Goal: Information Seeking & Learning: Learn about a topic

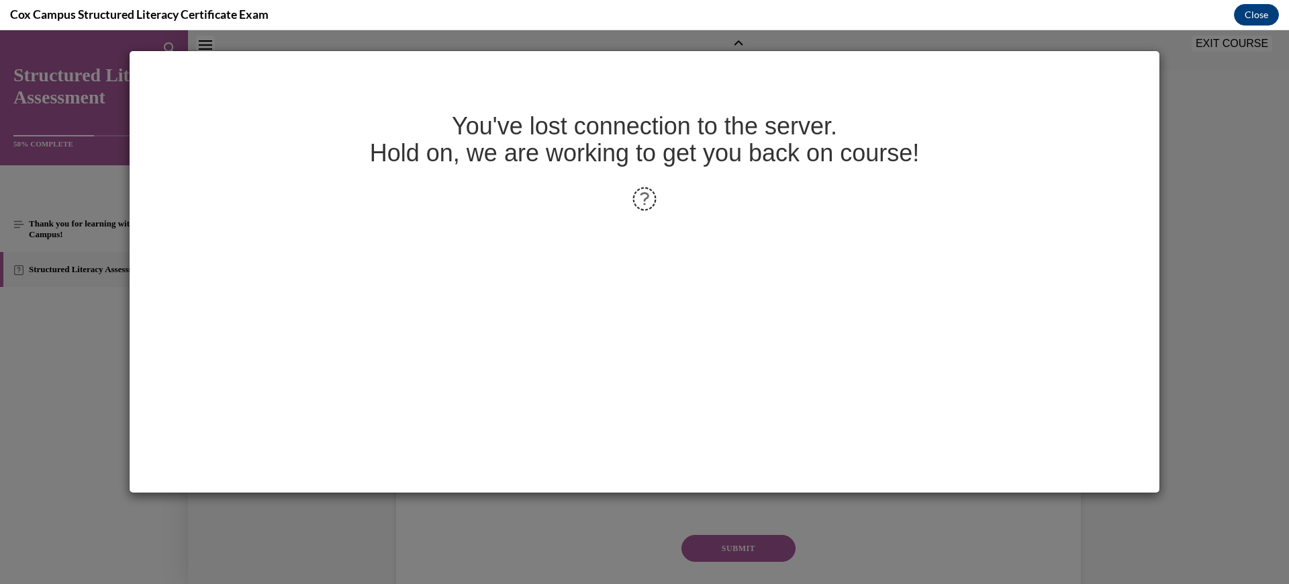
scroll to position [41, 0]
click at [1158, 363] on div "You've lost connection to the server. Hold on, we are working to get you back o…" at bounding box center [644, 306] width 1289 height 553
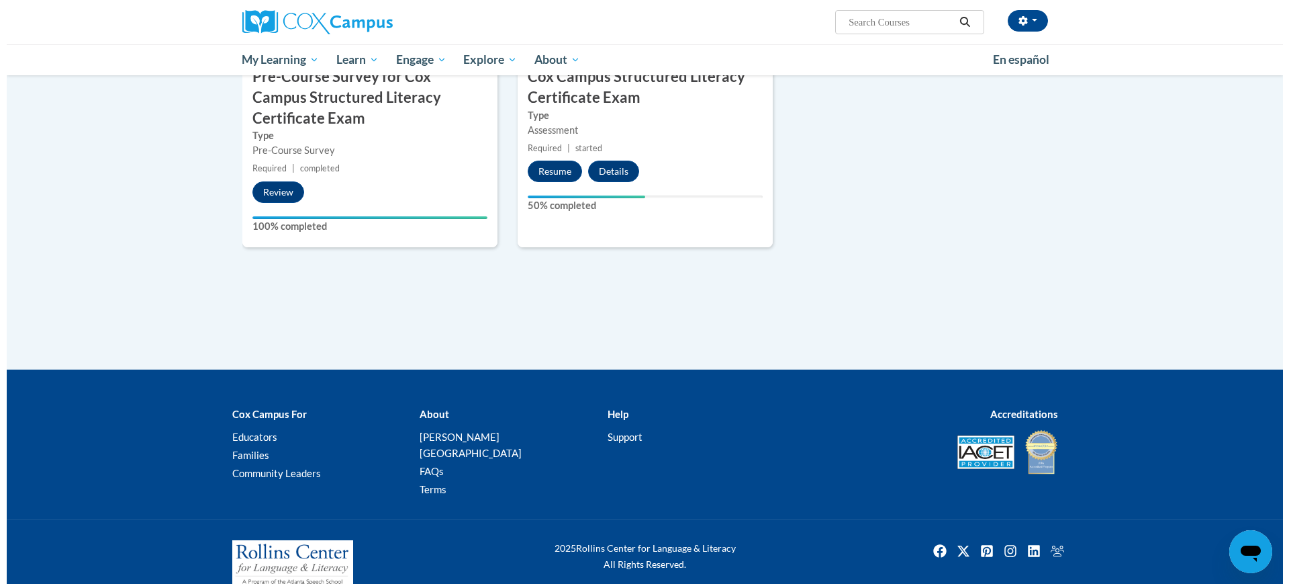
scroll to position [258, 0]
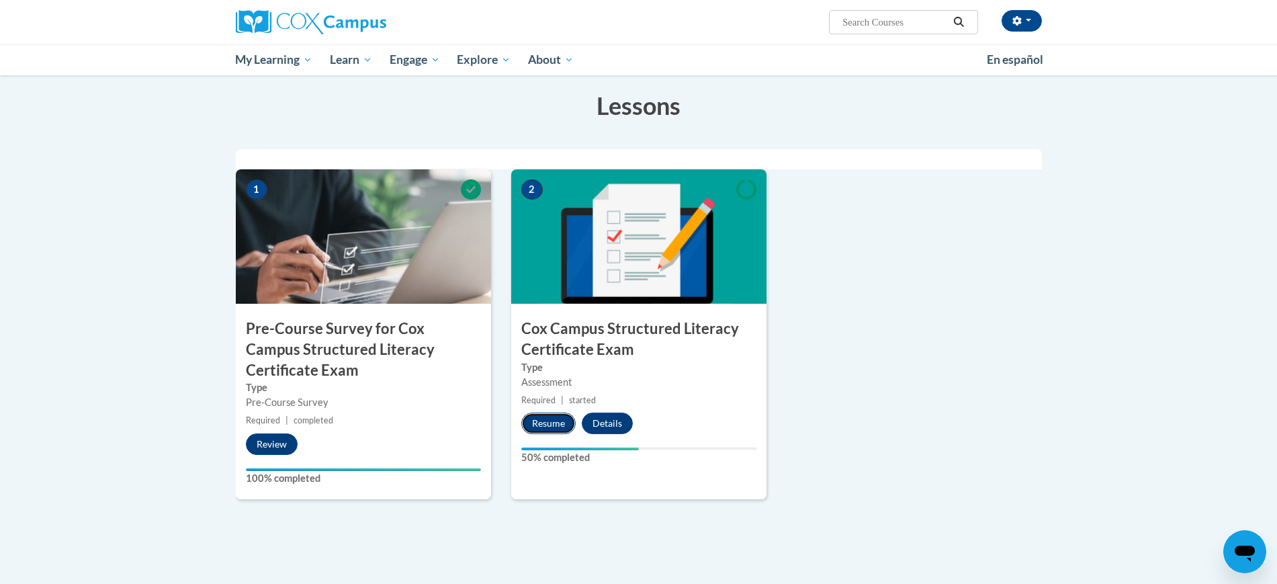
click at [545, 424] on button "Resume" at bounding box center [548, 422] width 54 height 21
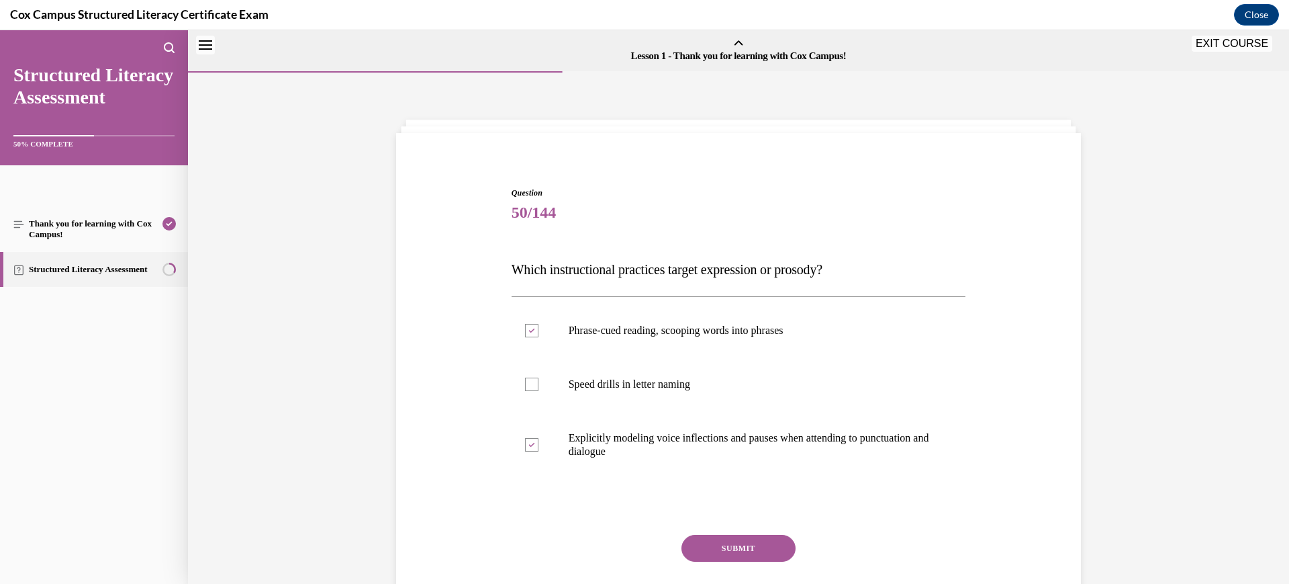
scroll to position [42, 0]
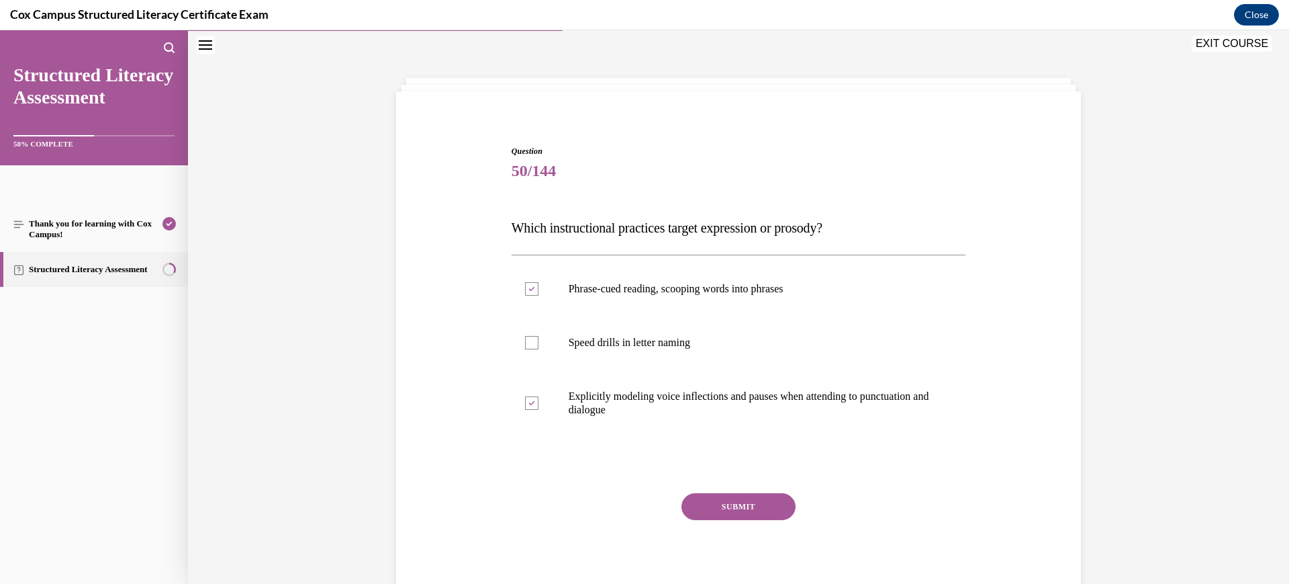
click at [731, 502] on button "SUBMIT" at bounding box center [739, 506] width 114 height 27
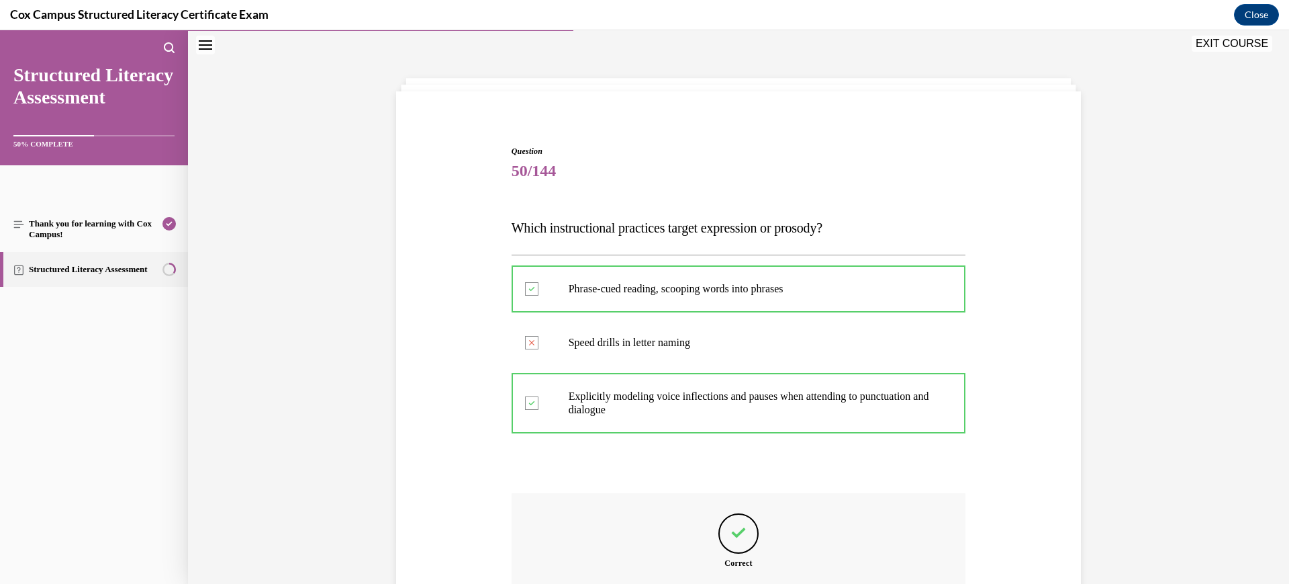
scroll to position [199, 0]
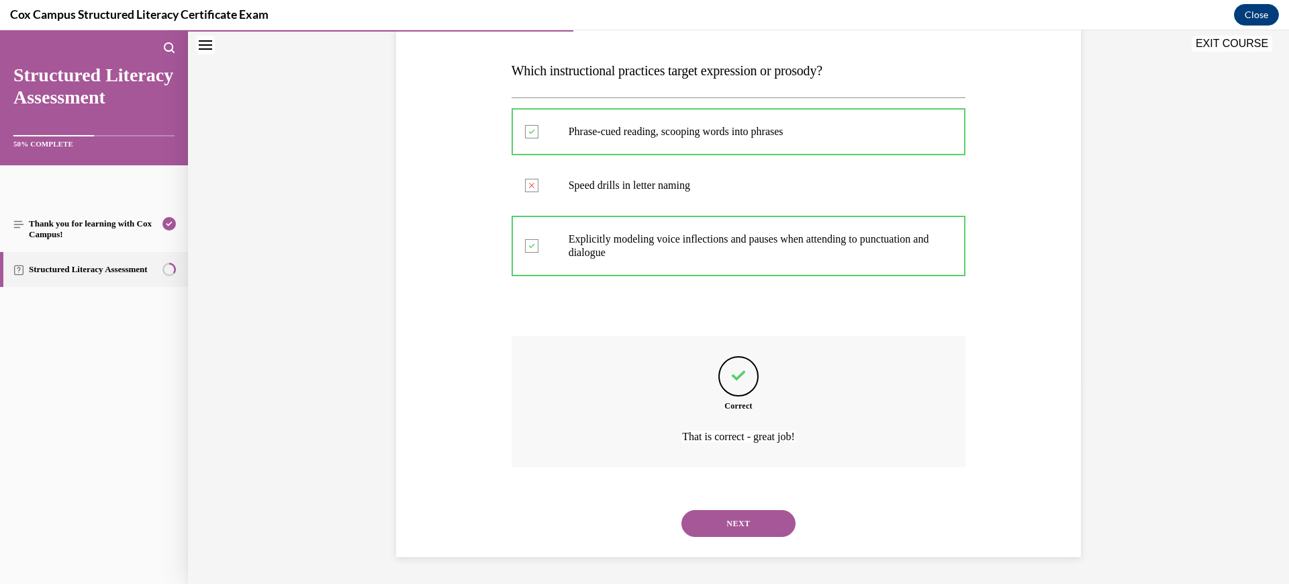
click at [760, 533] on button "NEXT" at bounding box center [739, 523] width 114 height 27
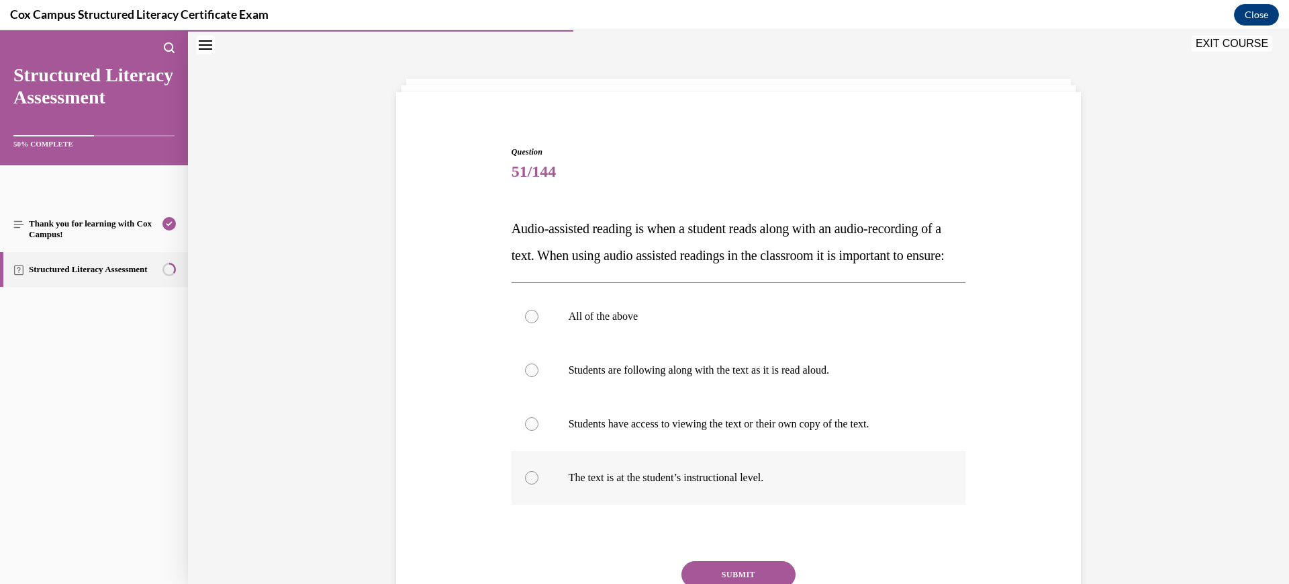
scroll to position [125, 0]
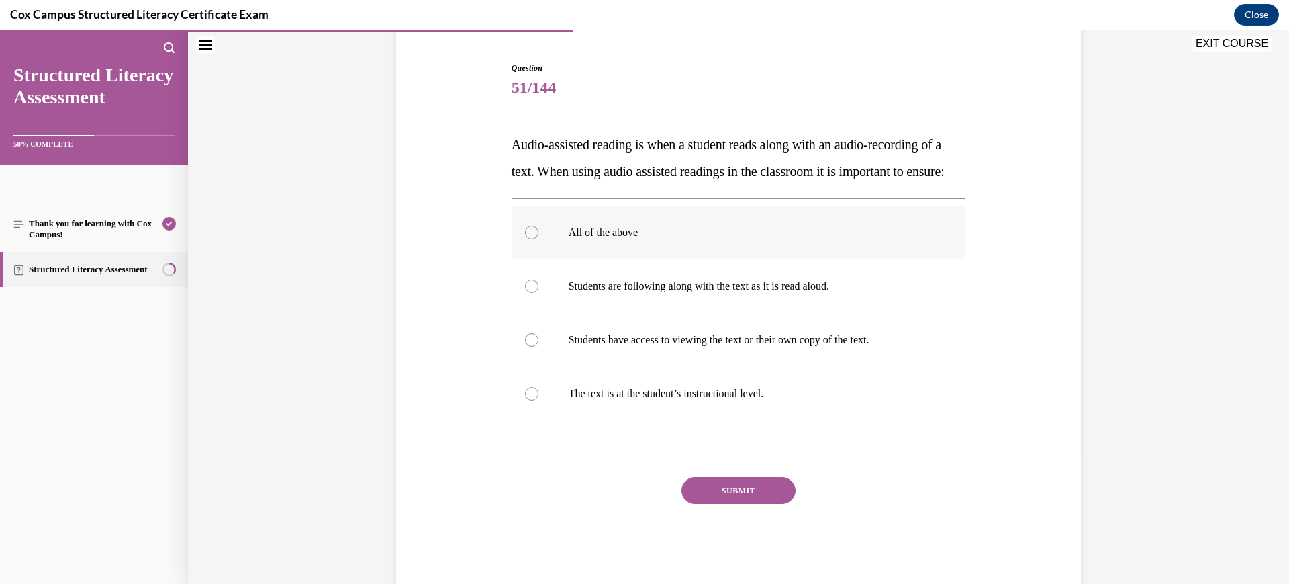
click at [730, 239] on p "All of the above" at bounding box center [751, 232] width 364 height 13
click at [539, 239] on input "All of the above" at bounding box center [531, 232] width 13 height 13
radio input "true"
click at [743, 504] on button "SUBMIT" at bounding box center [739, 490] width 114 height 27
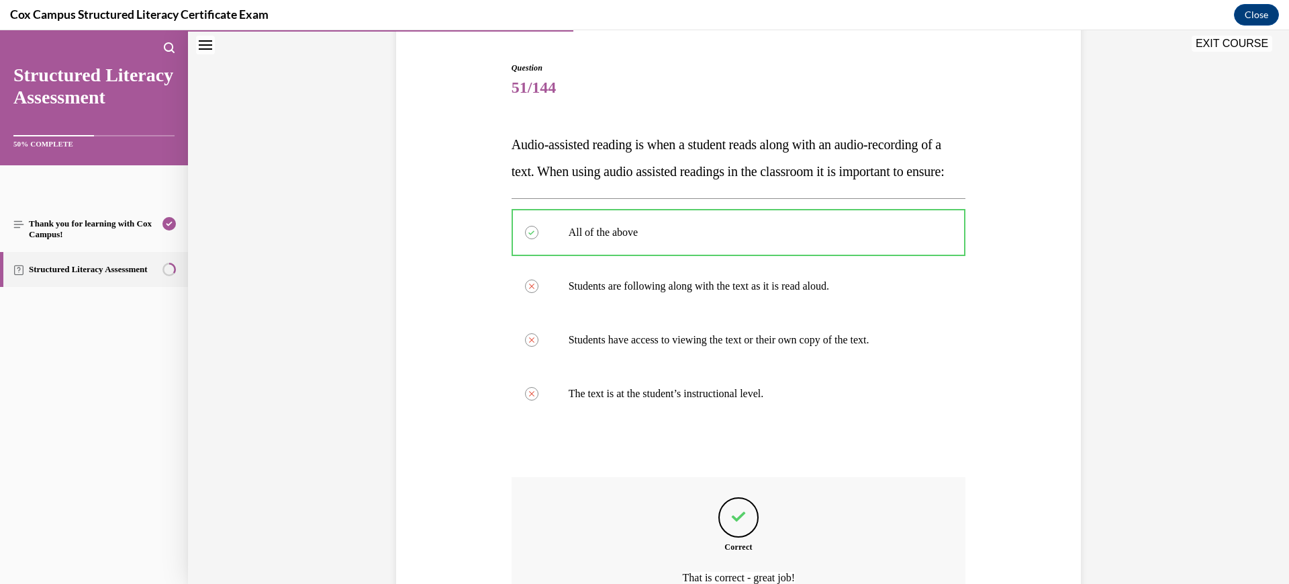
scroll to position [293, 0]
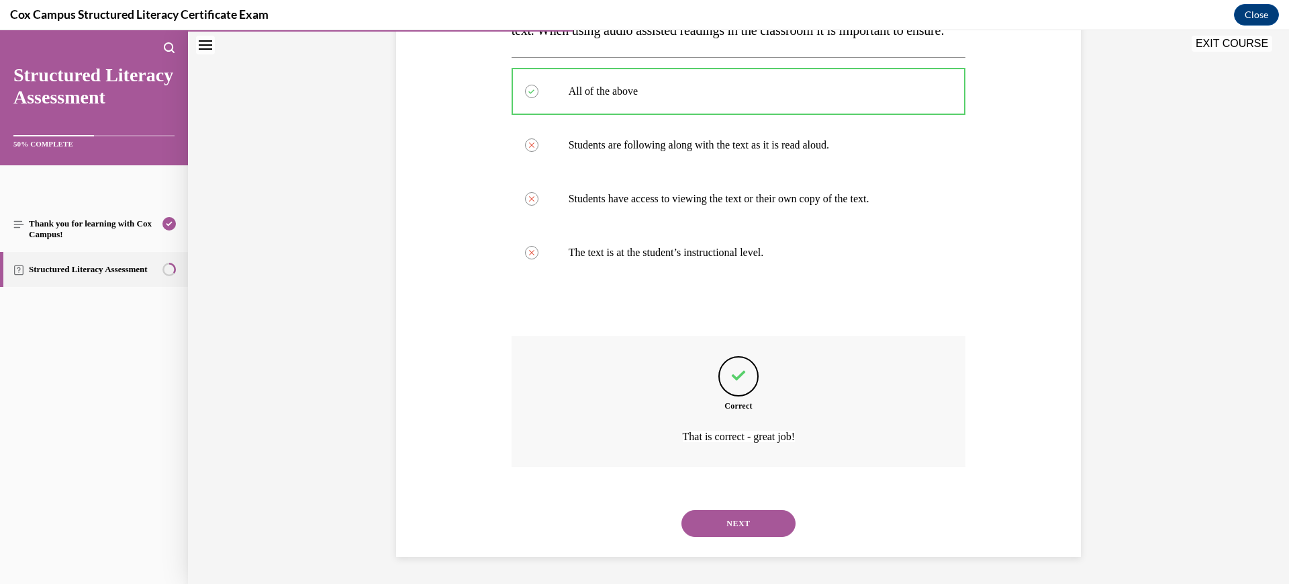
click at [751, 526] on button "NEXT" at bounding box center [739, 523] width 114 height 27
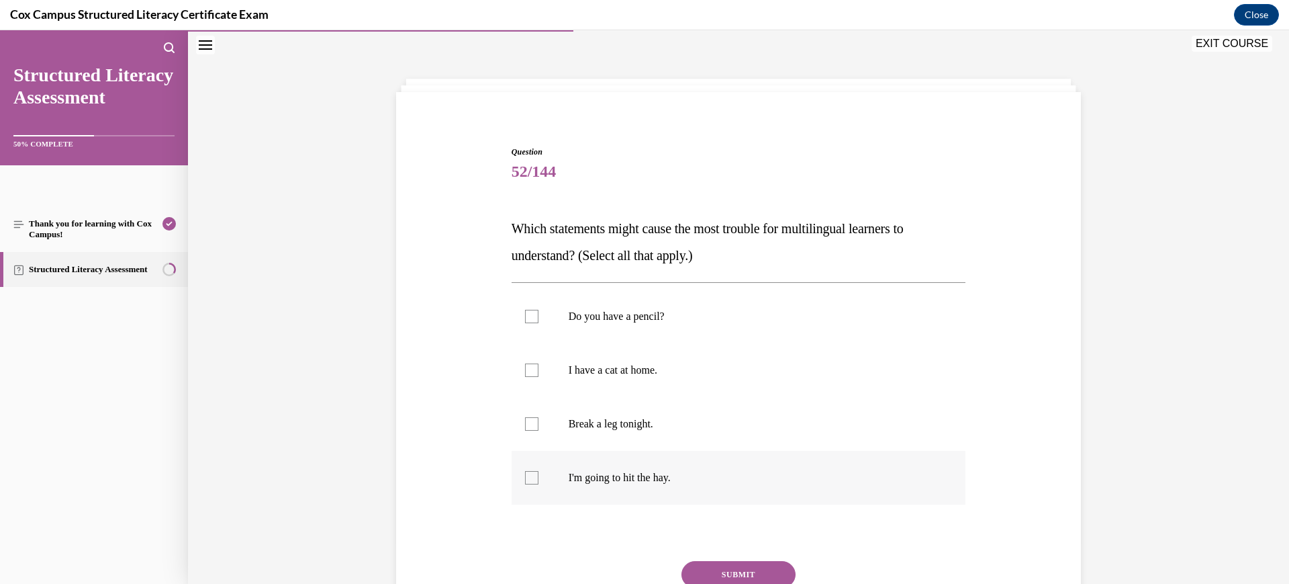
scroll to position [115, 0]
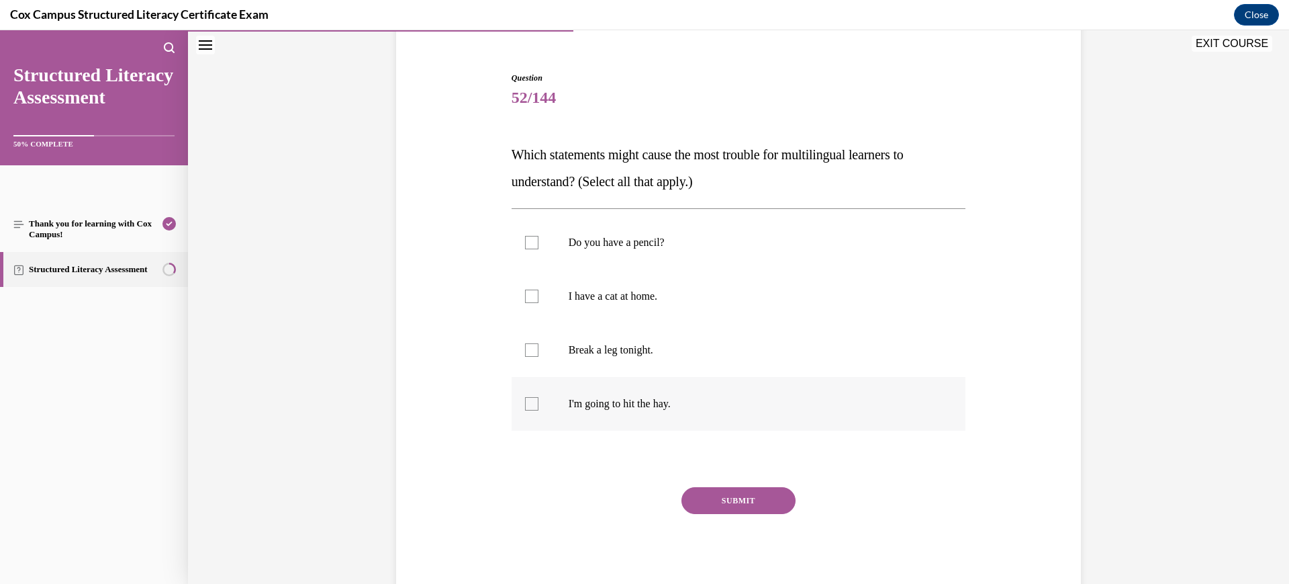
click at [794, 399] on p "I'm going to hit the hay." at bounding box center [751, 403] width 364 height 13
click at [539, 399] on input "I'm going to hit the hay." at bounding box center [531, 403] width 13 height 13
checkbox input "true"
click at [770, 343] on p "Break a leg tonight." at bounding box center [751, 349] width 364 height 13
click at [539, 343] on input "Break a leg tonight." at bounding box center [531, 349] width 13 height 13
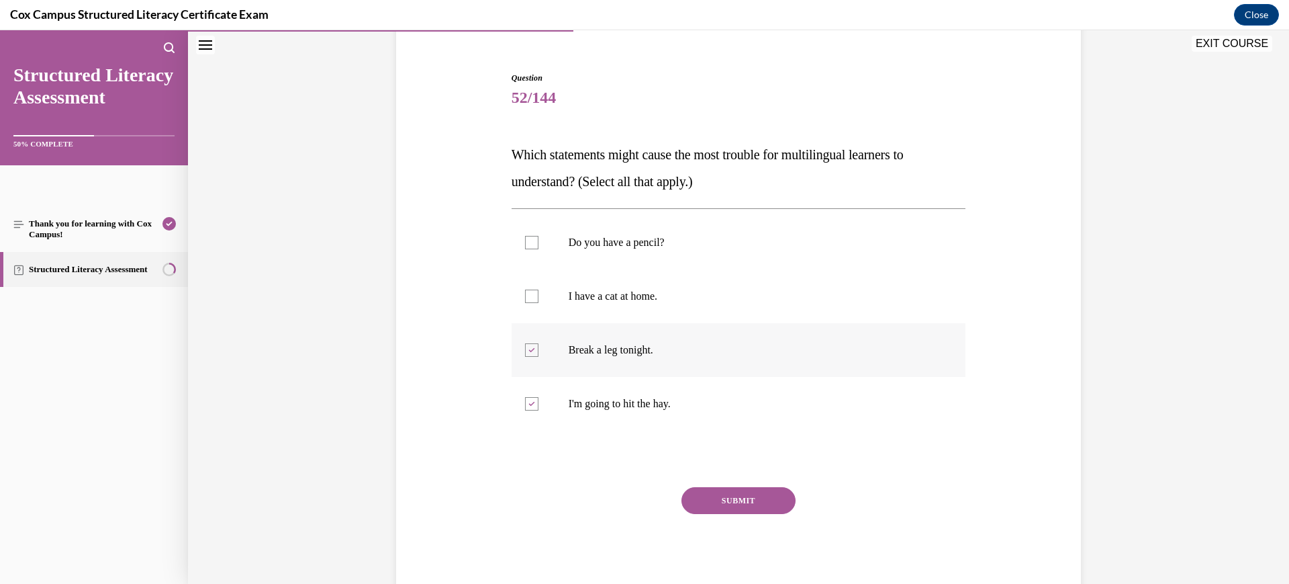
click at [711, 346] on p "Break a leg tonight." at bounding box center [751, 349] width 364 height 13
click at [539, 346] on input "Break a leg tonight." at bounding box center [531, 349] width 13 height 13
click at [694, 359] on label "Break a leg tonight." at bounding box center [739, 350] width 455 height 54
click at [539, 357] on input "Break a leg tonight." at bounding box center [531, 349] width 13 height 13
checkbox input "true"
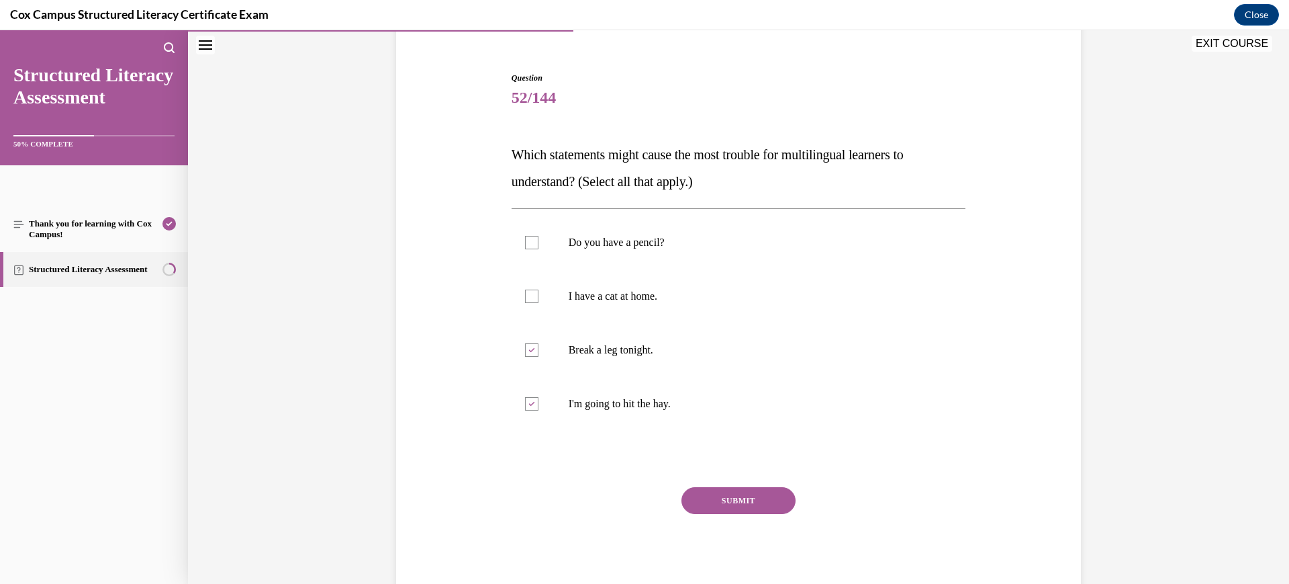
click at [741, 490] on button "SUBMIT" at bounding box center [739, 500] width 114 height 27
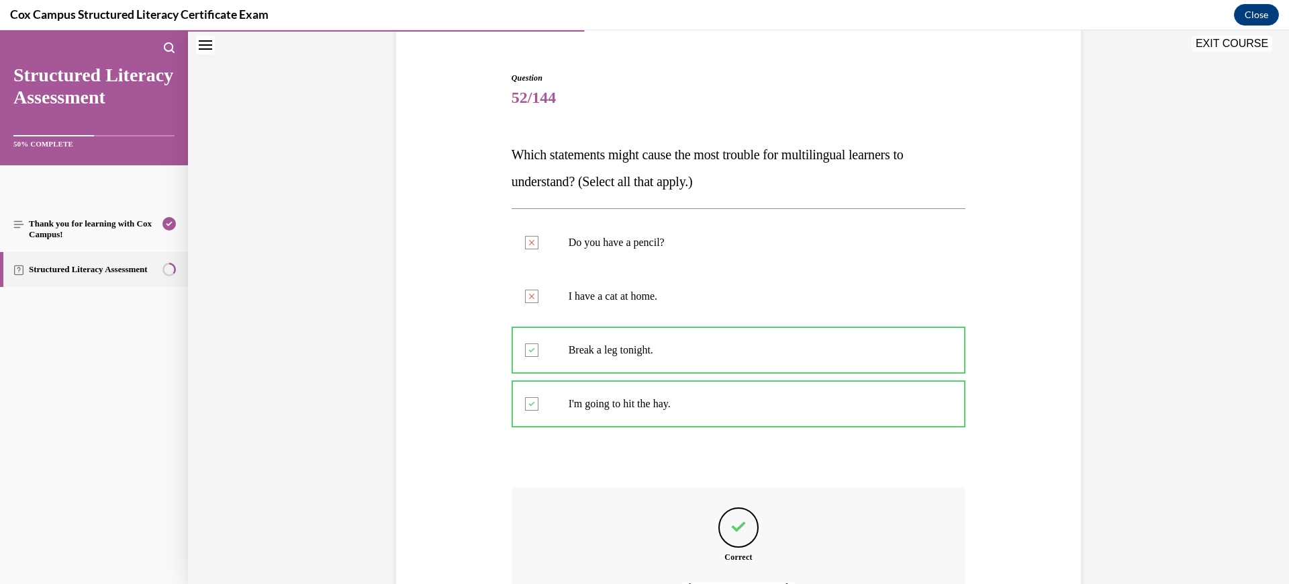
scroll to position [266, 0]
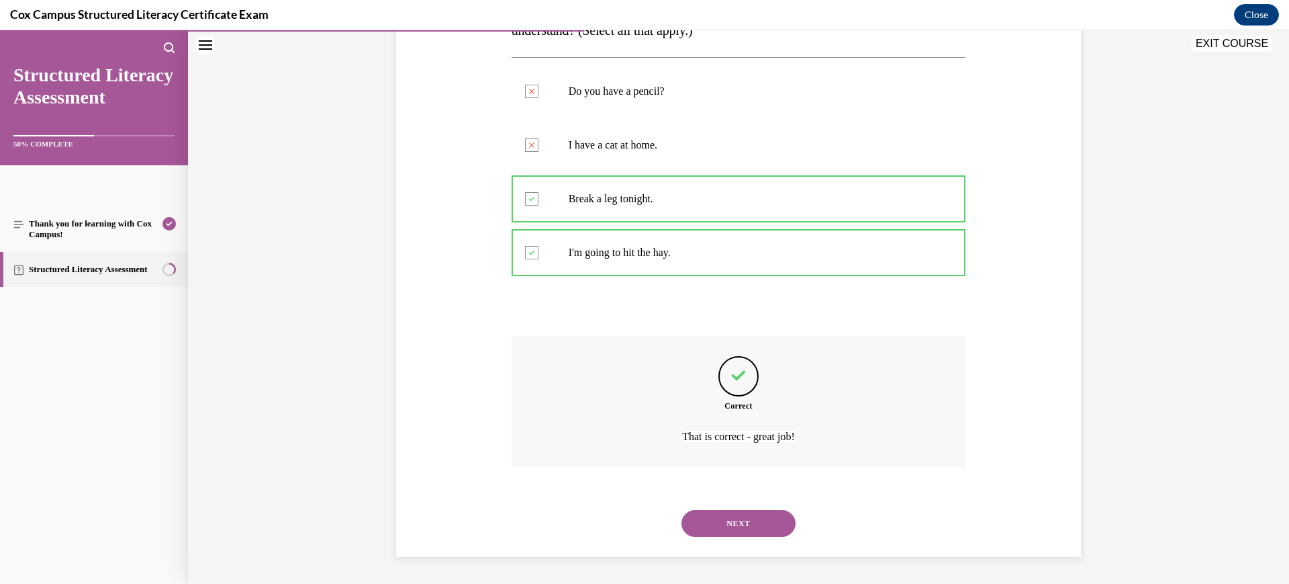
click at [741, 520] on button "NEXT" at bounding box center [739, 523] width 114 height 27
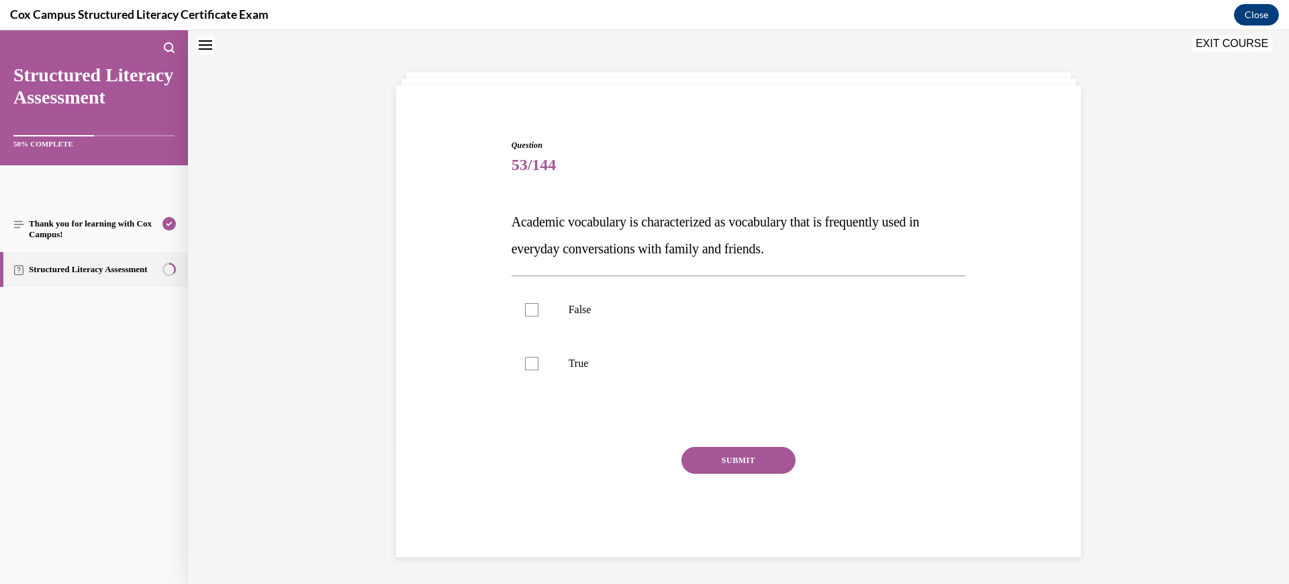
scroll to position [41, 0]
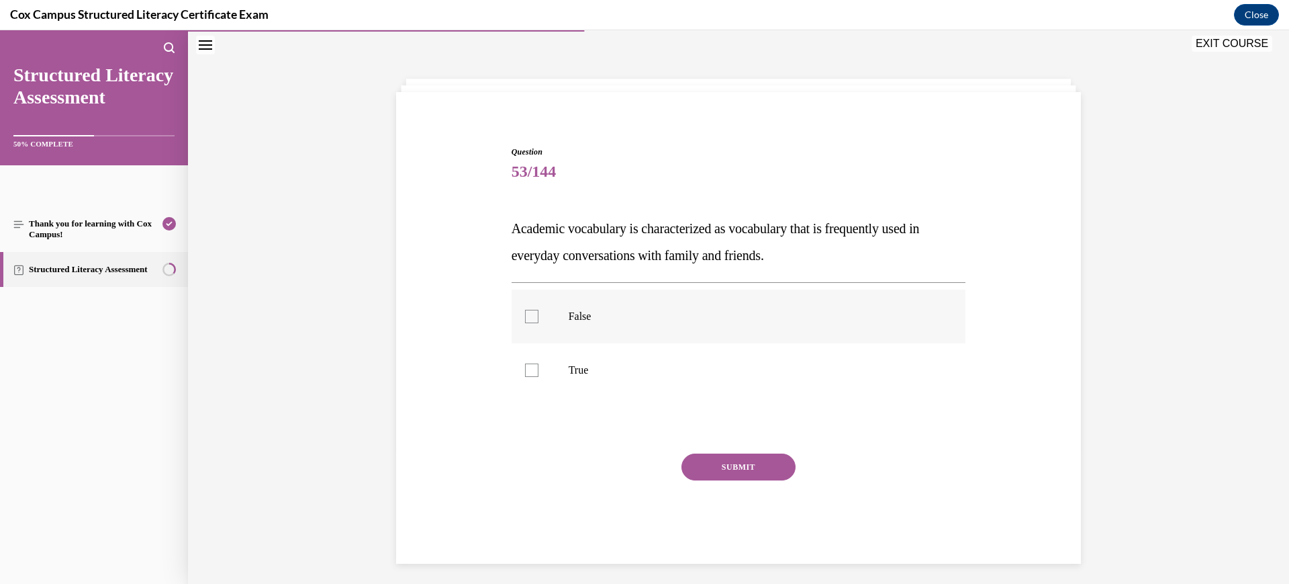
click at [606, 329] on label "False" at bounding box center [739, 316] width 455 height 54
click at [539, 323] on input "False" at bounding box center [531, 316] width 13 height 13
checkbox input "true"
click at [731, 466] on button "SUBMIT" at bounding box center [739, 466] width 114 height 27
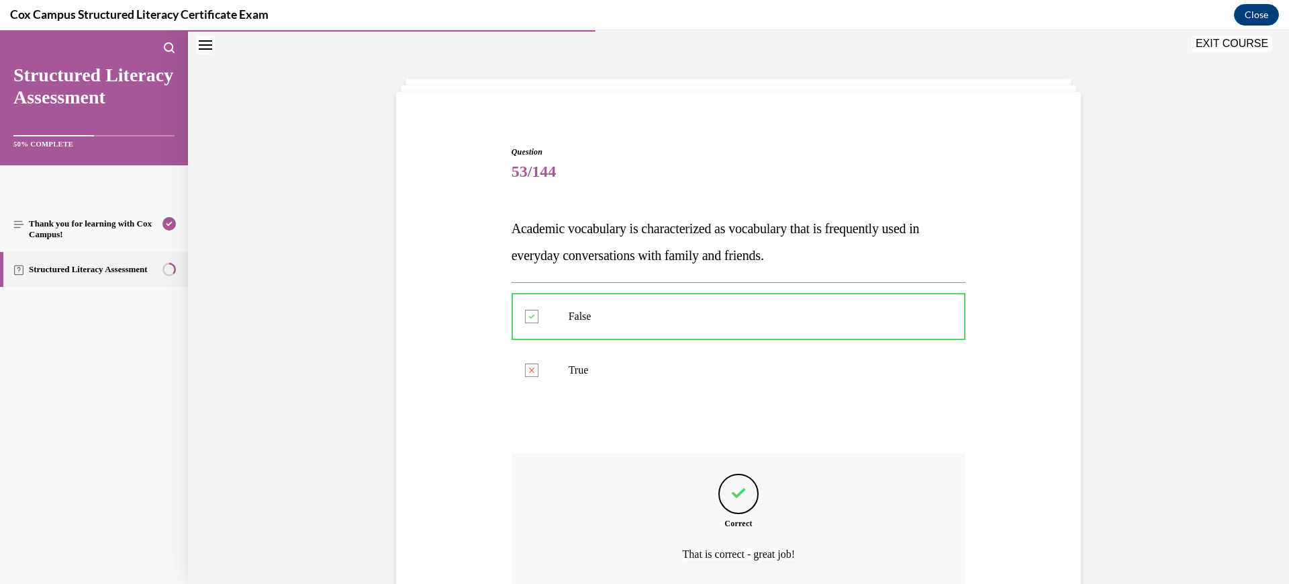
scroll to position [158, 0]
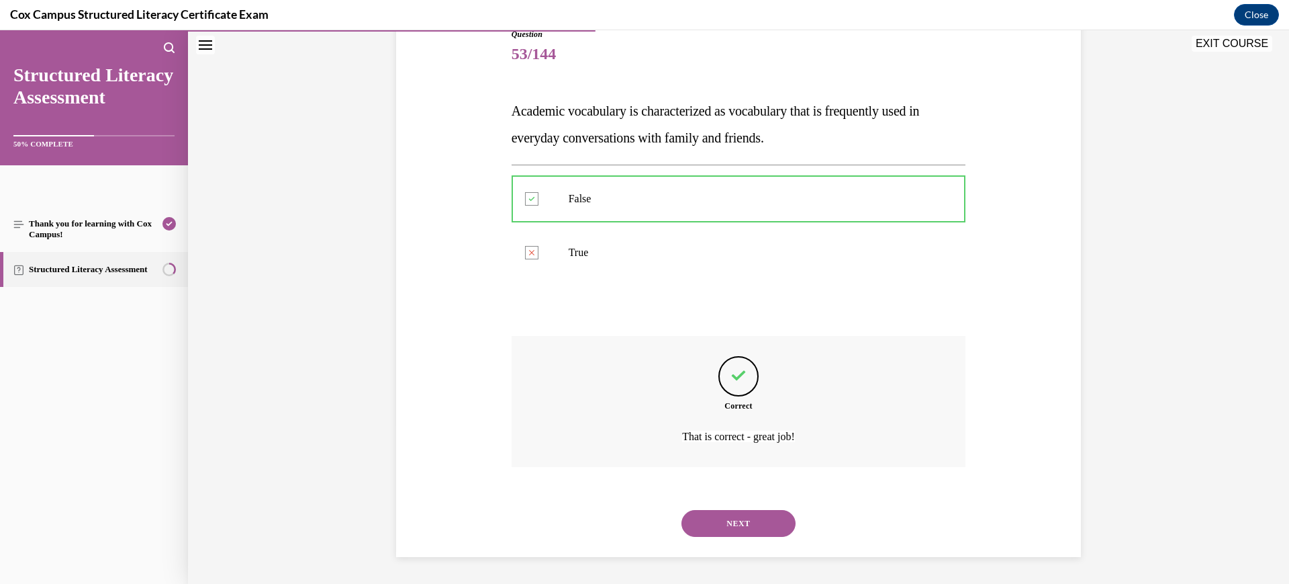
click at [729, 524] on button "NEXT" at bounding box center [739, 523] width 114 height 27
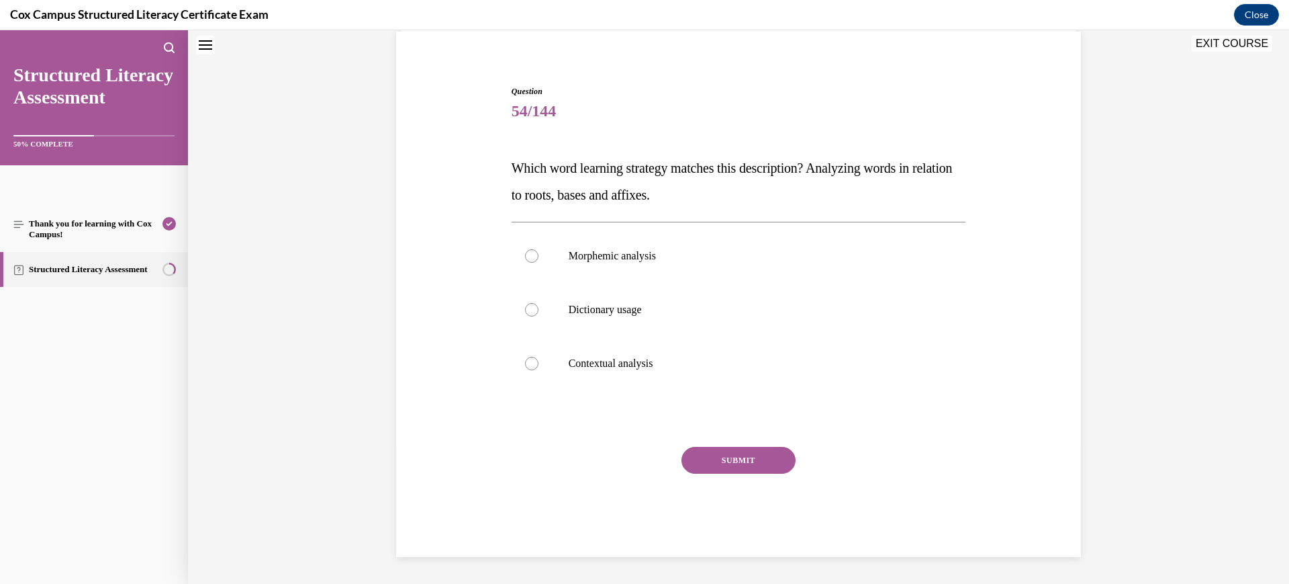
scroll to position [41, 0]
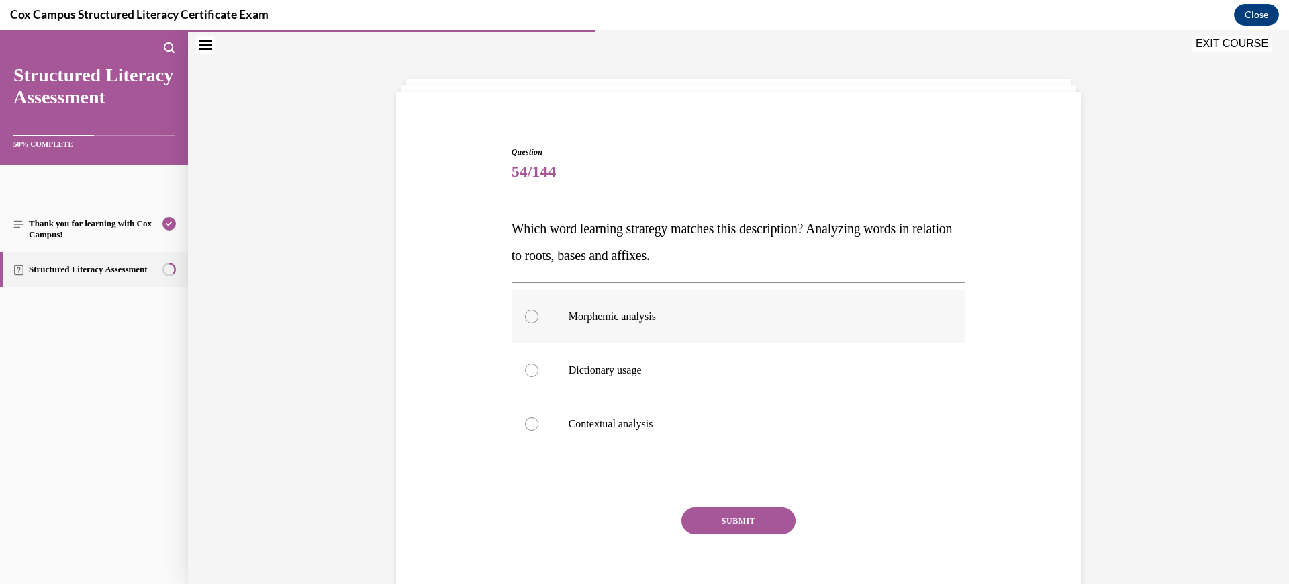
click at [731, 314] on p "Morphemic analysis" at bounding box center [751, 316] width 364 height 13
click at [539, 314] on input "Morphemic analysis" at bounding box center [531, 316] width 13 height 13
radio input "true"
click at [748, 532] on button "SUBMIT" at bounding box center [739, 520] width 114 height 27
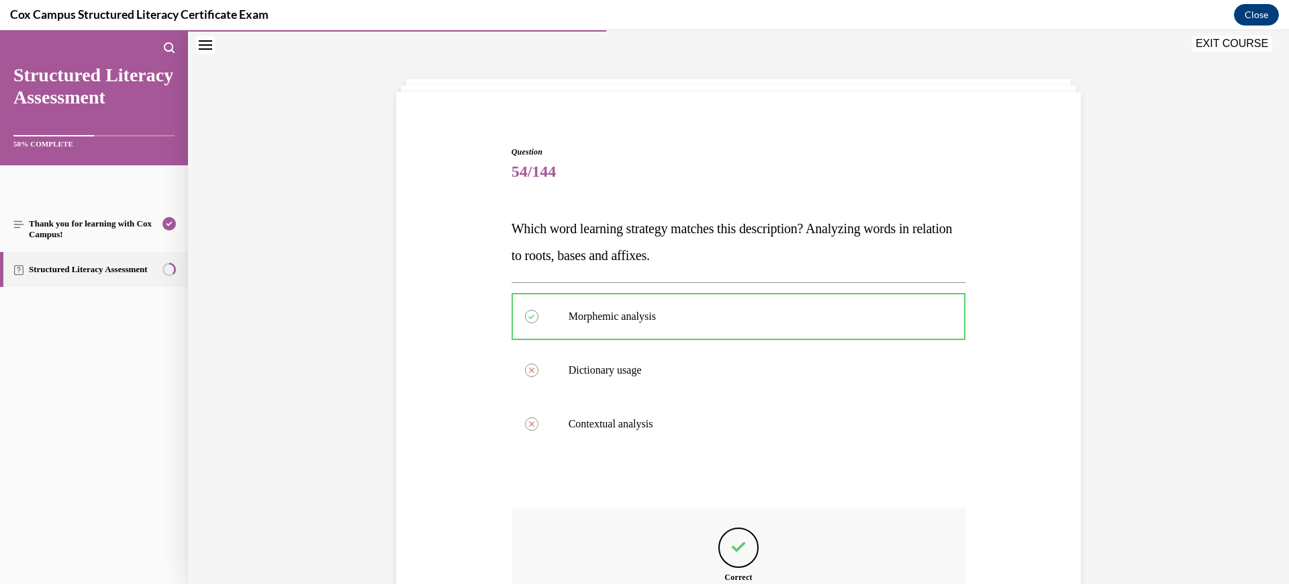
scroll to position [212, 0]
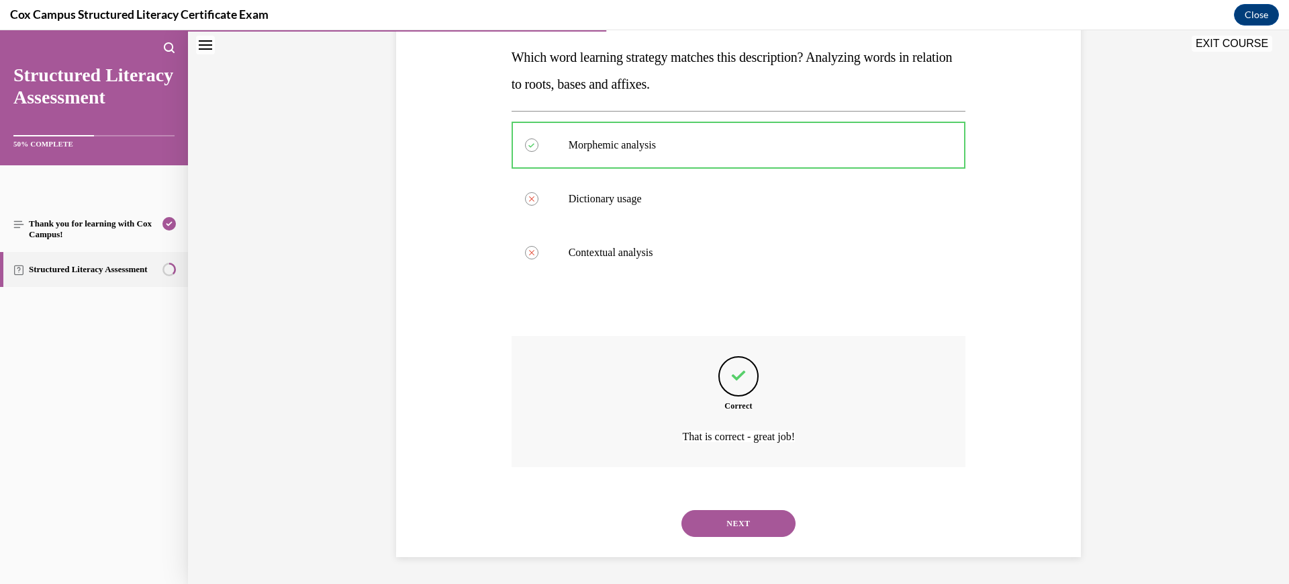
click at [738, 501] on div "NEXT" at bounding box center [739, 523] width 455 height 54
click at [743, 526] on button "NEXT" at bounding box center [739, 523] width 114 height 27
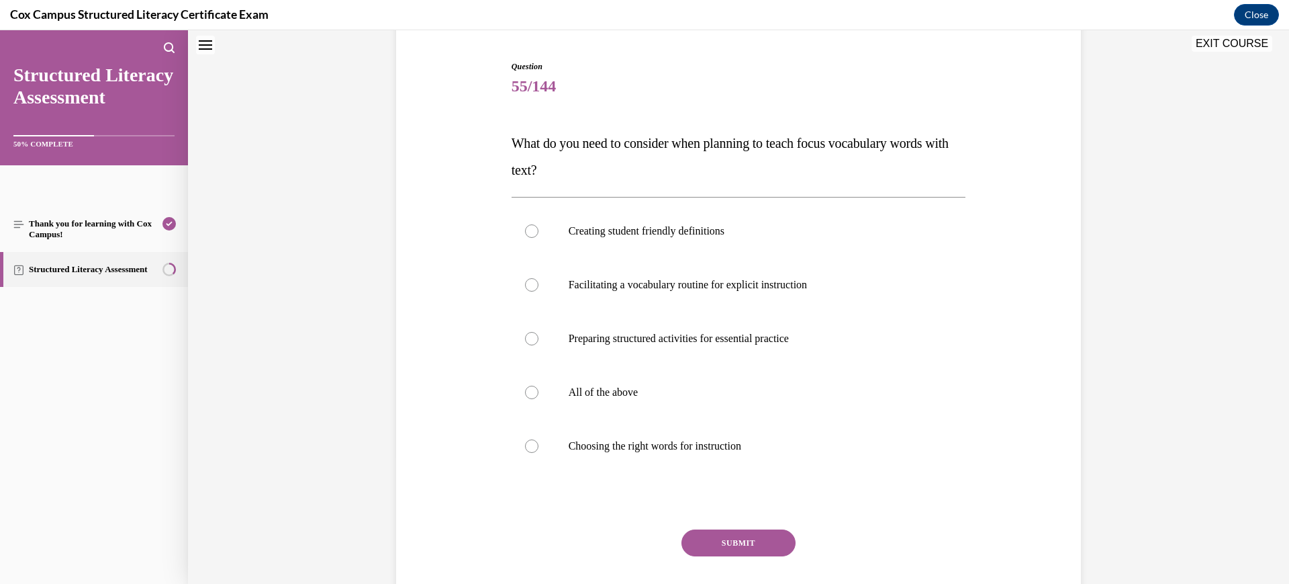
scroll to position [41, 0]
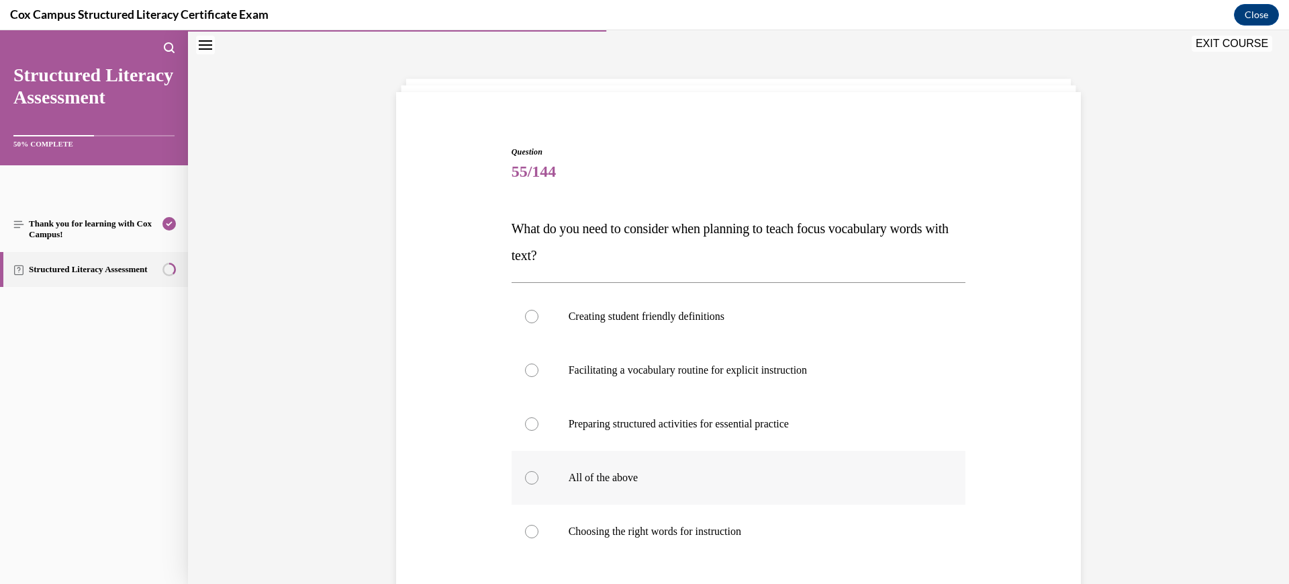
drag, startPoint x: 643, startPoint y: 468, endPoint x: 643, endPoint y: 476, distance: 8.1
click at [643, 468] on label "All of the above" at bounding box center [739, 478] width 455 height 54
click at [539, 471] on input "All of the above" at bounding box center [531, 477] width 13 height 13
radio input "true"
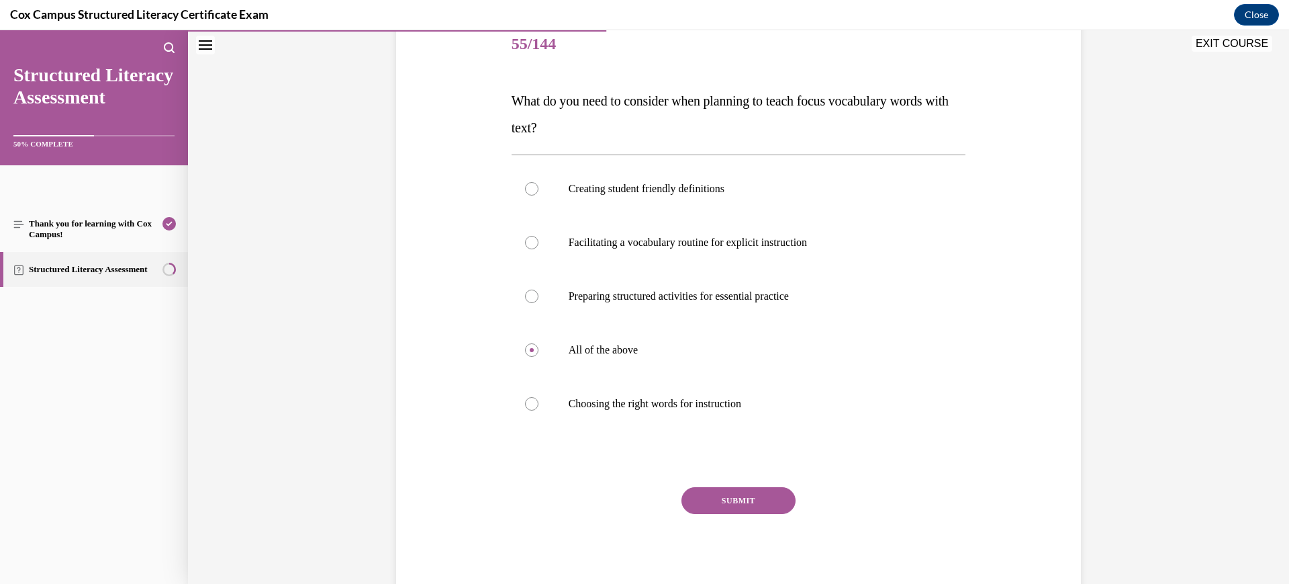
click at [755, 507] on button "SUBMIT" at bounding box center [739, 500] width 114 height 27
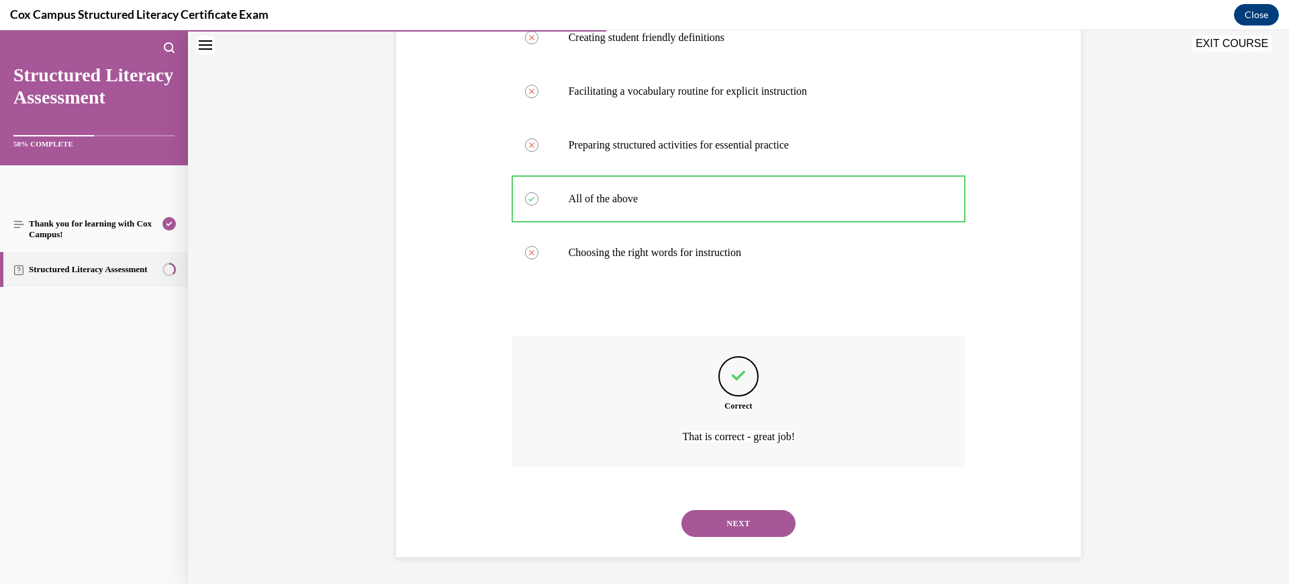
click at [729, 523] on button "NEXT" at bounding box center [739, 523] width 114 height 27
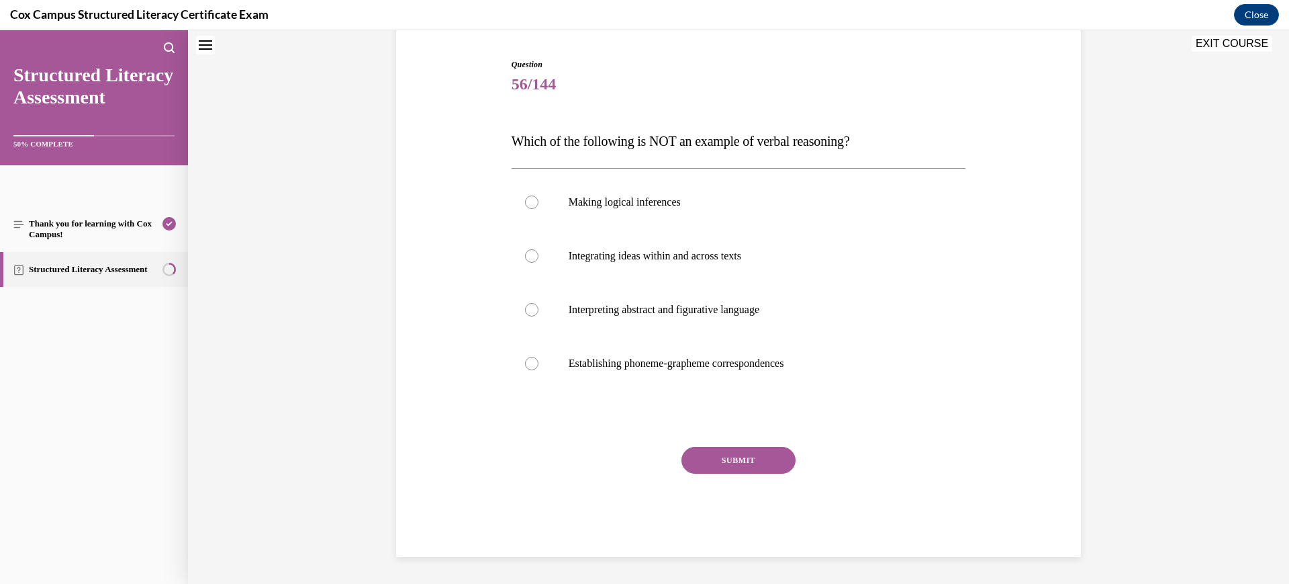
scroll to position [41, 0]
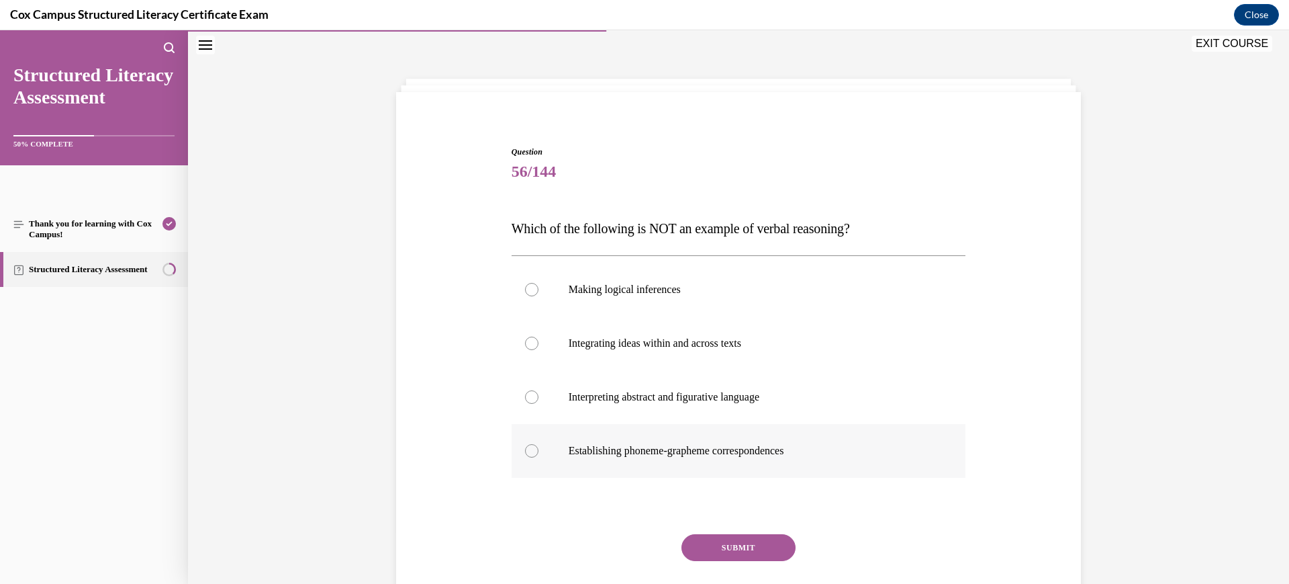
click at [688, 464] on label "Establishing phoneme-grapheme correspondences" at bounding box center [739, 451] width 455 height 54
click at [539, 457] on input "Establishing phoneme-grapheme correspondences" at bounding box center [531, 450] width 13 height 13
radio input "true"
click at [711, 547] on button "SUBMIT" at bounding box center [739, 547] width 114 height 27
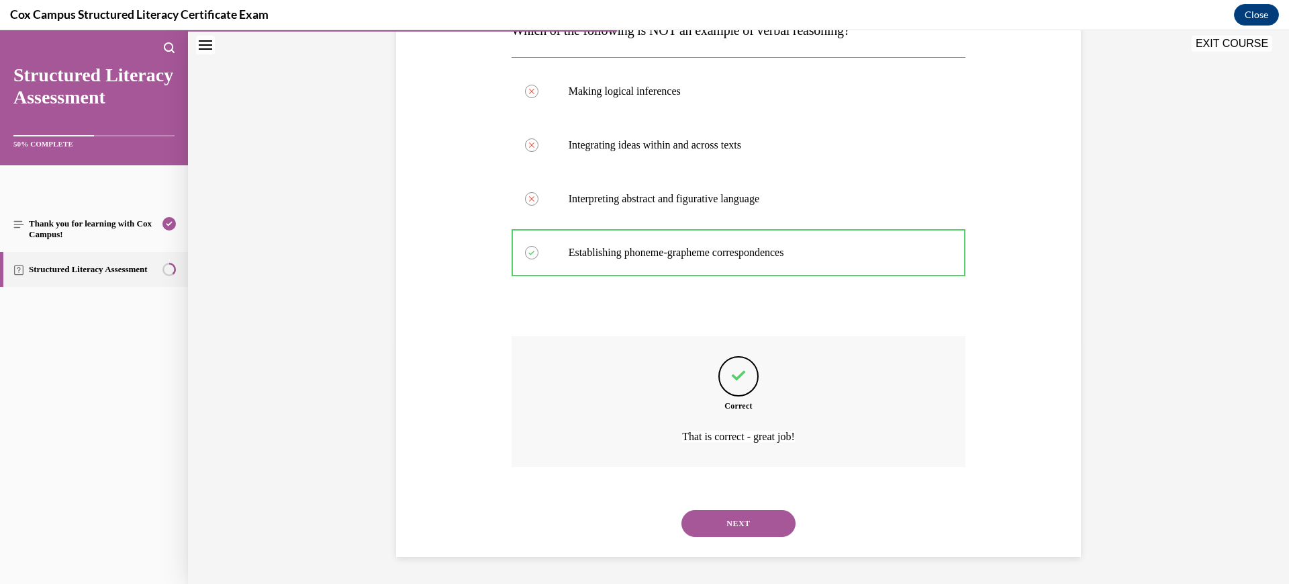
click at [712, 534] on button "NEXT" at bounding box center [739, 523] width 114 height 27
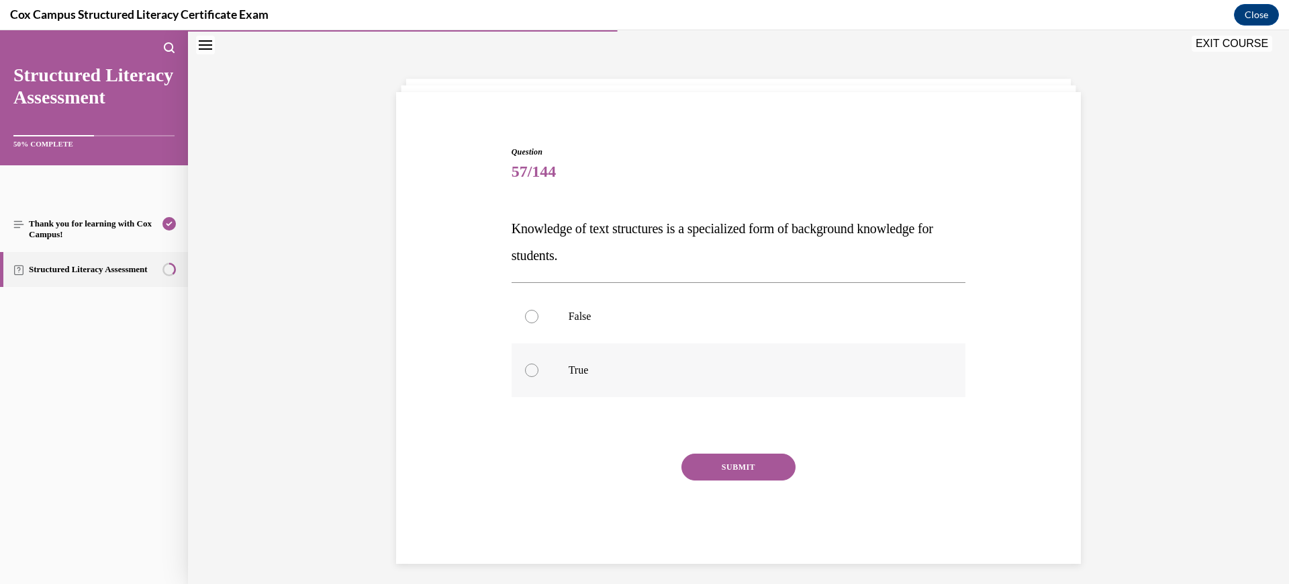
click at [609, 386] on label "True" at bounding box center [739, 370] width 455 height 54
click at [539, 377] on input "True" at bounding box center [531, 369] width 13 height 13
radio input "true"
click at [739, 463] on button "SUBMIT" at bounding box center [739, 466] width 114 height 27
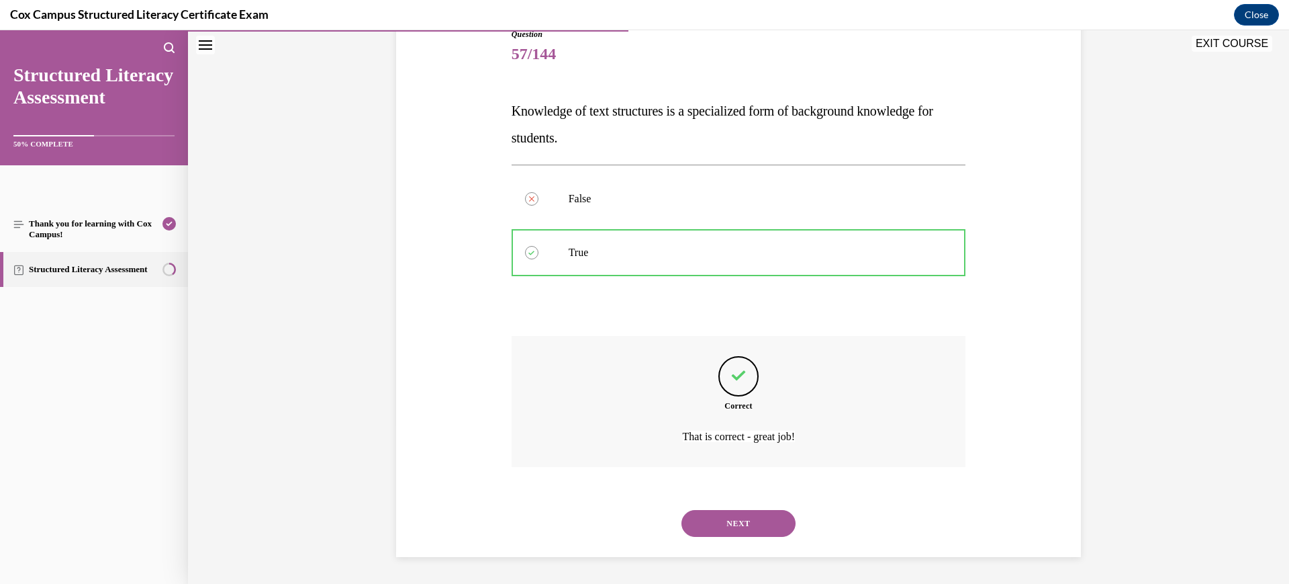
click at [733, 520] on button "NEXT" at bounding box center [739, 523] width 114 height 27
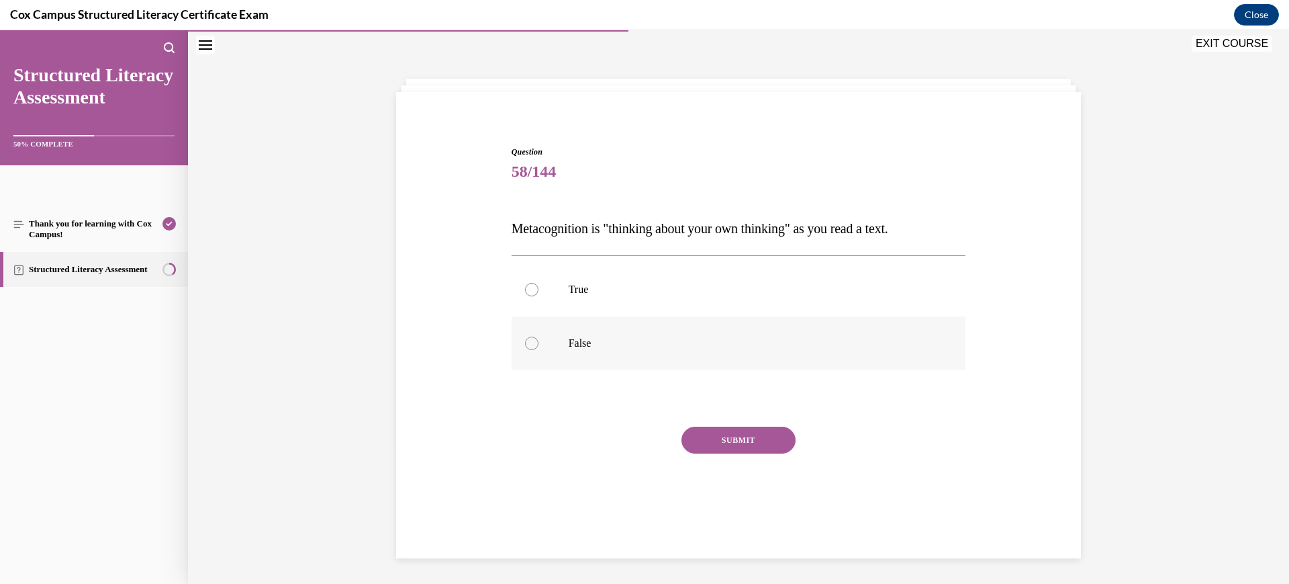
click at [657, 351] on label "False" at bounding box center [739, 343] width 455 height 54
click at [539, 350] on input "False" at bounding box center [531, 342] width 13 height 13
radio input "true"
click at [643, 280] on label "True" at bounding box center [739, 290] width 455 height 54
click at [539, 283] on input "True" at bounding box center [531, 289] width 13 height 13
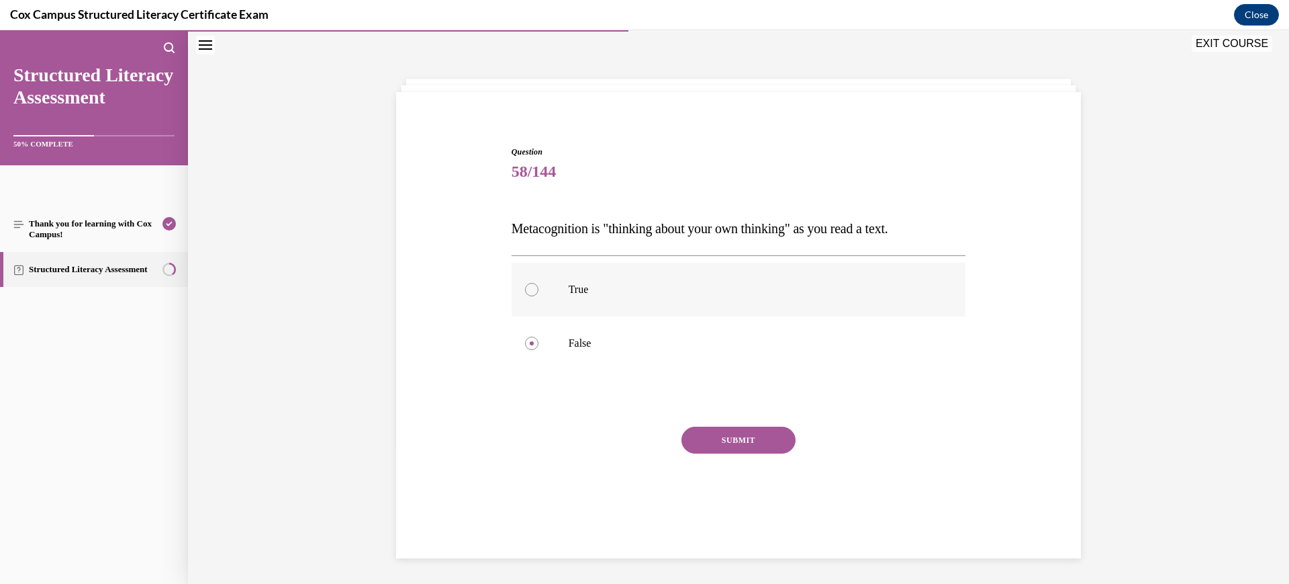
radio input "true"
click at [710, 446] on button "SUBMIT" at bounding box center [739, 439] width 114 height 27
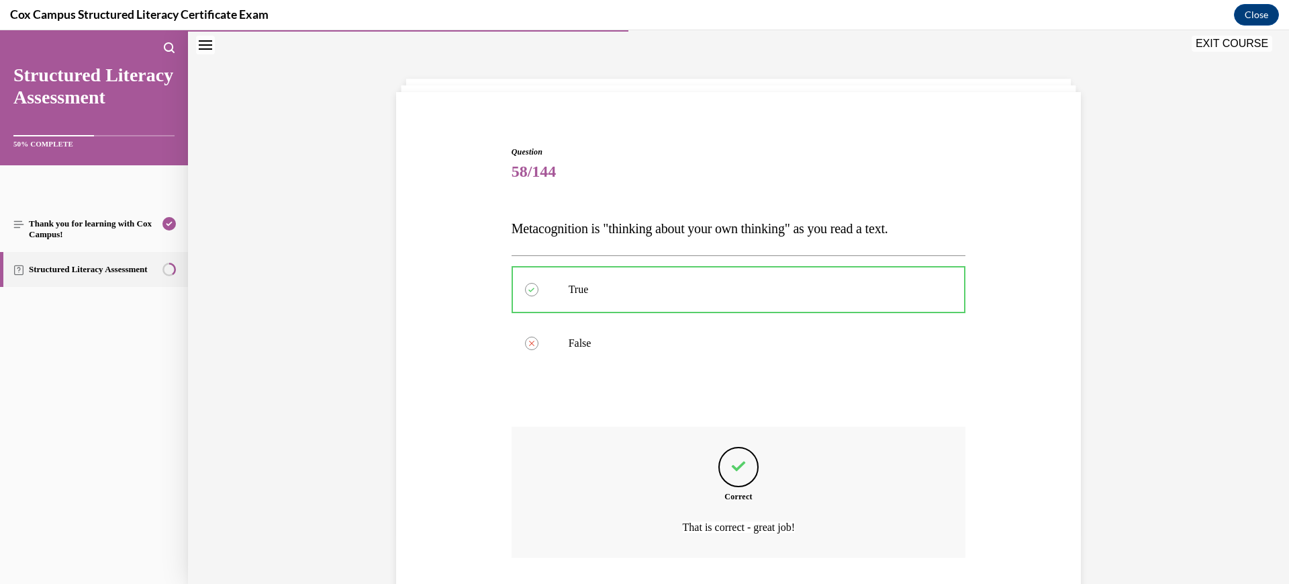
scroll to position [132, 0]
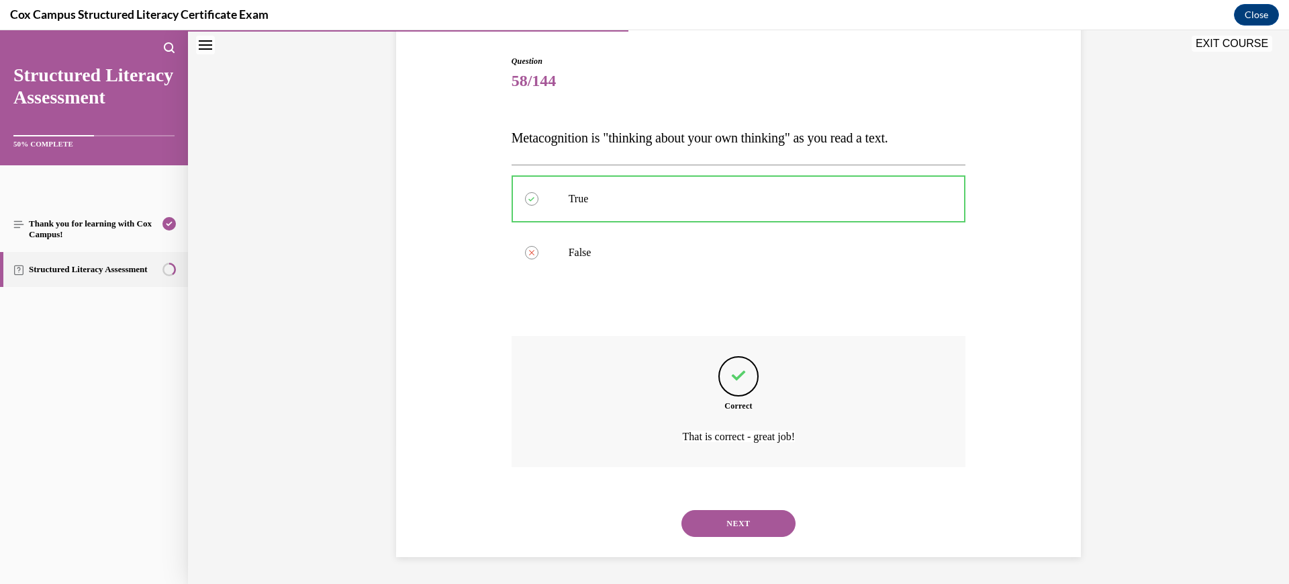
click at [712, 531] on button "NEXT" at bounding box center [739, 523] width 114 height 27
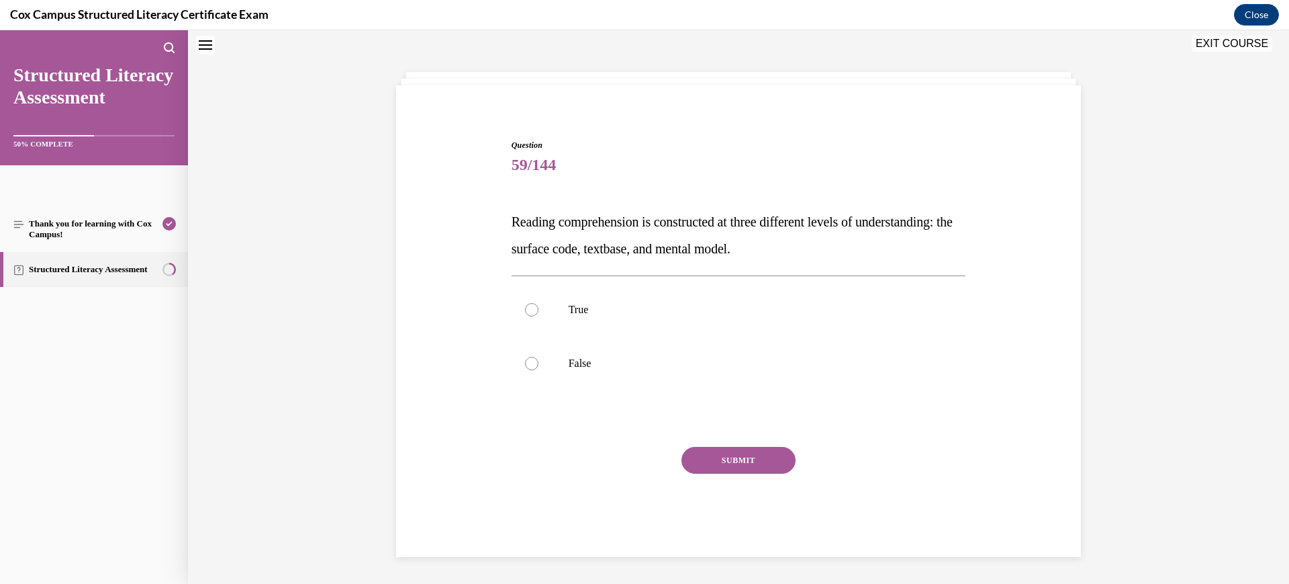
scroll to position [41, 0]
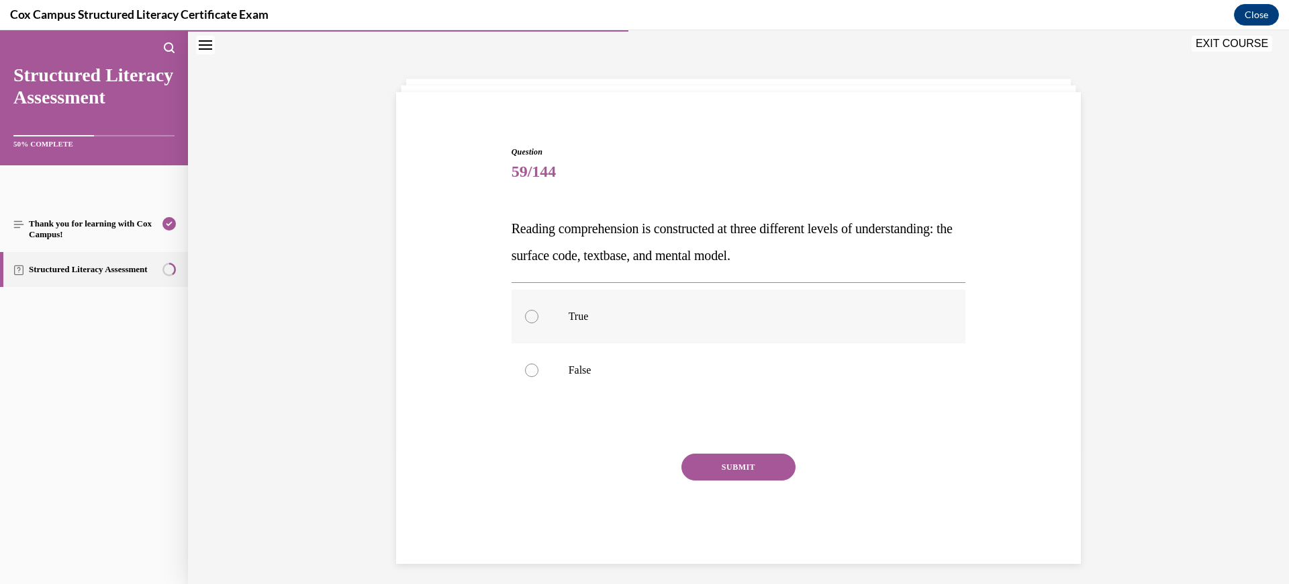
click at [670, 306] on label "True" at bounding box center [739, 316] width 455 height 54
click at [539, 310] on input "True" at bounding box center [531, 316] width 13 height 13
radio input "true"
click at [751, 467] on button "SUBMIT" at bounding box center [739, 466] width 114 height 27
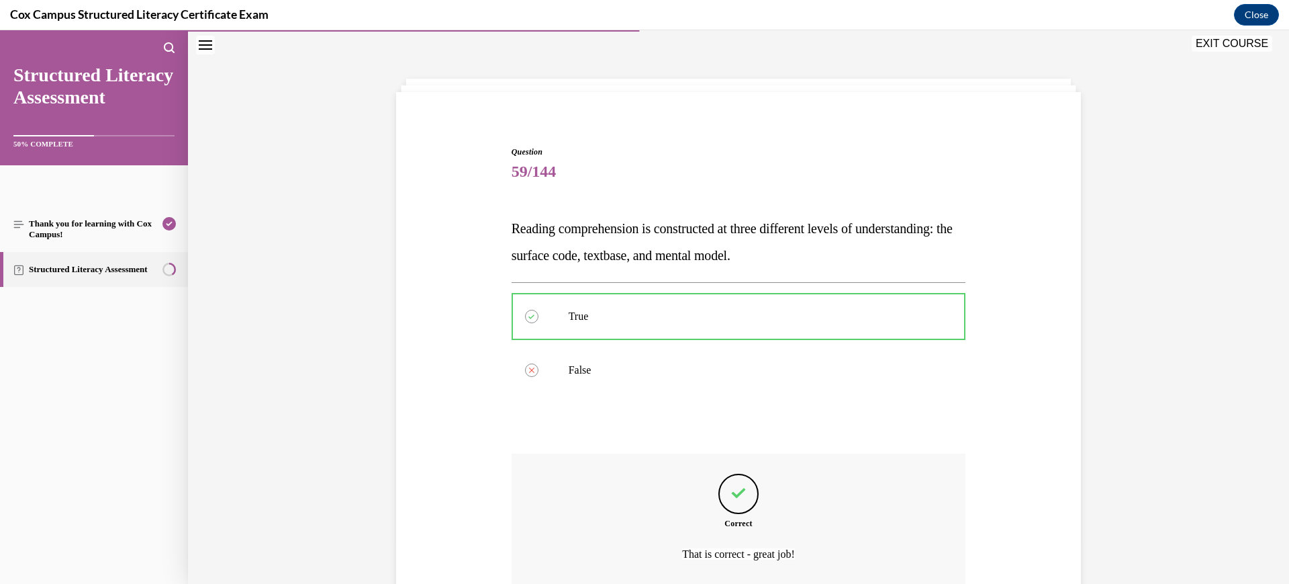
scroll to position [158, 0]
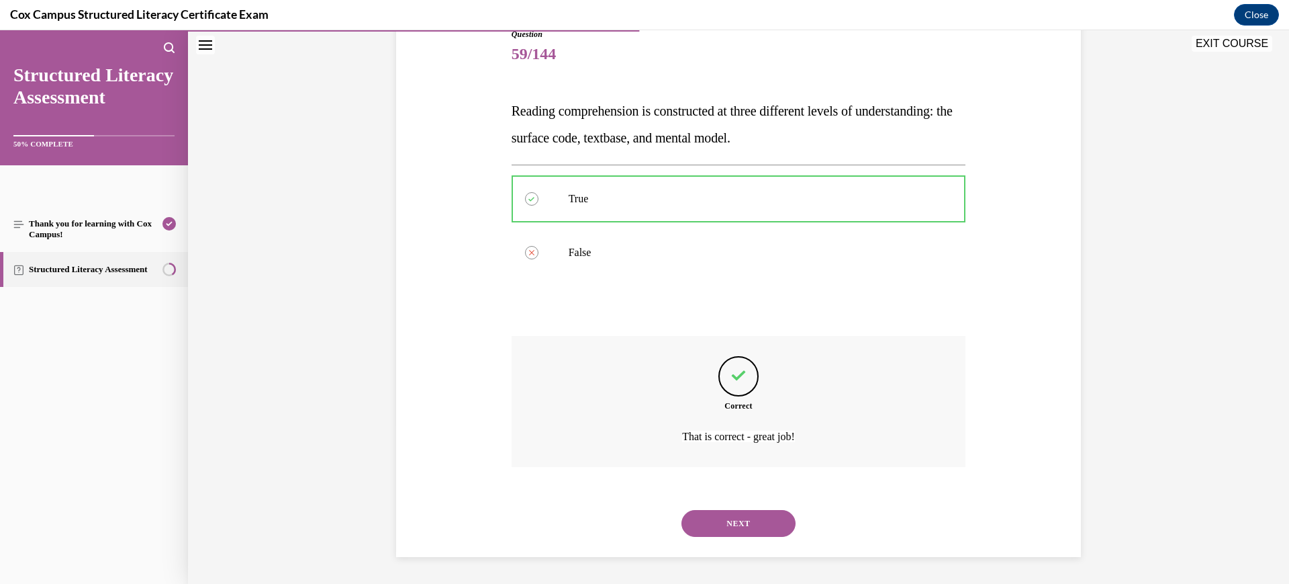
click at [735, 525] on button "NEXT" at bounding box center [739, 523] width 114 height 27
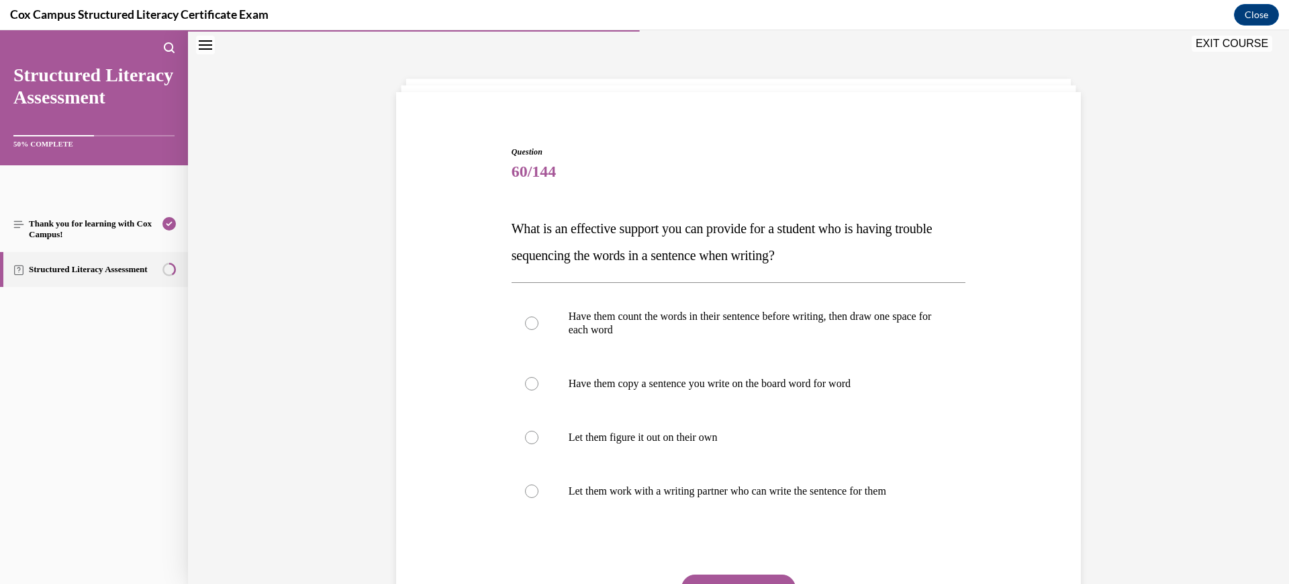
scroll to position [125, 0]
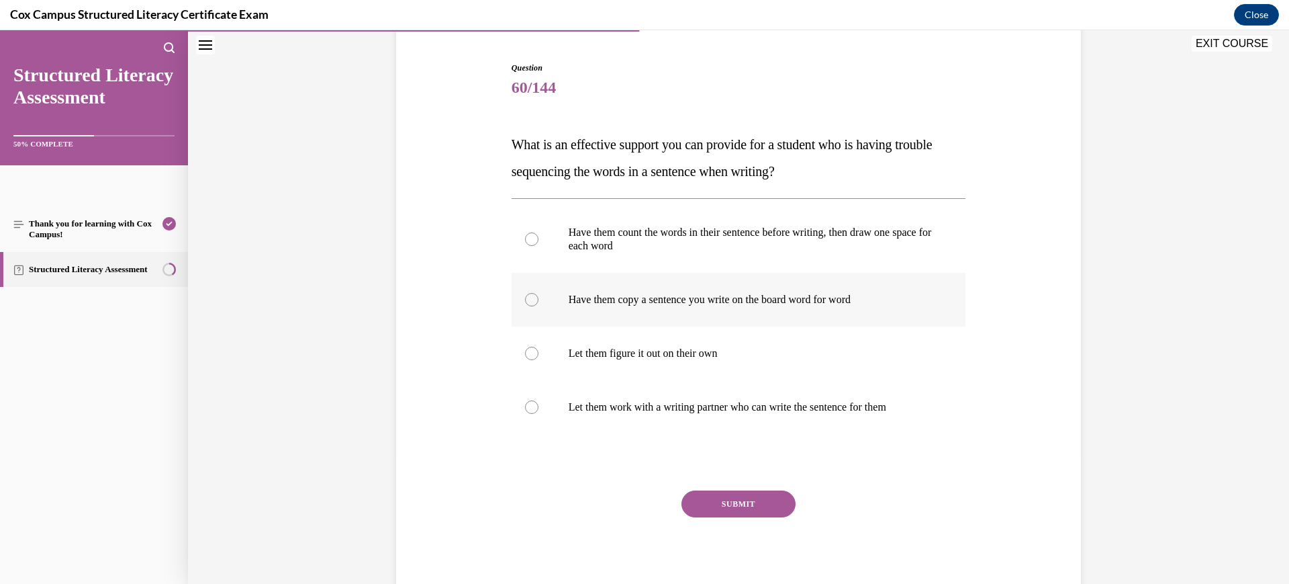
click at [706, 312] on label "Have them copy a sentence you write on the board word for word" at bounding box center [739, 300] width 455 height 54
click at [539, 306] on input "Have them copy a sentence you write on the board word for word" at bounding box center [531, 299] width 13 height 13
radio input "true"
click at [715, 510] on button "SUBMIT" at bounding box center [739, 503] width 114 height 27
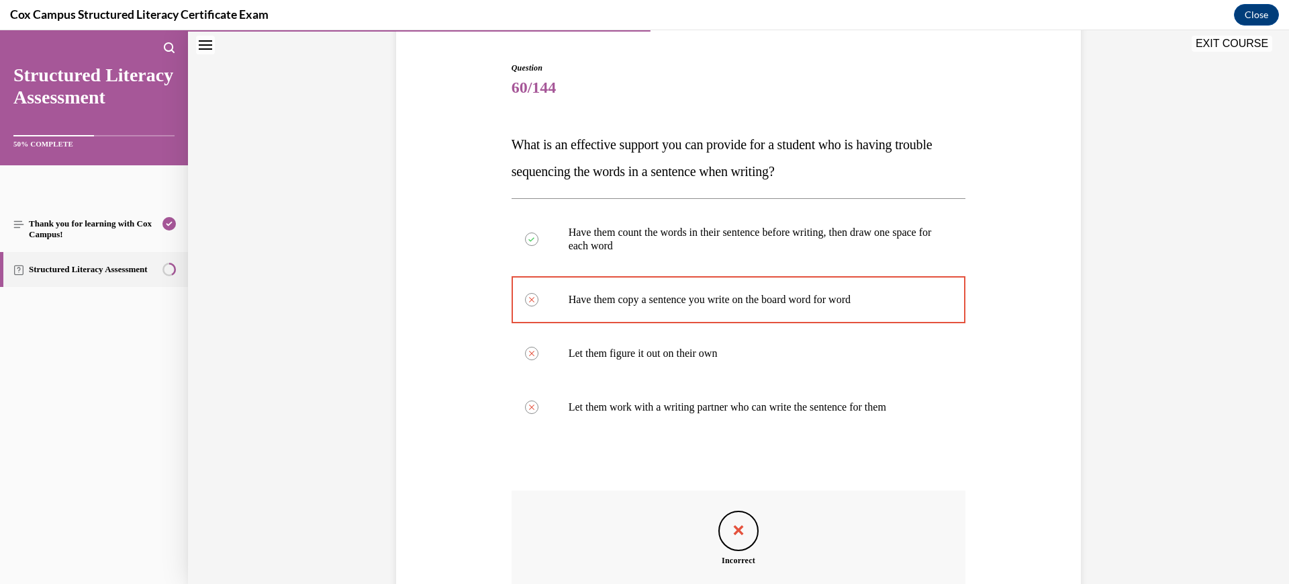
scroll to position [209, 0]
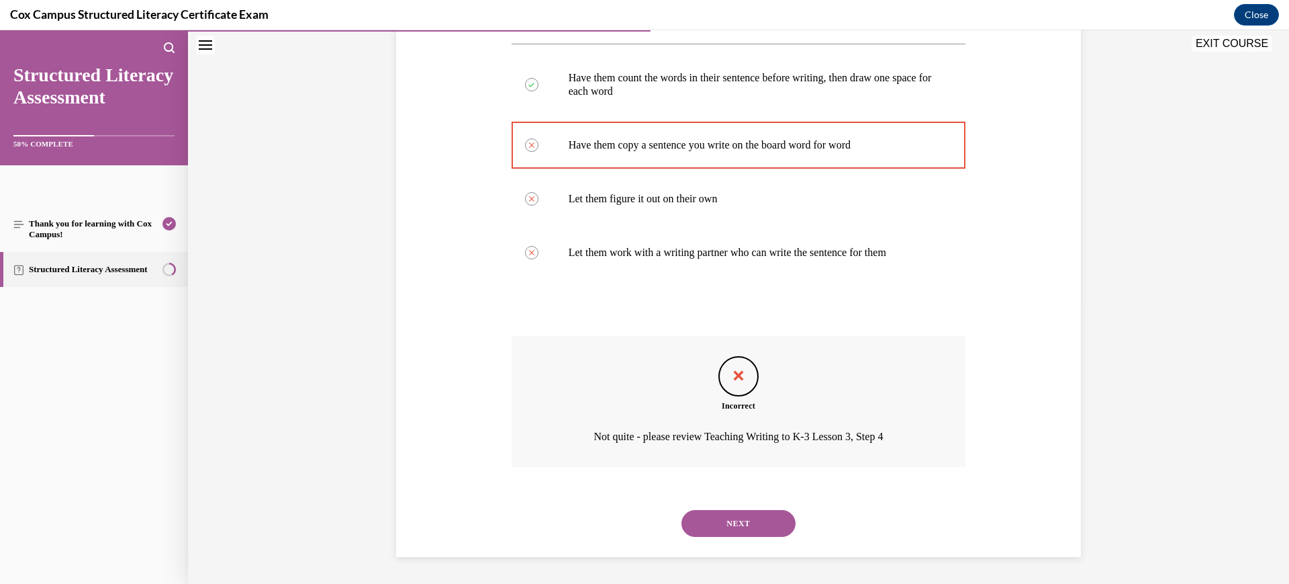
click at [729, 521] on button "NEXT" at bounding box center [739, 523] width 114 height 27
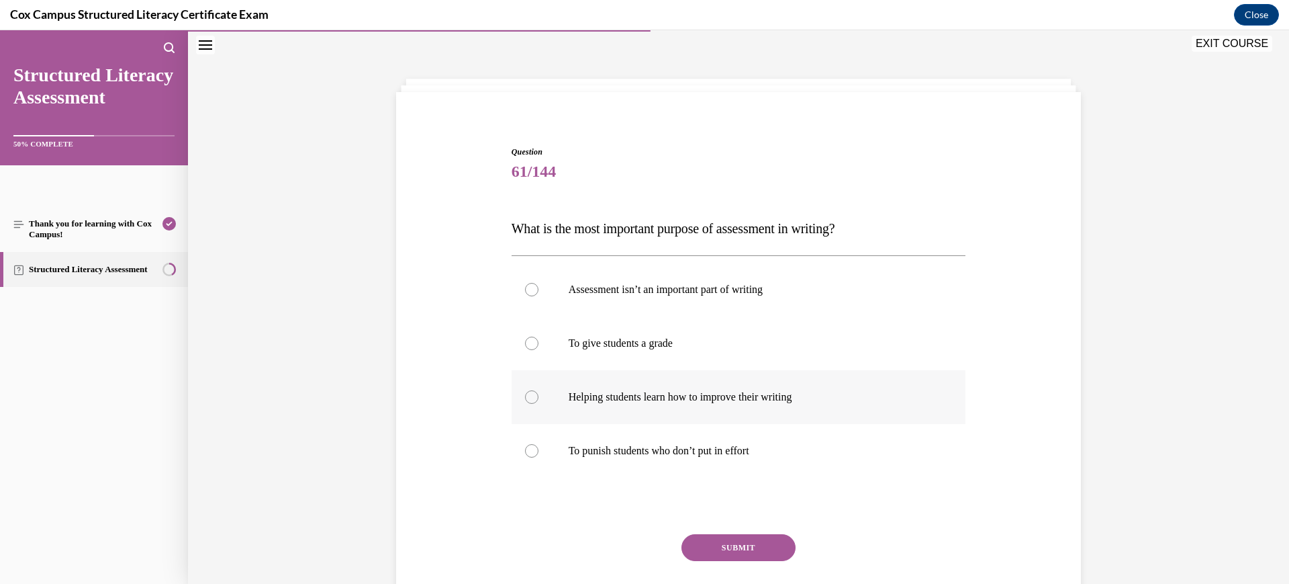
click at [715, 404] on label "Helping students learn how to improve their writing" at bounding box center [739, 397] width 455 height 54
click at [539, 404] on input "Helping students learn how to improve their writing" at bounding box center [531, 396] width 13 height 13
radio input "true"
click at [743, 537] on button "SUBMIT" at bounding box center [739, 547] width 114 height 27
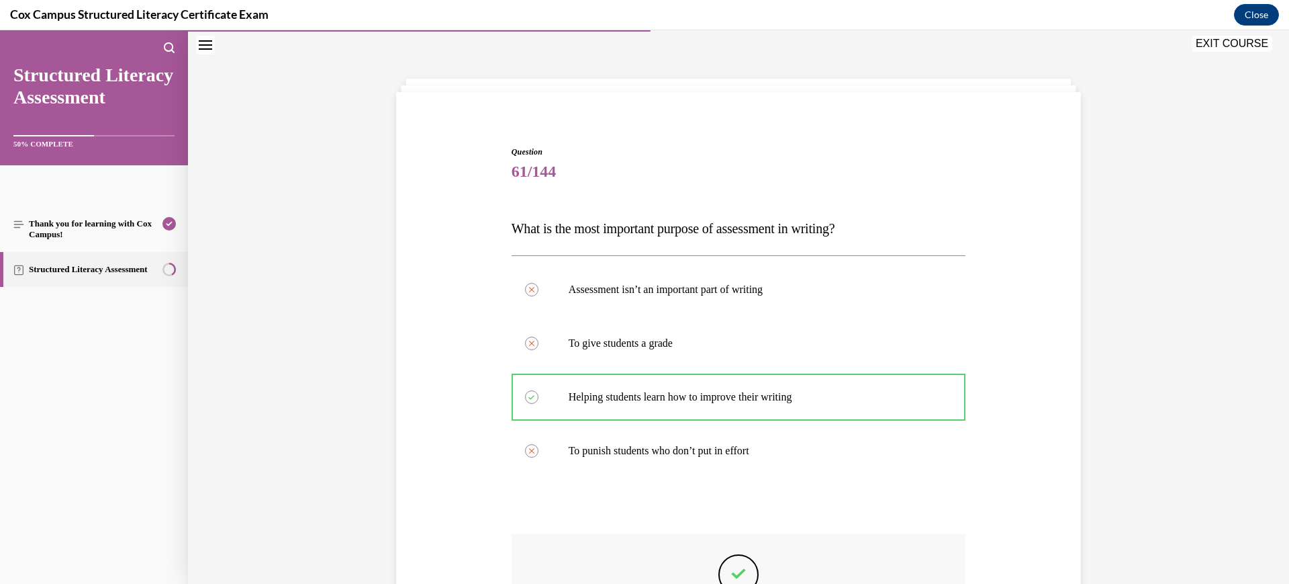
scroll to position [239, 0]
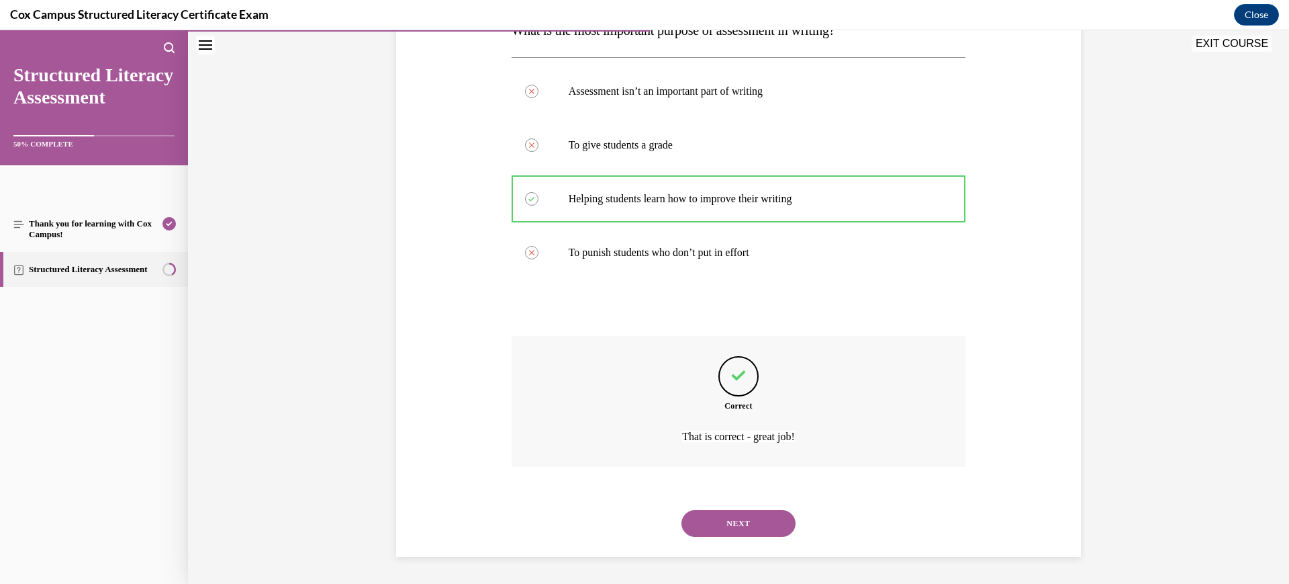
click at [730, 520] on button "NEXT" at bounding box center [739, 523] width 114 height 27
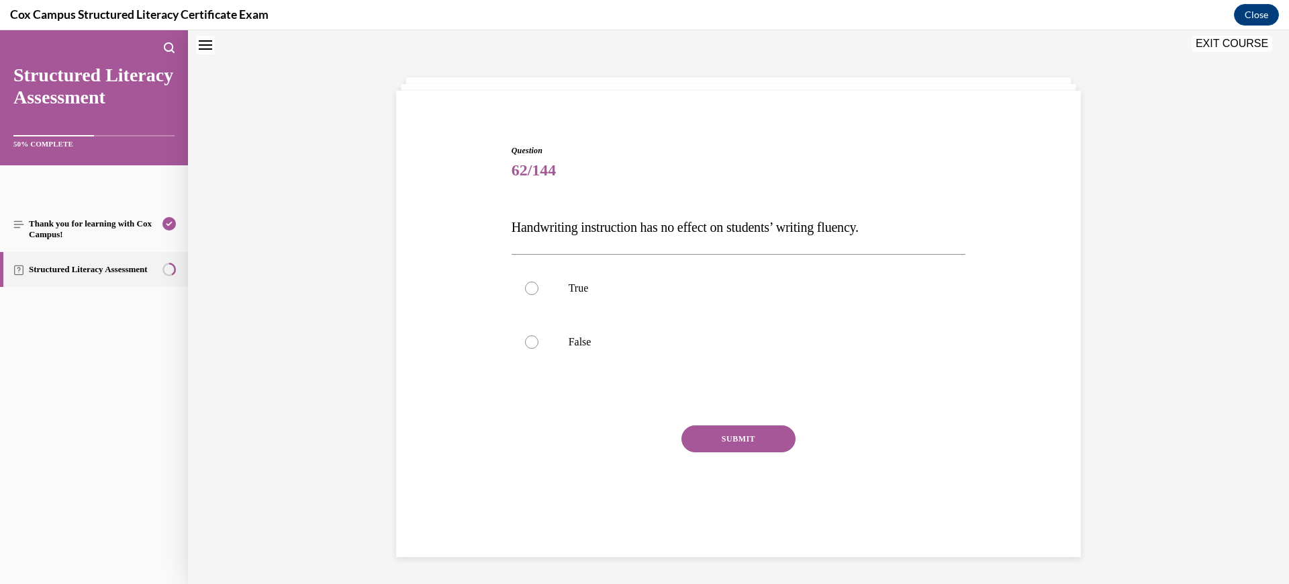
scroll to position [41, 0]
click at [705, 344] on p "False" at bounding box center [751, 342] width 364 height 13
click at [539, 344] on input "False" at bounding box center [531, 342] width 13 height 13
radio input "true"
click at [725, 444] on button "SUBMIT" at bounding box center [739, 439] width 114 height 27
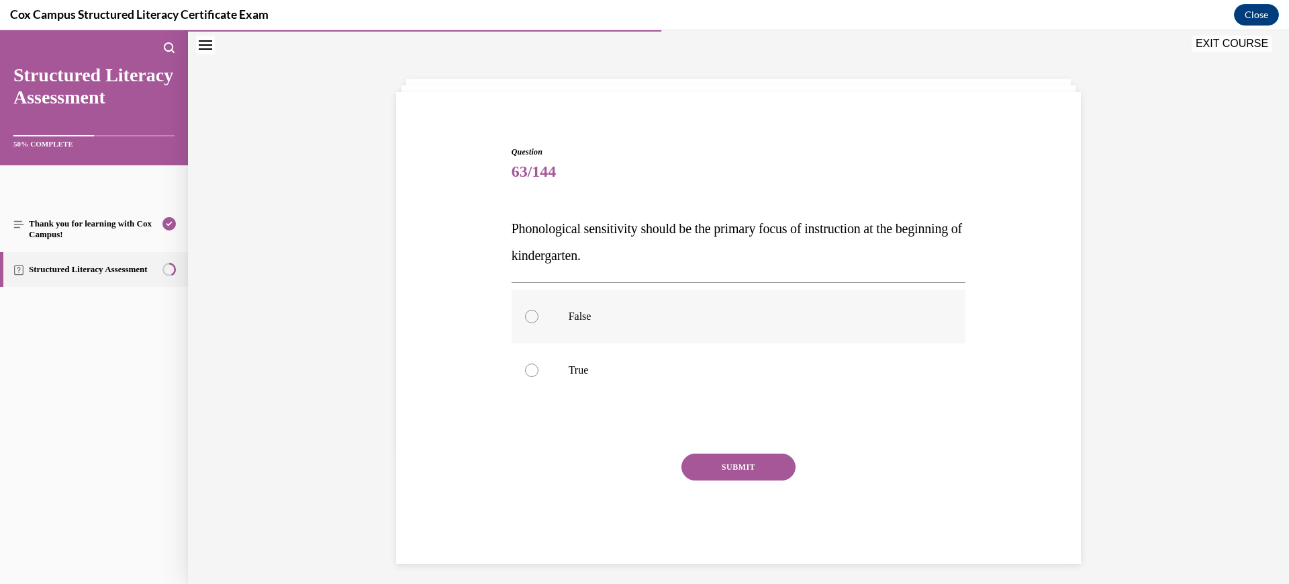
click at [727, 323] on label "False" at bounding box center [739, 316] width 455 height 54
click at [539, 323] on input "False" at bounding box center [531, 316] width 13 height 13
radio input "true"
click at [735, 475] on button "SUBMIT" at bounding box center [739, 466] width 114 height 27
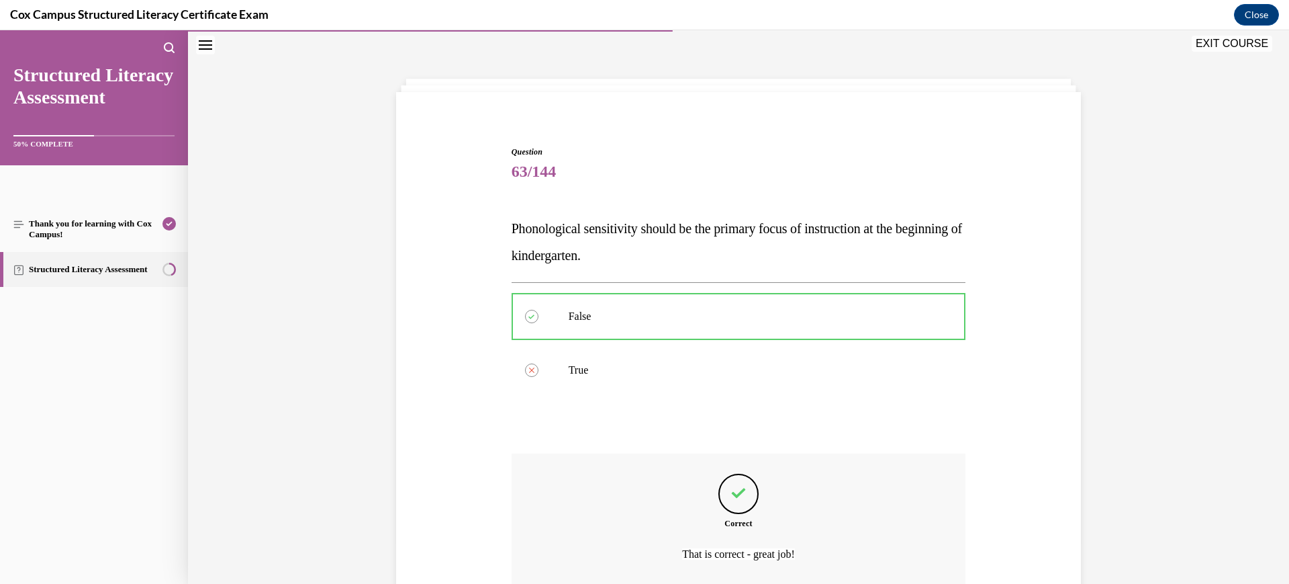
scroll to position [158, 0]
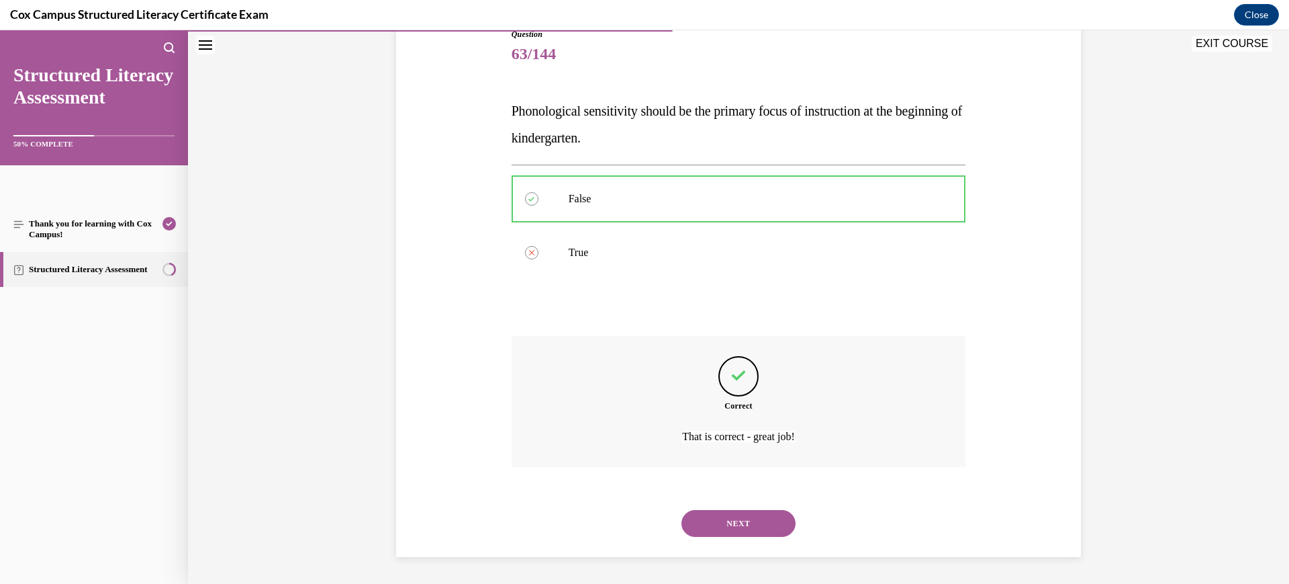
click at [729, 515] on button "NEXT" at bounding box center [739, 523] width 114 height 27
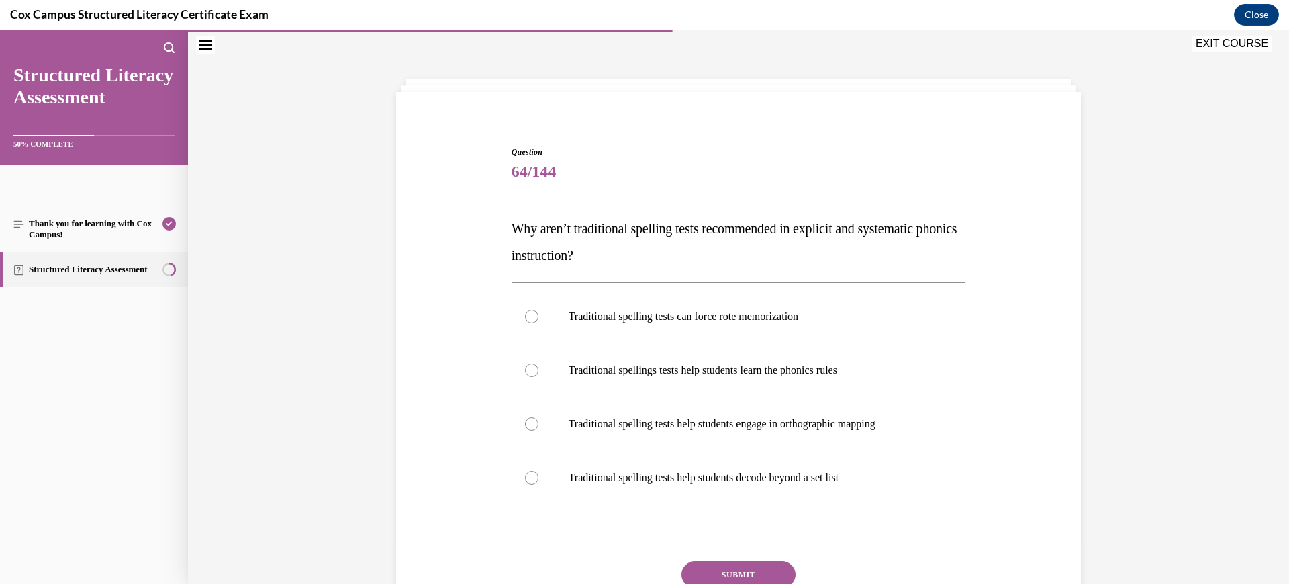
scroll to position [115, 0]
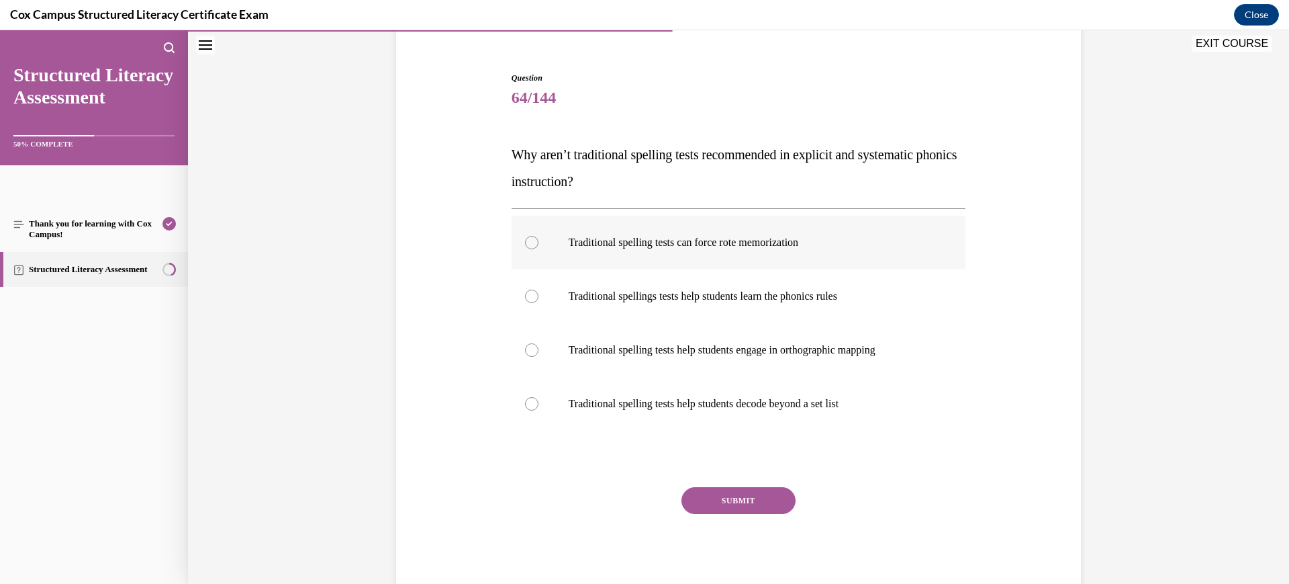
click at [712, 253] on label "Traditional spelling tests can force rote memorization" at bounding box center [739, 243] width 455 height 54
click at [539, 249] on input "Traditional spelling tests can force rote memorization" at bounding box center [531, 242] width 13 height 13
radio input "true"
click at [746, 500] on button "SUBMIT" at bounding box center [739, 500] width 114 height 27
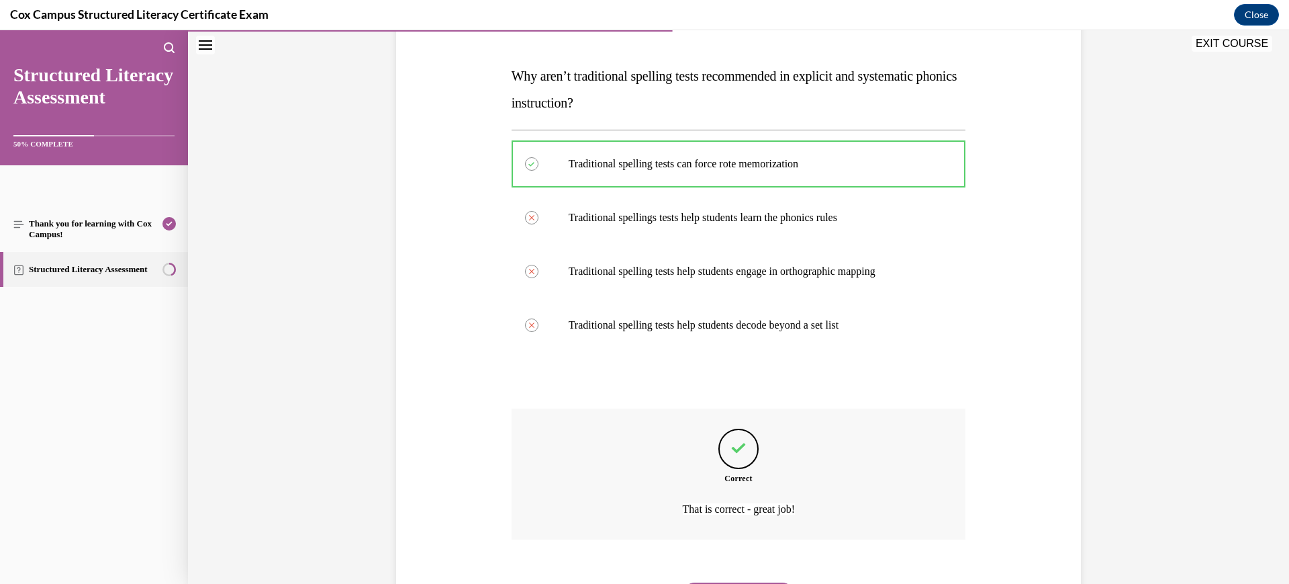
scroll to position [238, 0]
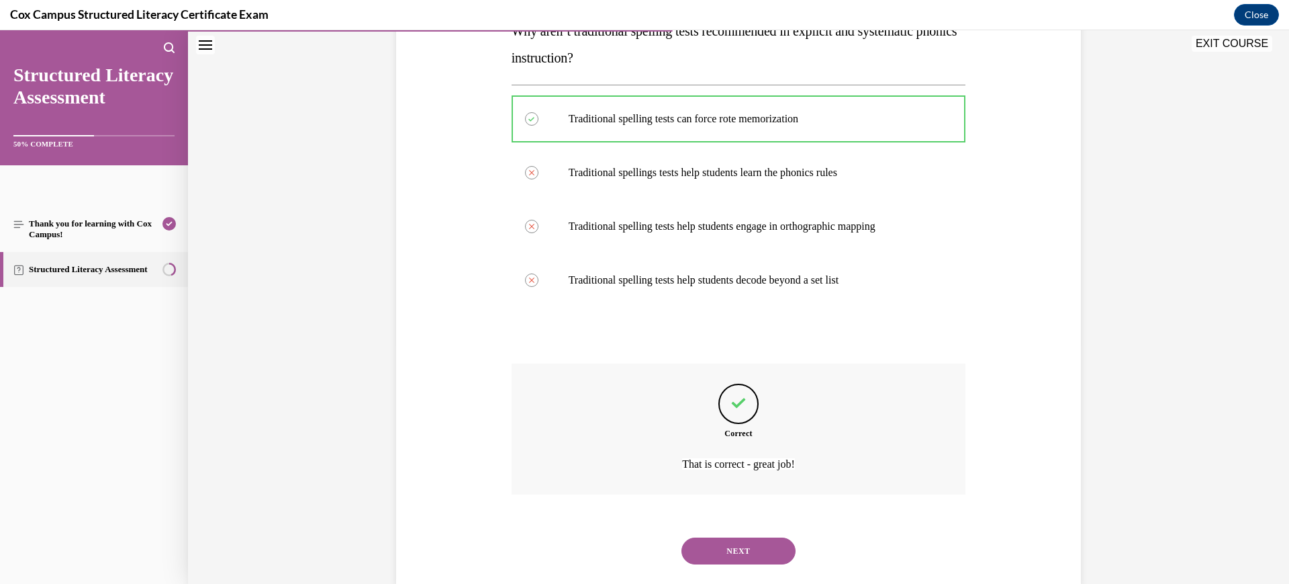
click at [739, 553] on button "NEXT" at bounding box center [739, 550] width 114 height 27
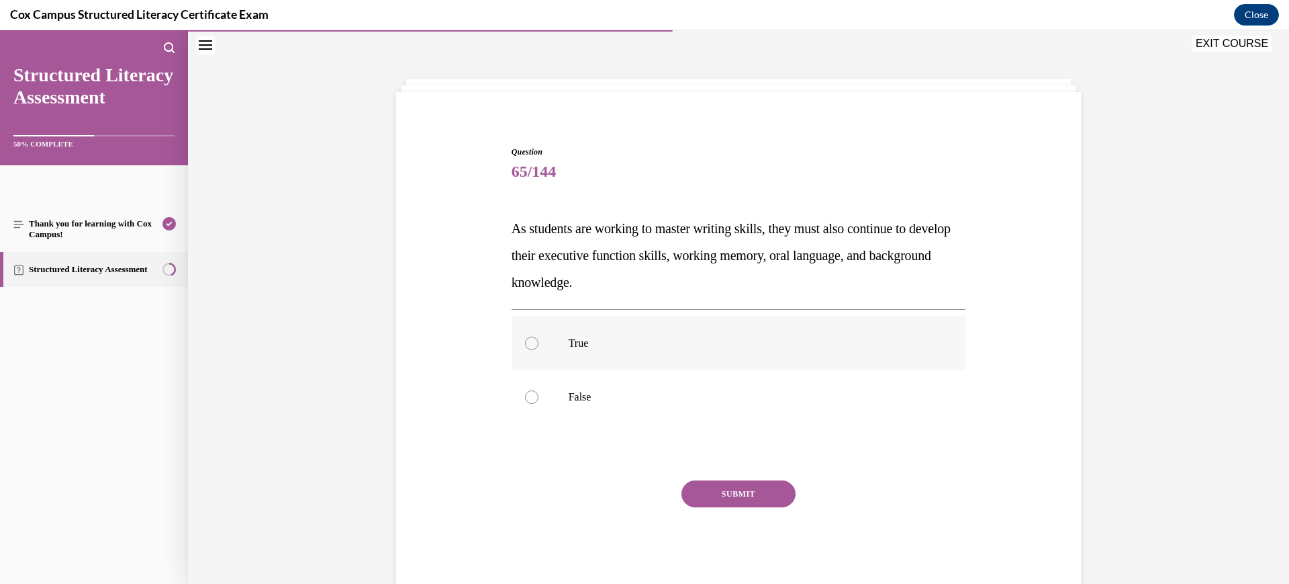
click at [689, 349] on p "True" at bounding box center [751, 342] width 364 height 13
click at [539, 349] on input "True" at bounding box center [531, 342] width 13 height 13
radio input "true"
click at [732, 492] on button "SUBMIT" at bounding box center [739, 493] width 114 height 27
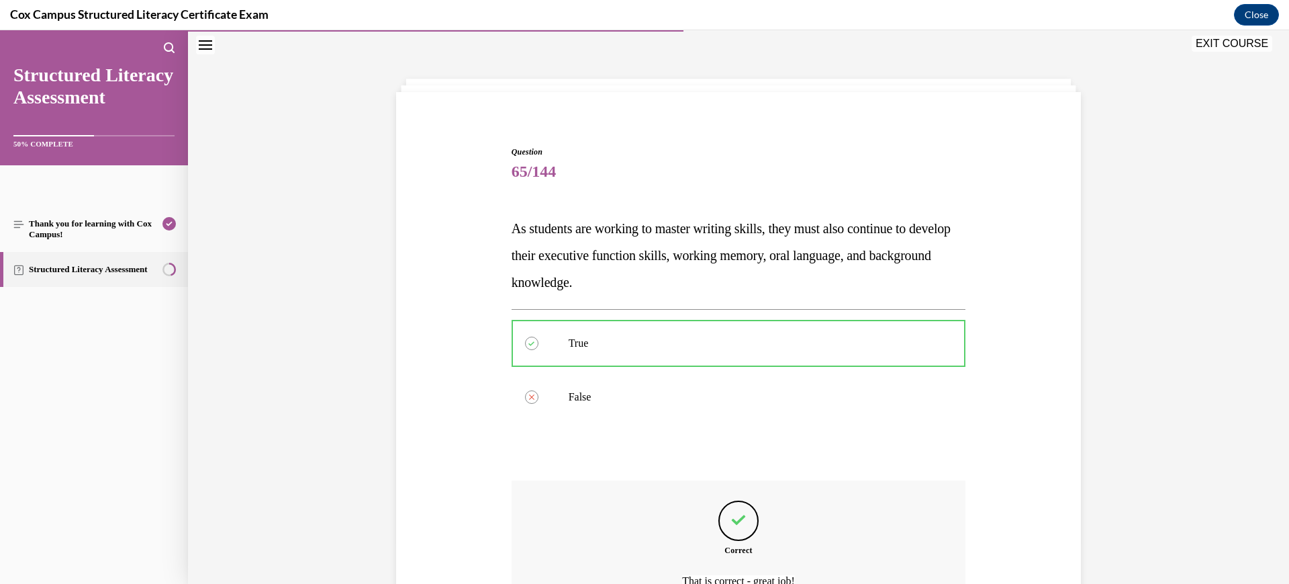
scroll to position [185, 0]
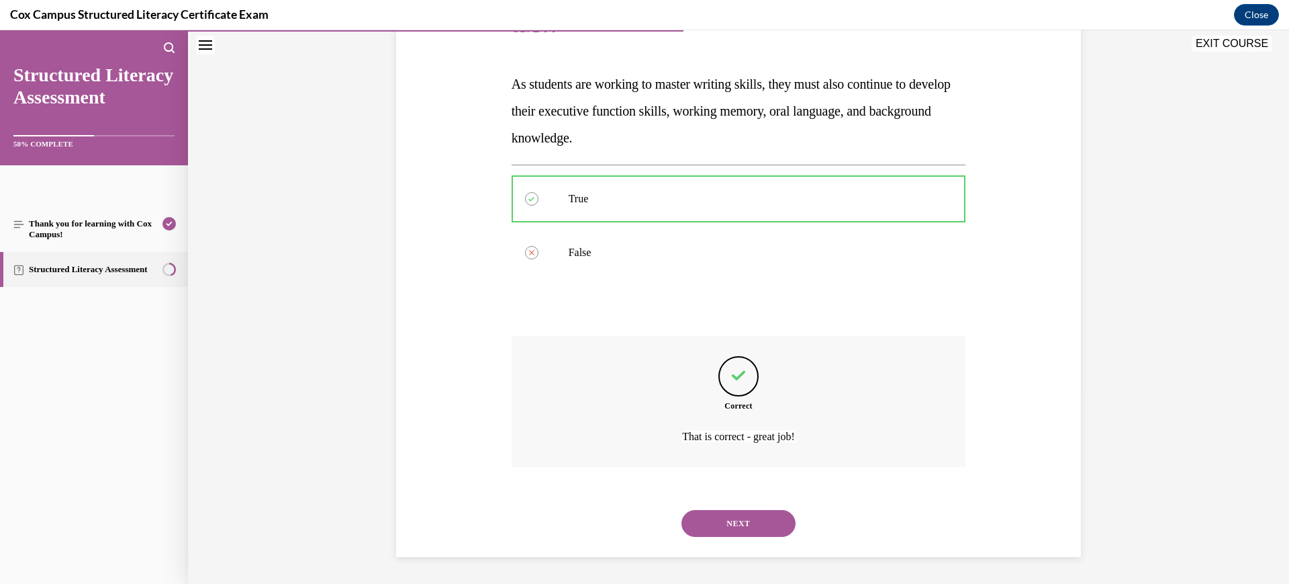
click at [732, 516] on button "NEXT" at bounding box center [739, 523] width 114 height 27
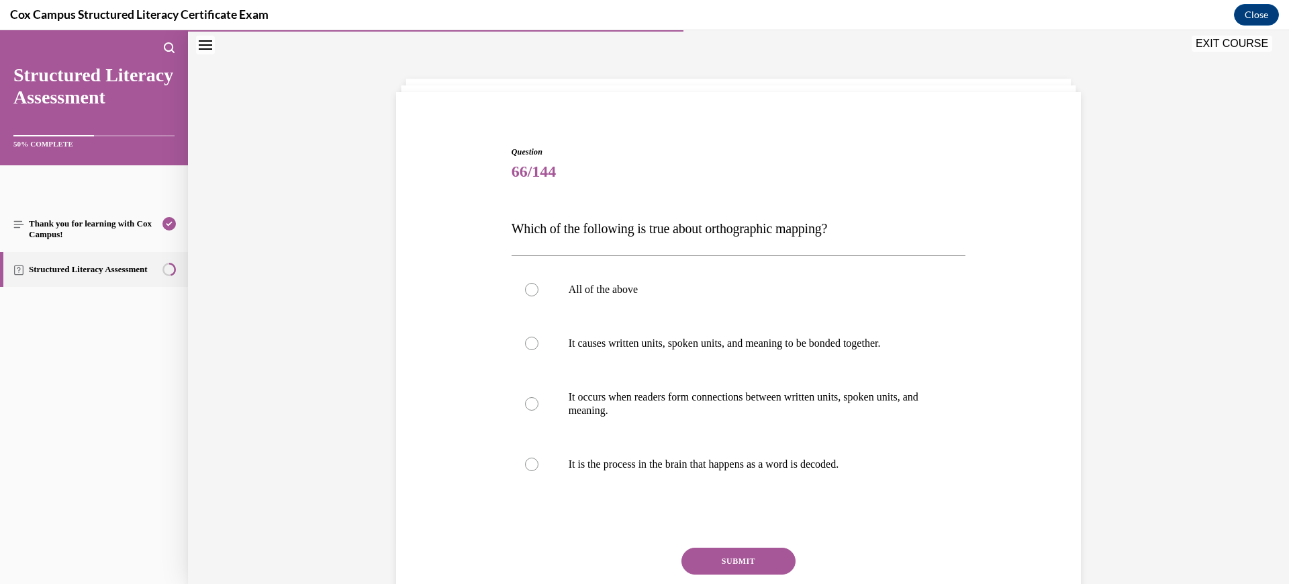
scroll to position [101, 0]
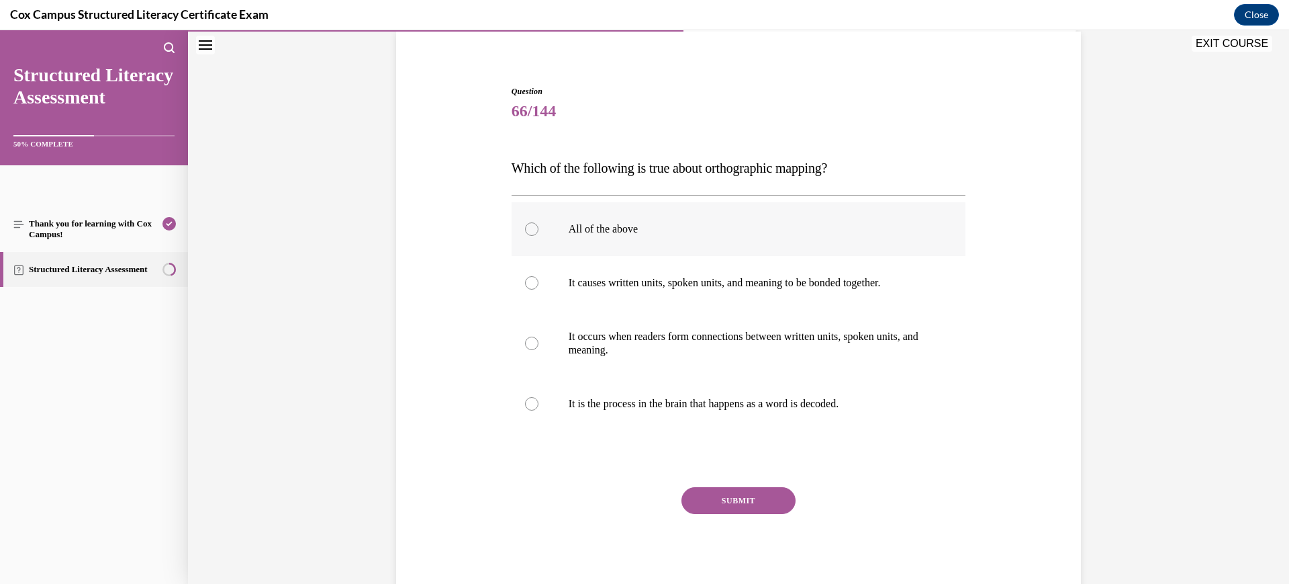
click at [718, 236] on label "All of the above" at bounding box center [739, 229] width 455 height 54
click at [539, 236] on input "All of the above" at bounding box center [531, 228] width 13 height 13
radio input "true"
click at [736, 499] on button "SUBMIT" at bounding box center [739, 500] width 114 height 27
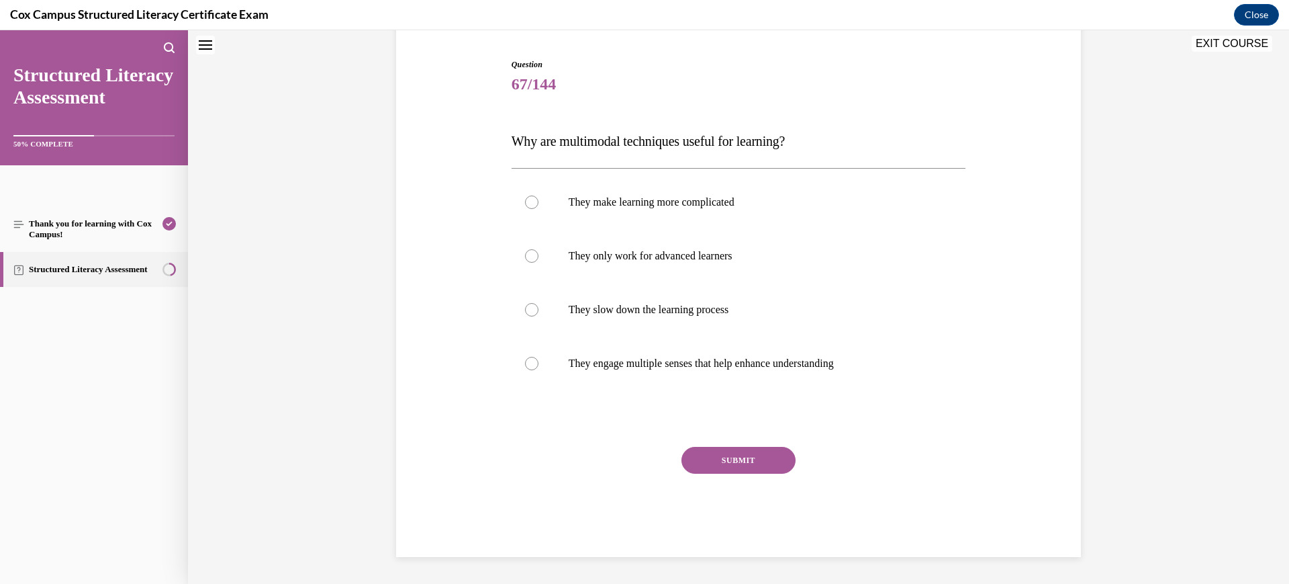
scroll to position [41, 0]
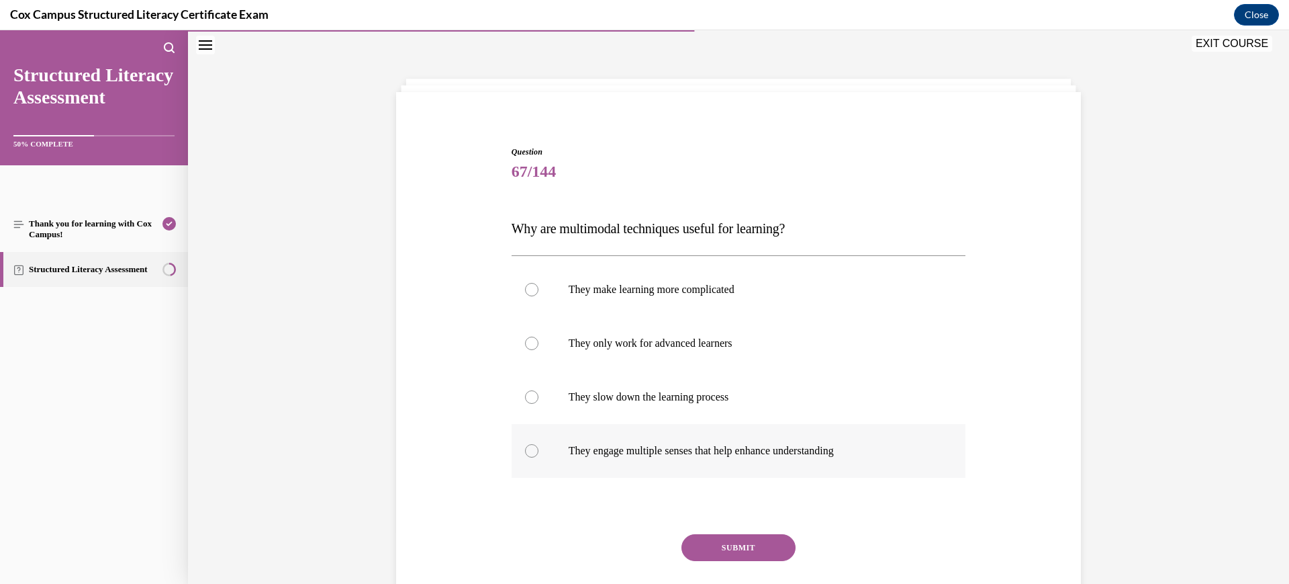
click at [782, 448] on p "They engage multiple senses that help enhance understanding" at bounding box center [751, 450] width 364 height 13
click at [539, 448] on input "They engage multiple senses that help enhance understanding" at bounding box center [531, 450] width 13 height 13
radio input "true"
click at [756, 547] on button "SUBMIT" at bounding box center [739, 547] width 114 height 27
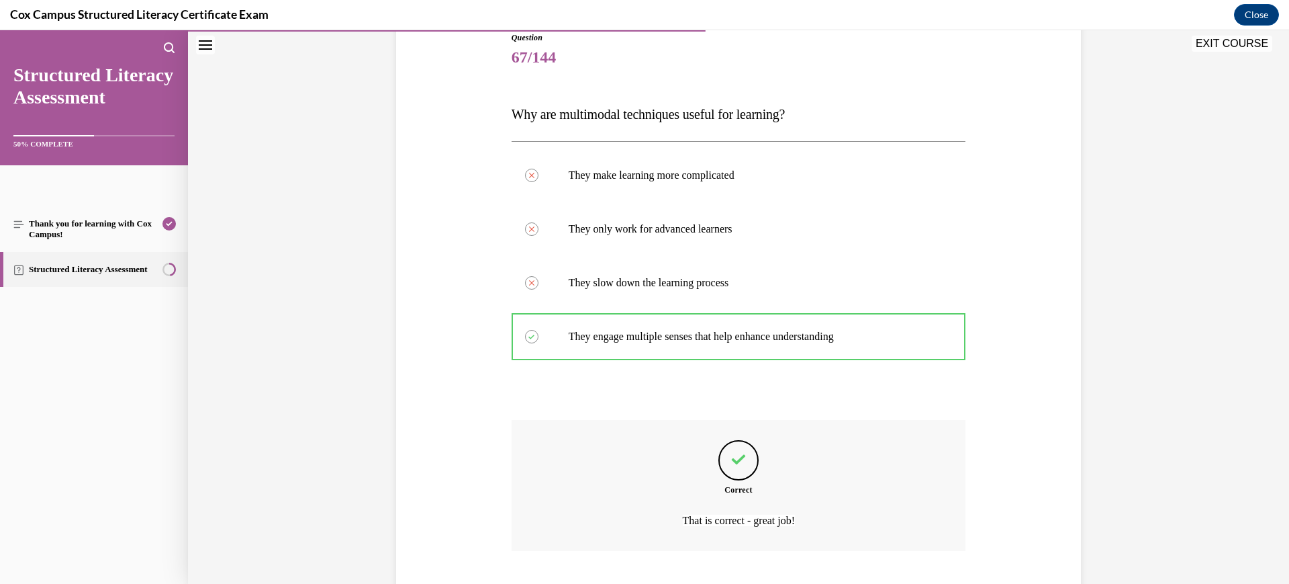
scroll to position [239, 0]
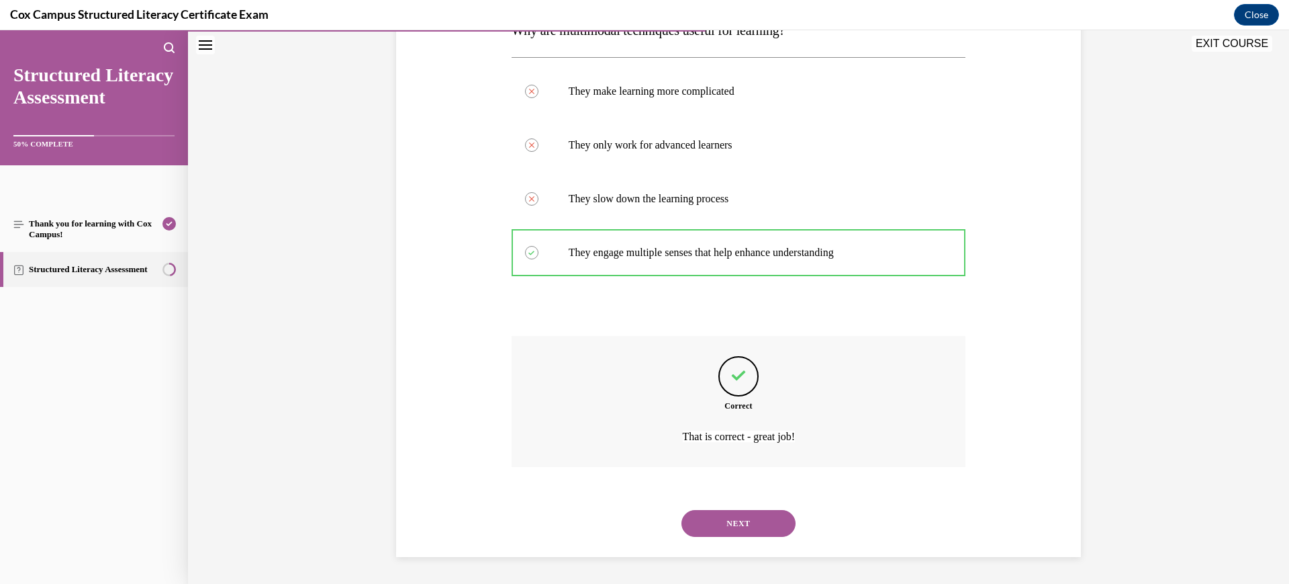
click at [747, 514] on button "NEXT" at bounding box center [739, 523] width 114 height 27
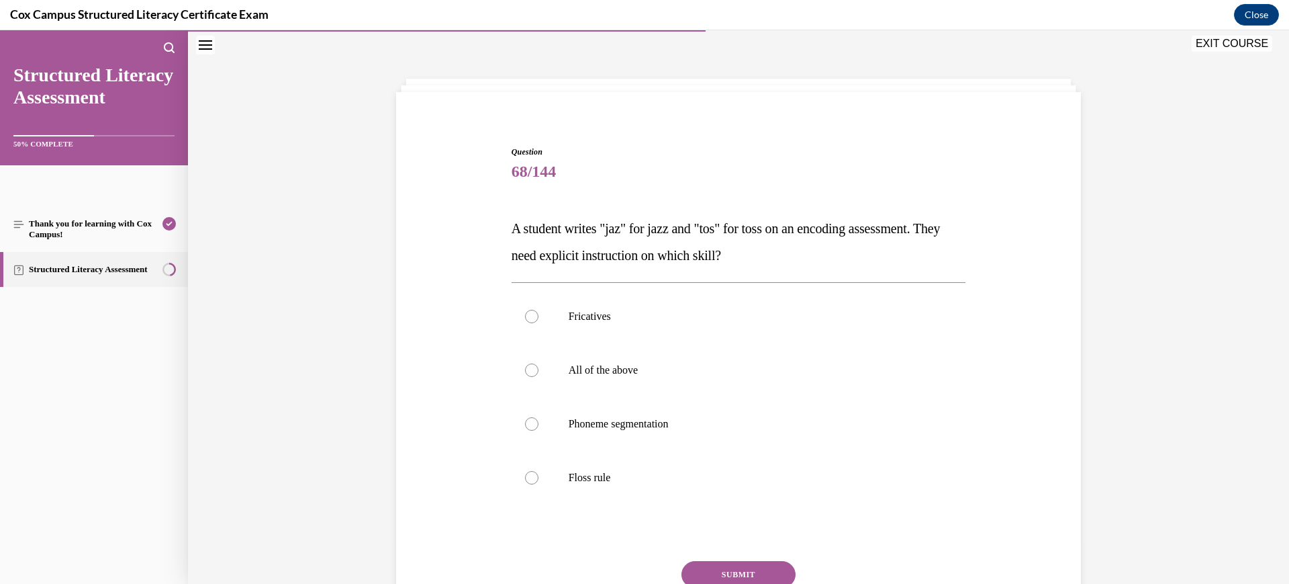
scroll to position [115, 0]
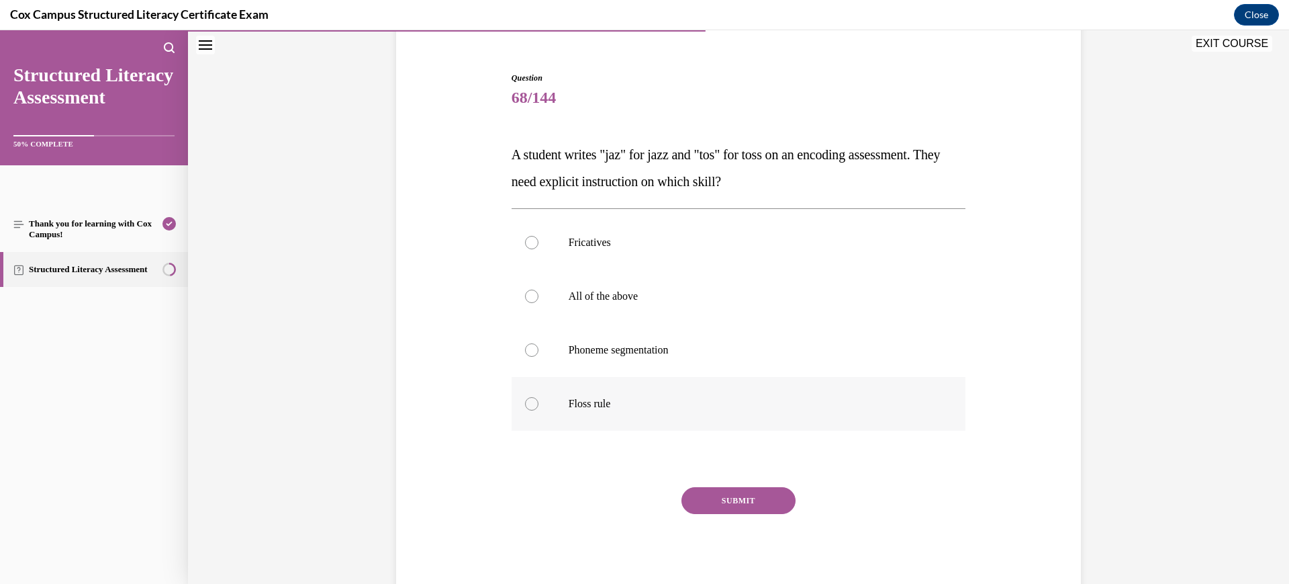
click at [739, 398] on p "Floss rule" at bounding box center [751, 403] width 364 height 13
click at [539, 398] on input "Floss rule" at bounding box center [531, 403] width 13 height 13
radio input "true"
click at [735, 502] on button "SUBMIT" at bounding box center [739, 500] width 114 height 27
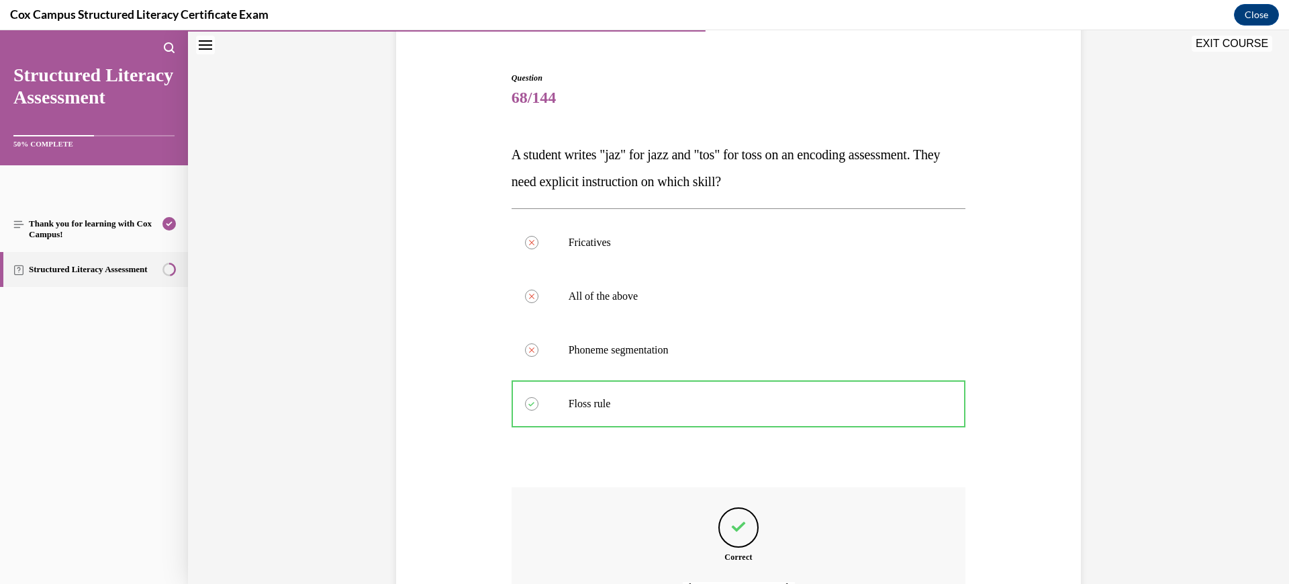
scroll to position [266, 0]
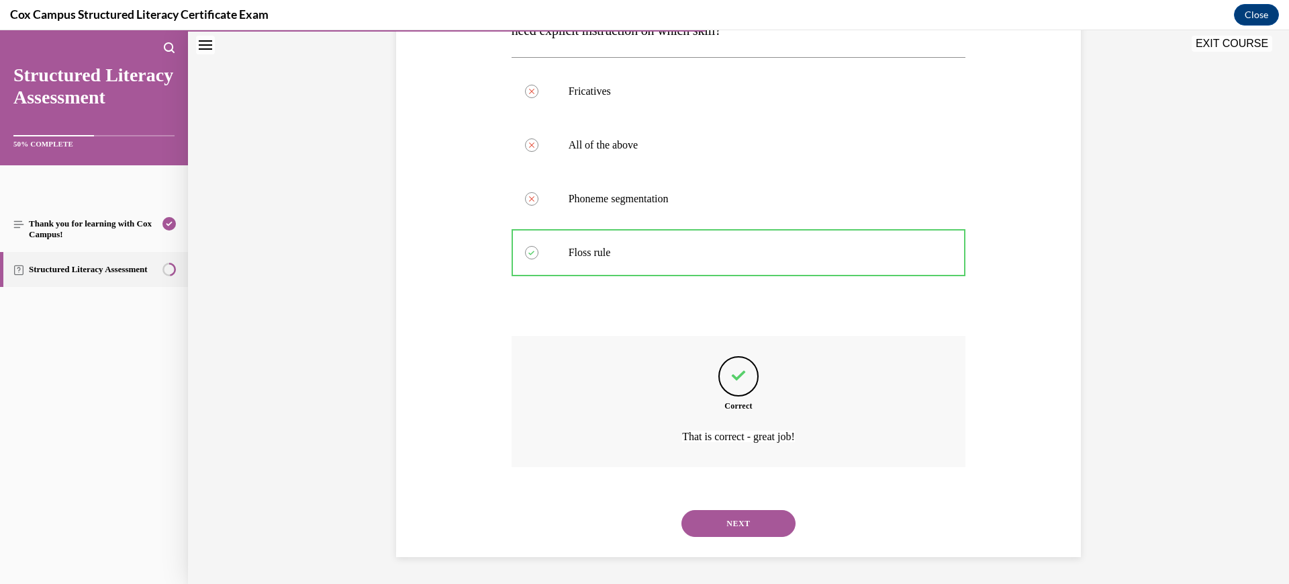
click at [729, 518] on button "NEXT" at bounding box center [739, 523] width 114 height 27
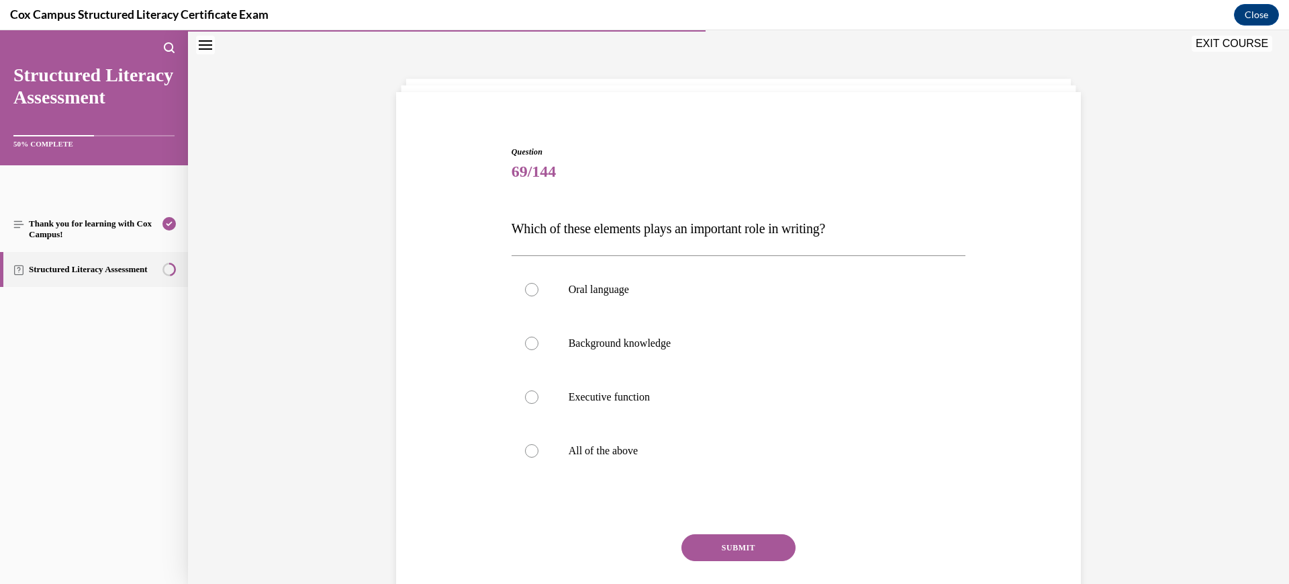
scroll to position [88, 0]
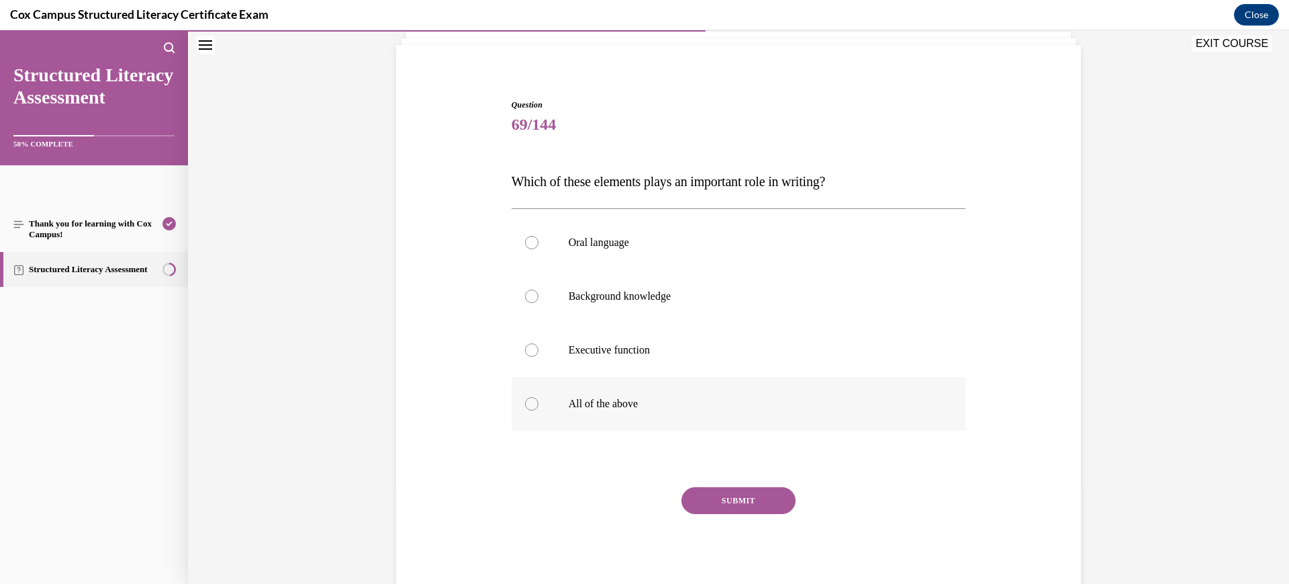
click at [705, 412] on label "All of the above" at bounding box center [739, 404] width 455 height 54
click at [539, 410] on input "All of the above" at bounding box center [531, 403] width 13 height 13
radio input "true"
click at [721, 498] on button "SUBMIT" at bounding box center [739, 500] width 114 height 27
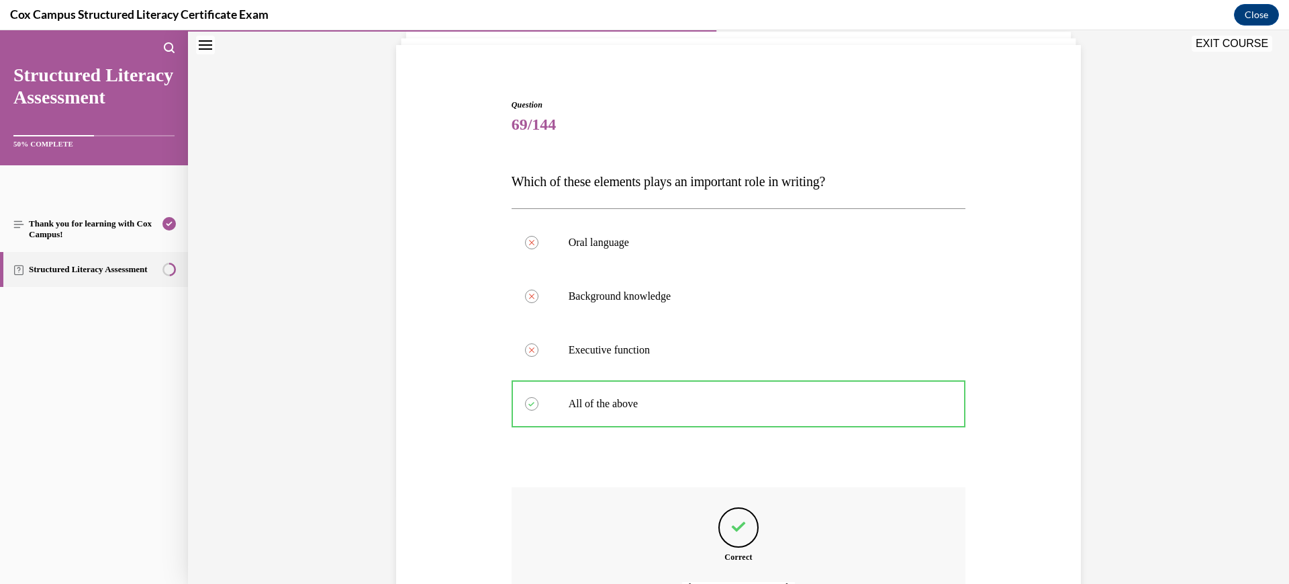
scroll to position [239, 0]
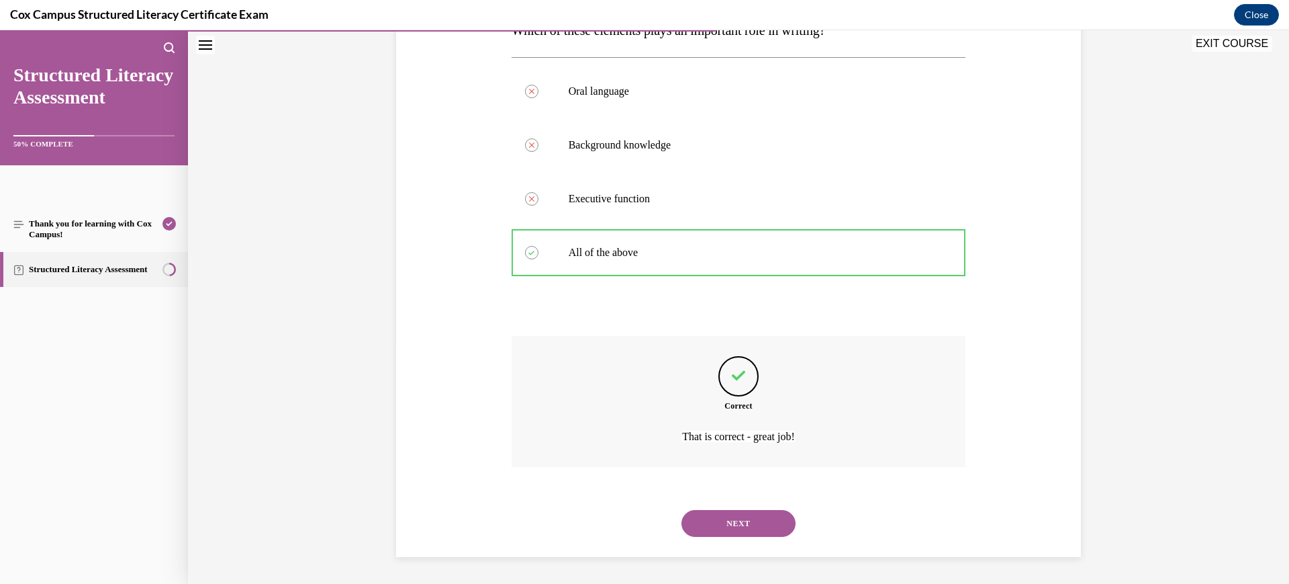
click at [723, 529] on button "NEXT" at bounding box center [739, 523] width 114 height 27
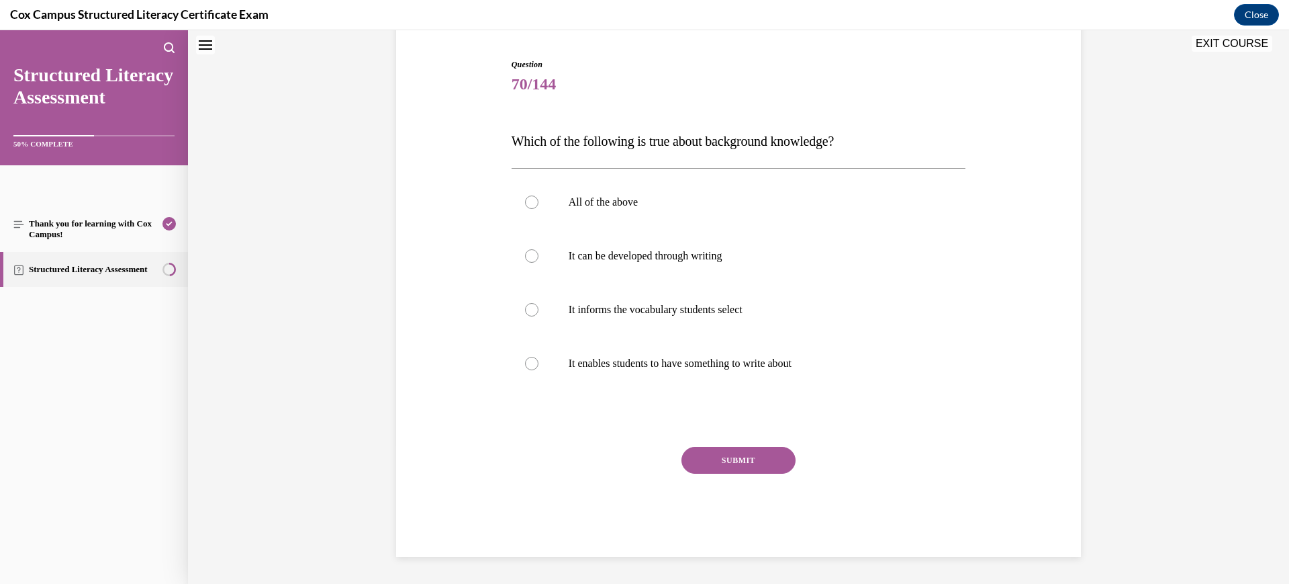
scroll to position [41, 0]
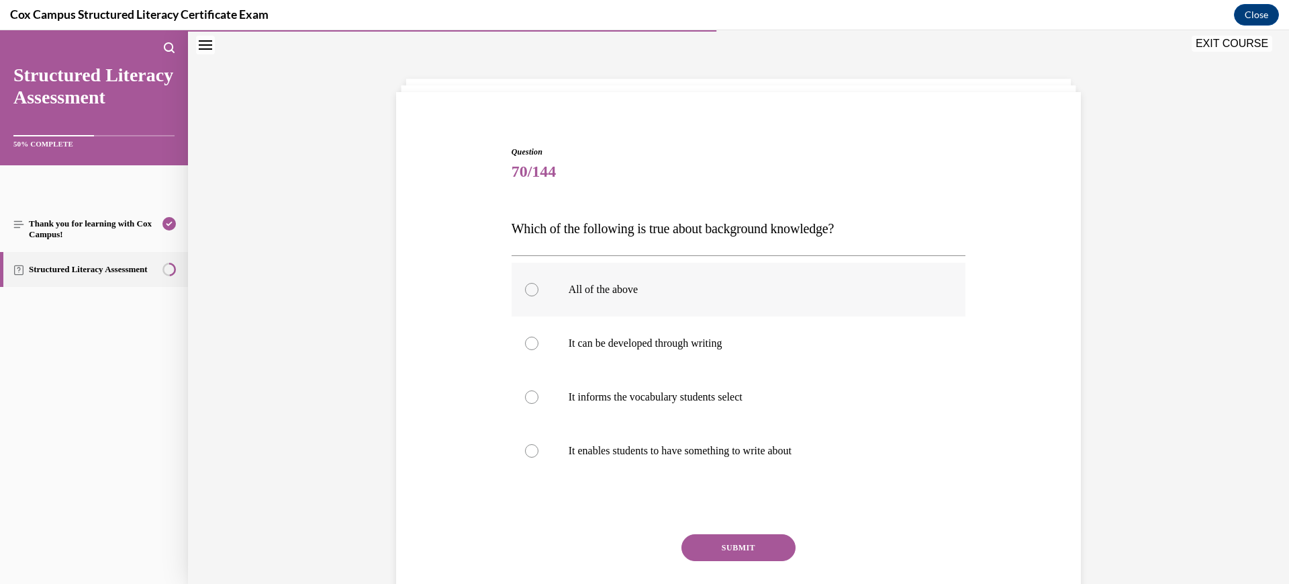
click at [684, 279] on label "All of the above" at bounding box center [739, 290] width 455 height 54
click at [539, 283] on input "All of the above" at bounding box center [531, 289] width 13 height 13
radio input "true"
click at [751, 537] on button "SUBMIT" at bounding box center [739, 547] width 114 height 27
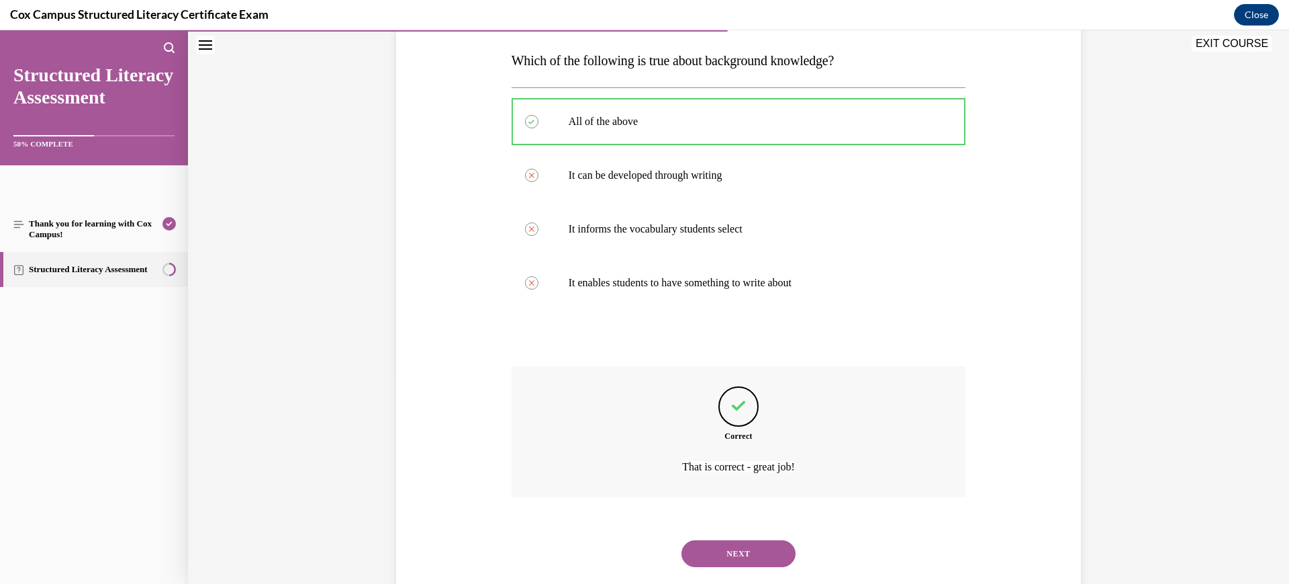
scroll to position [239, 0]
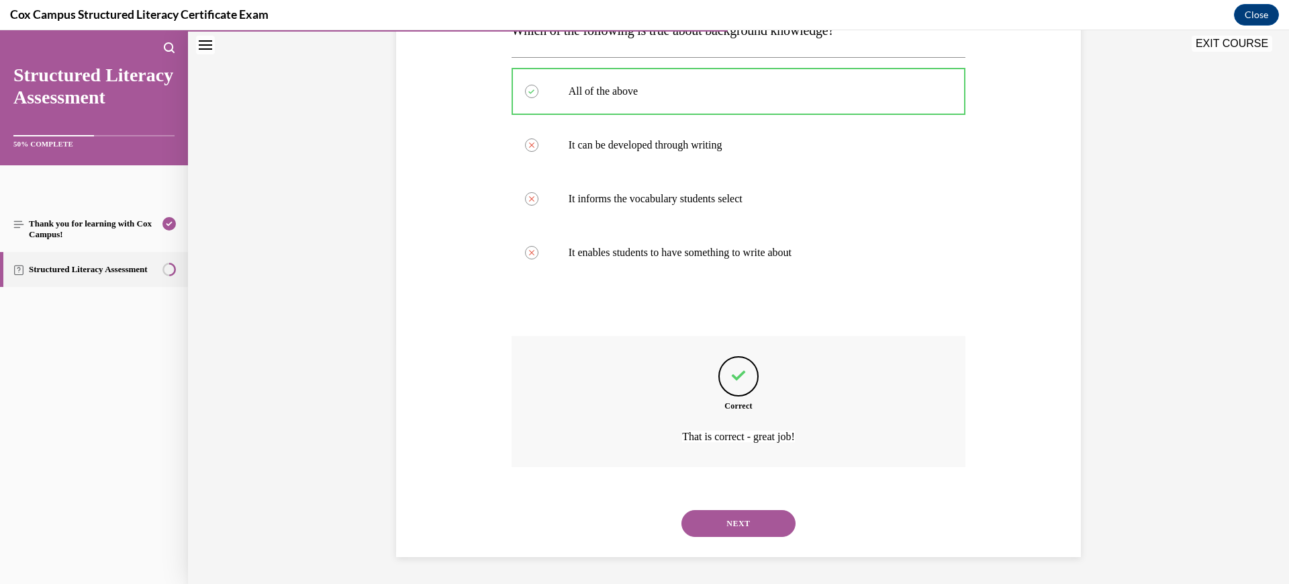
click at [729, 530] on button "NEXT" at bounding box center [739, 523] width 114 height 27
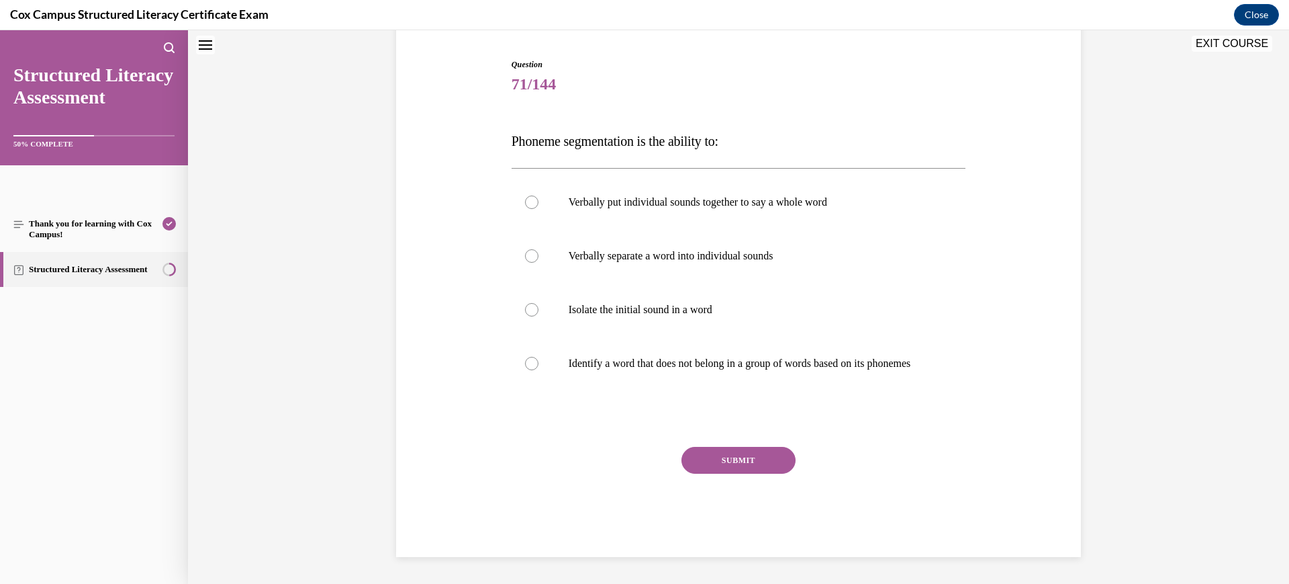
scroll to position [41, 0]
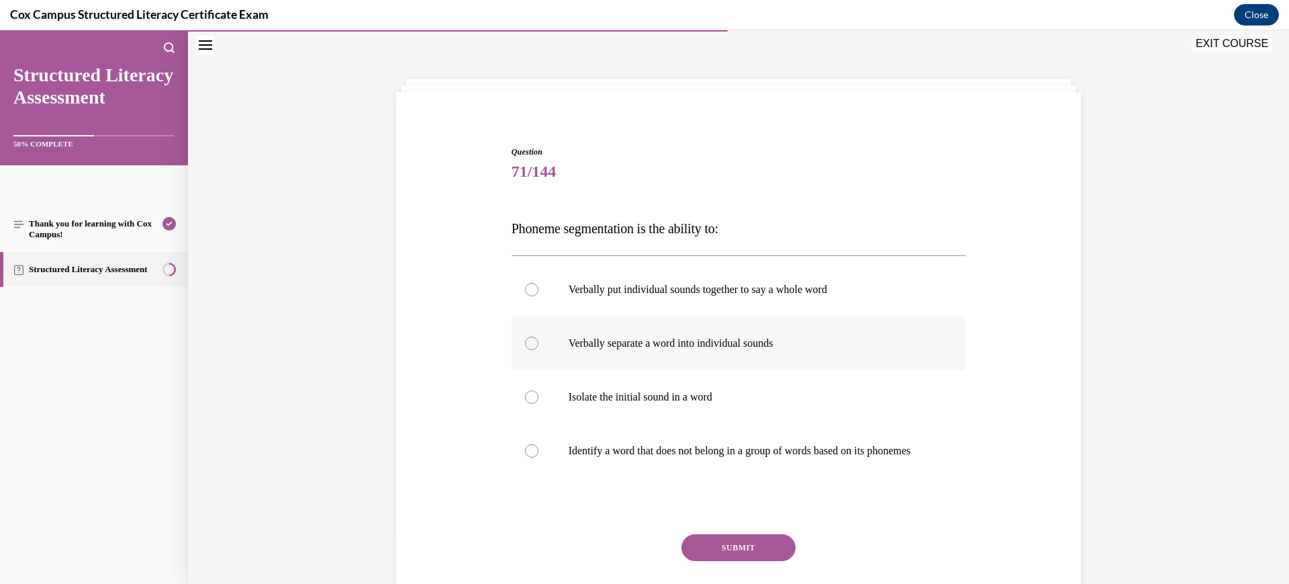
click at [720, 338] on p "Verbally separate a word into individual sounds" at bounding box center [751, 342] width 364 height 13
click at [539, 338] on input "Verbally separate a word into individual sounds" at bounding box center [531, 342] width 13 height 13
radio input "true"
click at [725, 561] on button "SUBMIT" at bounding box center [739, 547] width 114 height 27
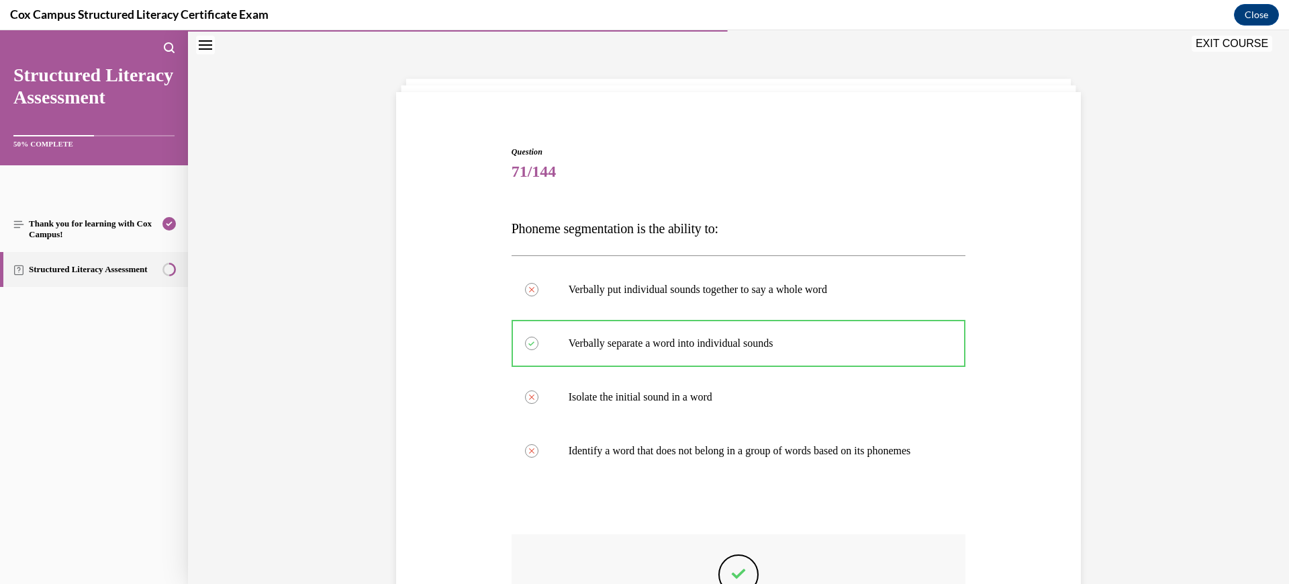
scroll to position [253, 0]
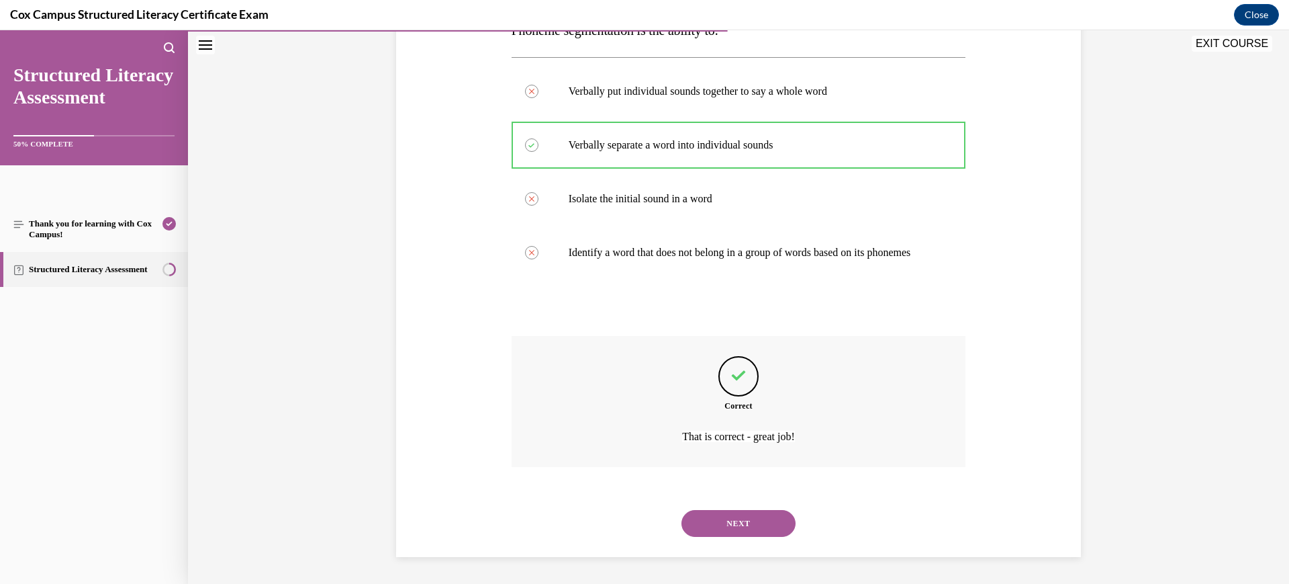
click at [711, 526] on button "NEXT" at bounding box center [739, 523] width 114 height 27
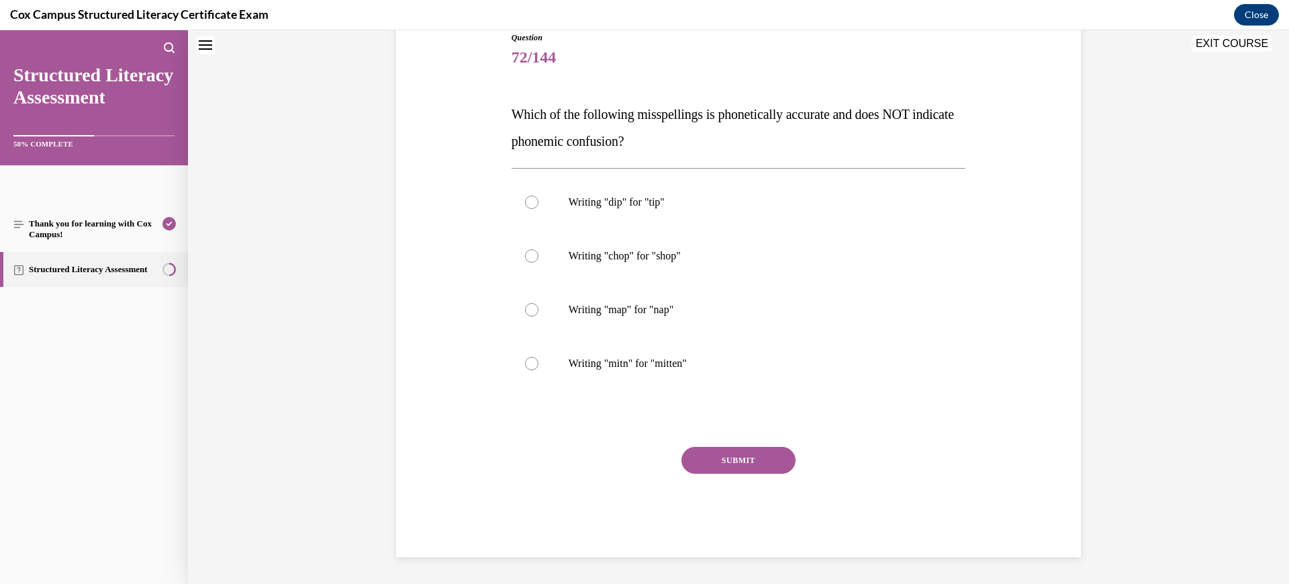
scroll to position [41, 0]
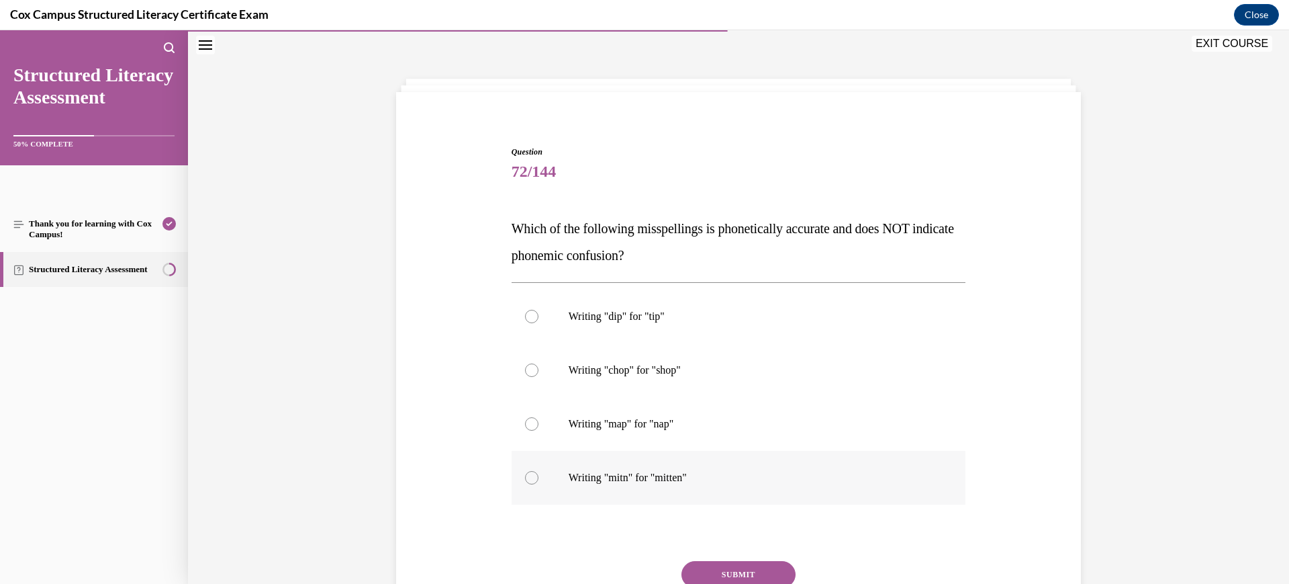
click at [701, 484] on label "Writing "mitn" for "mitten"" at bounding box center [739, 478] width 455 height 54
click at [539, 484] on input "Writing "mitn" for "mitten"" at bounding box center [531, 477] width 13 height 13
radio input "true"
click at [759, 567] on button "SUBMIT" at bounding box center [739, 574] width 114 height 27
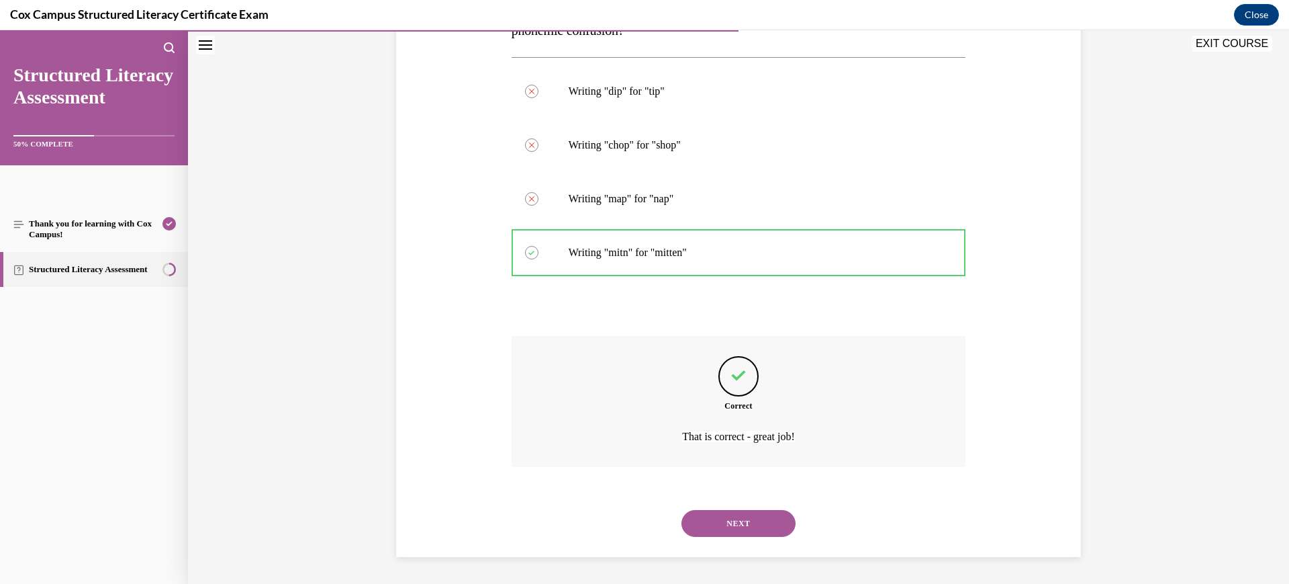
click at [738, 527] on button "NEXT" at bounding box center [739, 523] width 114 height 27
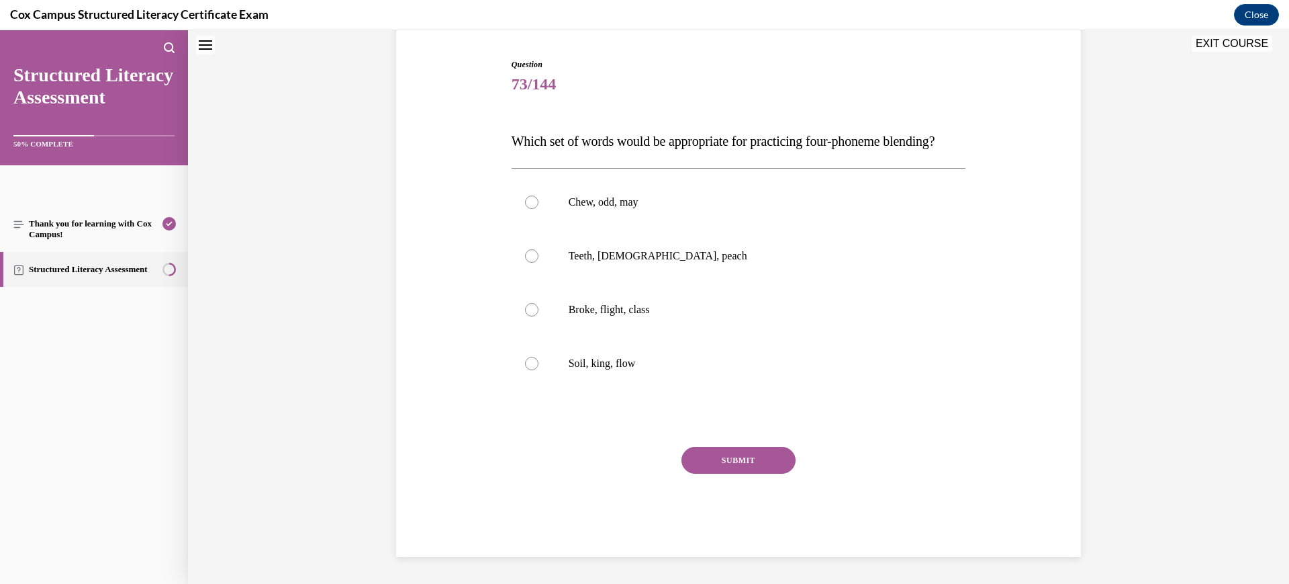
scroll to position [41, 0]
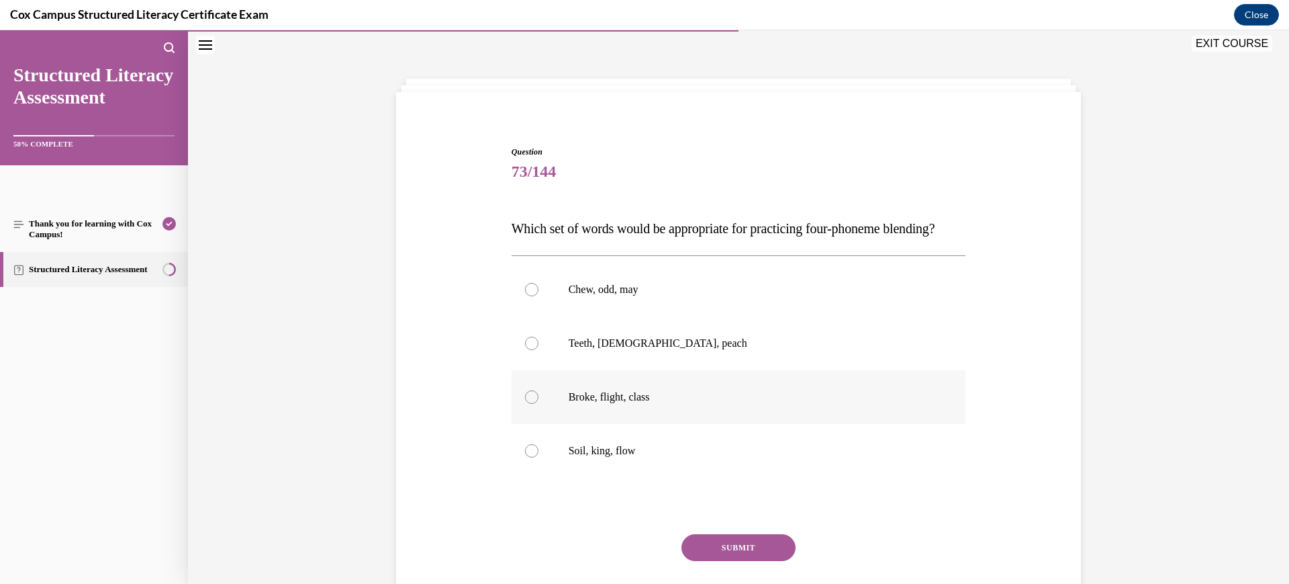
click at [829, 424] on label "Broke, flight, class" at bounding box center [739, 397] width 455 height 54
click at [539, 404] on input "Broke, flight, class" at bounding box center [531, 396] width 13 height 13
radio input "true"
click at [748, 561] on button "SUBMIT" at bounding box center [739, 547] width 114 height 27
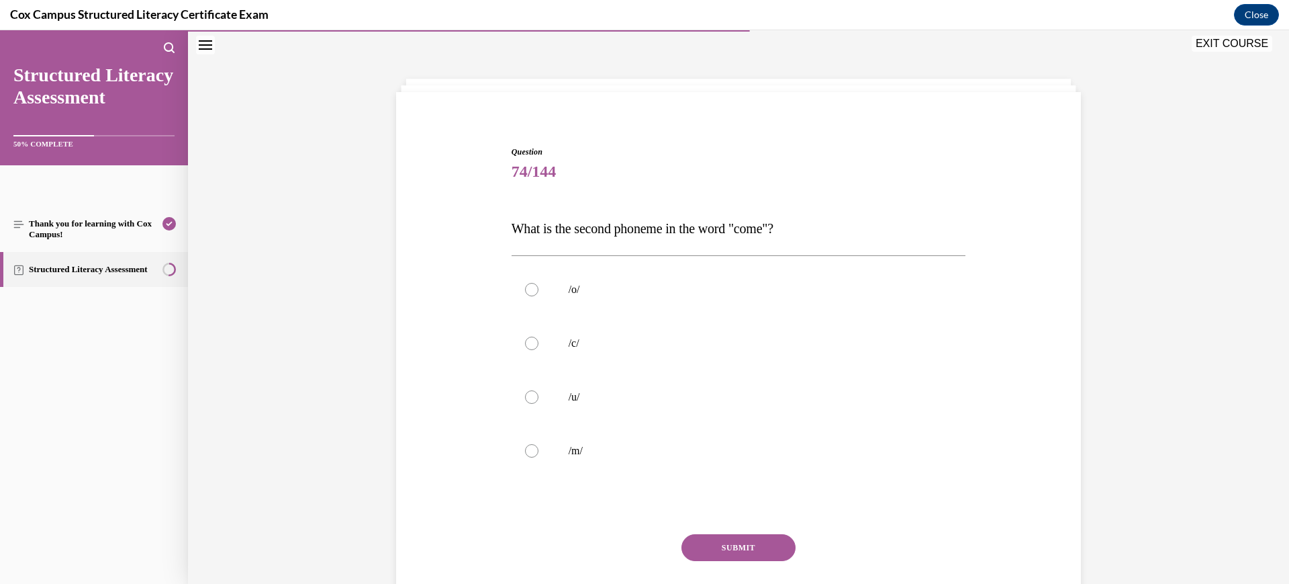
scroll to position [88, 0]
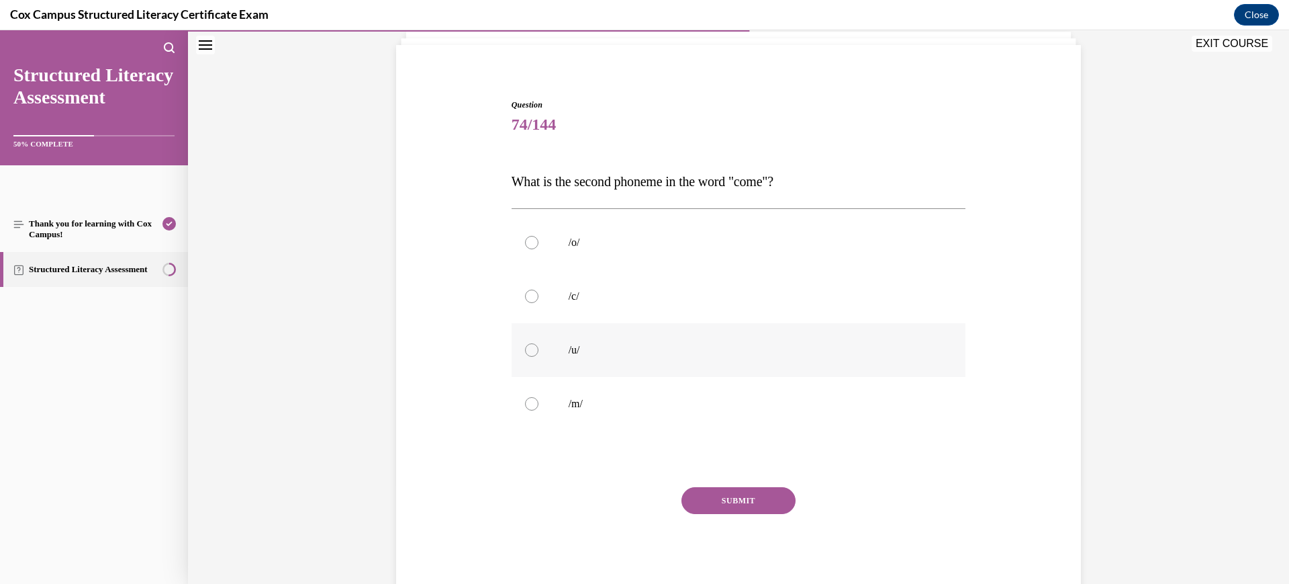
click at [704, 359] on label "/u/" at bounding box center [739, 350] width 455 height 54
click at [539, 357] on input "/u/" at bounding box center [531, 349] width 13 height 13
radio input "true"
click at [727, 496] on button "SUBMIT" at bounding box center [739, 500] width 114 height 27
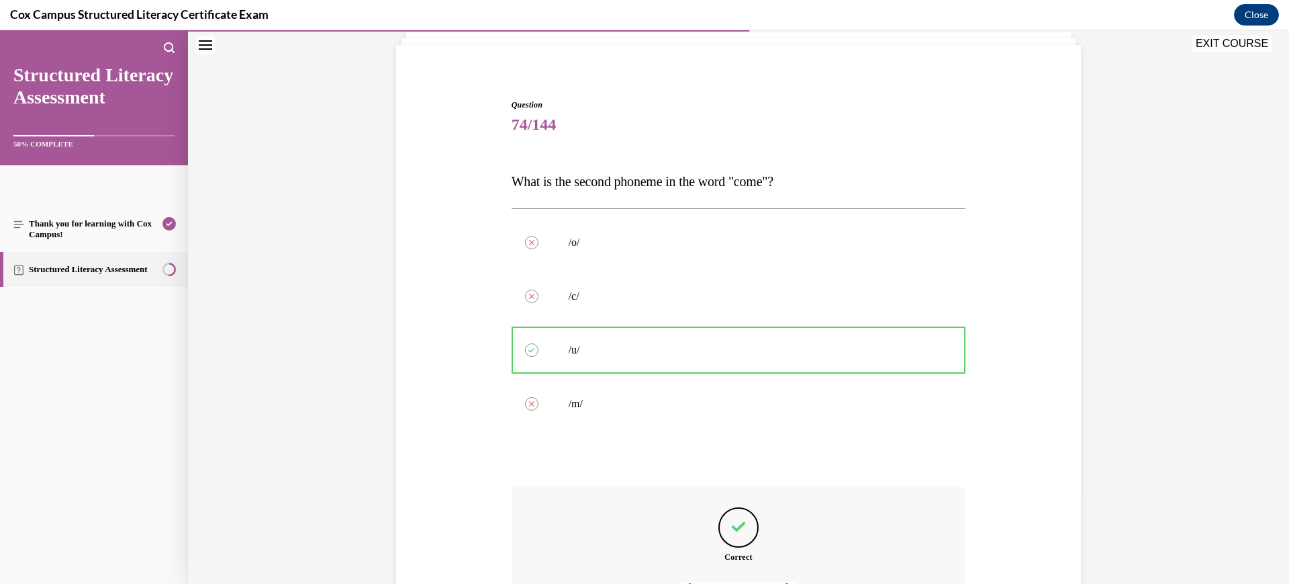
scroll to position [239, 0]
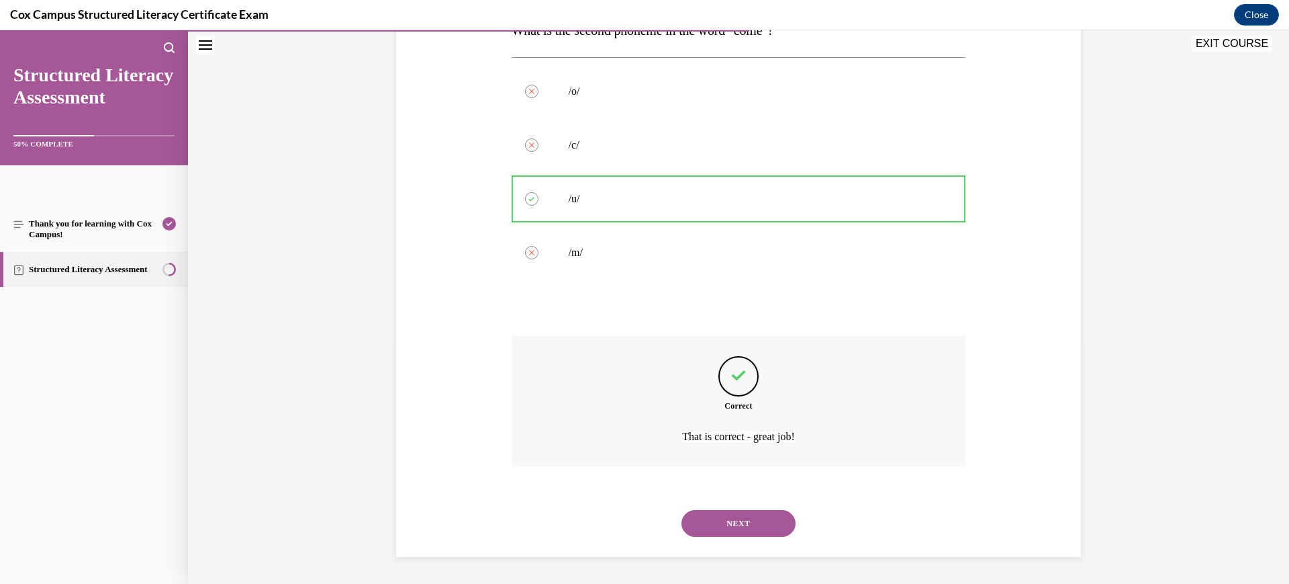
click at [736, 520] on button "NEXT" at bounding box center [739, 523] width 114 height 27
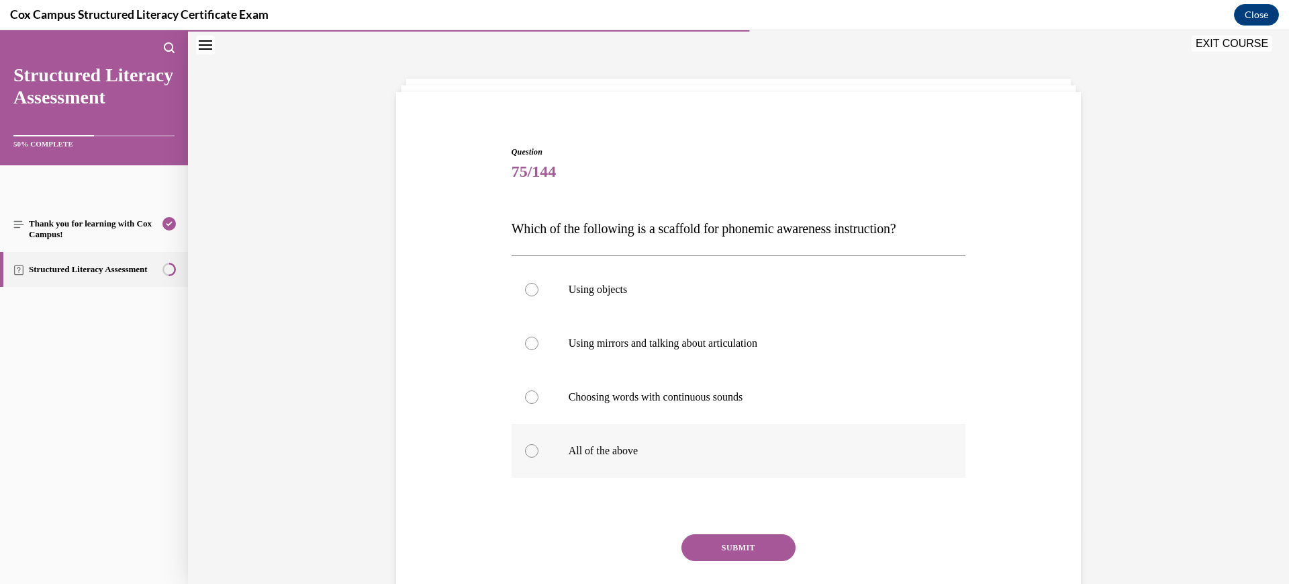
click at [768, 433] on label "All of the above" at bounding box center [739, 451] width 455 height 54
click at [539, 444] on input "All of the above" at bounding box center [531, 450] width 13 height 13
radio input "true"
click at [760, 535] on button "SUBMIT" at bounding box center [739, 547] width 114 height 27
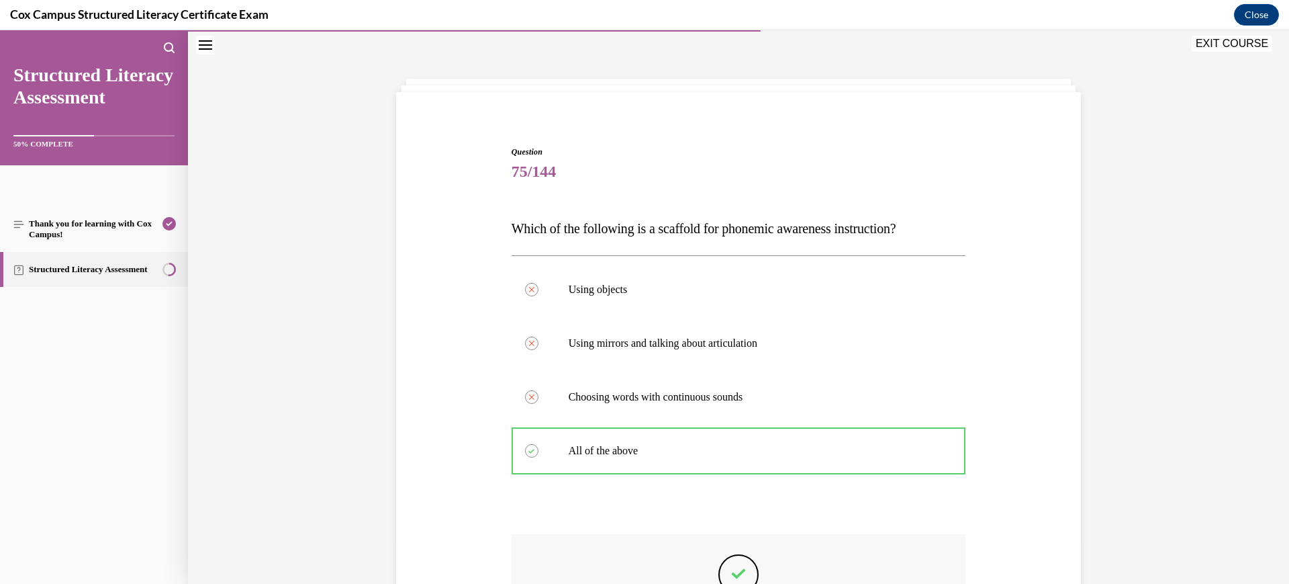
scroll to position [239, 0]
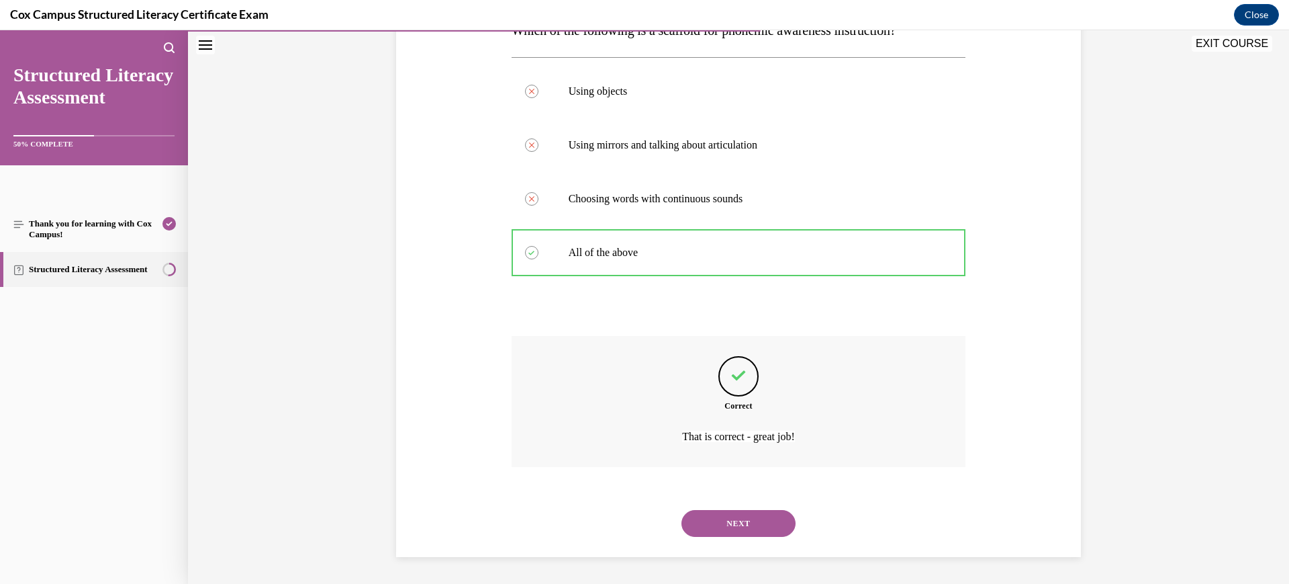
click at [748, 526] on button "NEXT" at bounding box center [739, 523] width 114 height 27
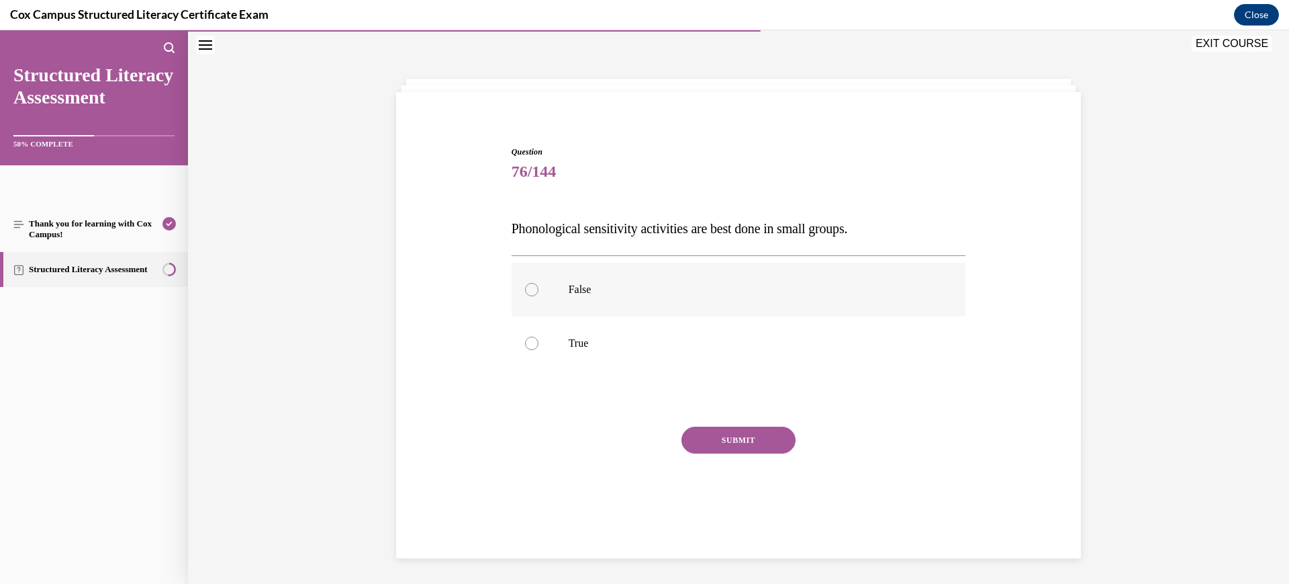
click at [770, 295] on p "False" at bounding box center [751, 289] width 364 height 13
click at [539, 295] on input "False" at bounding box center [531, 289] width 13 height 13
radio input "true"
click at [768, 436] on button "SUBMIT" at bounding box center [739, 439] width 114 height 27
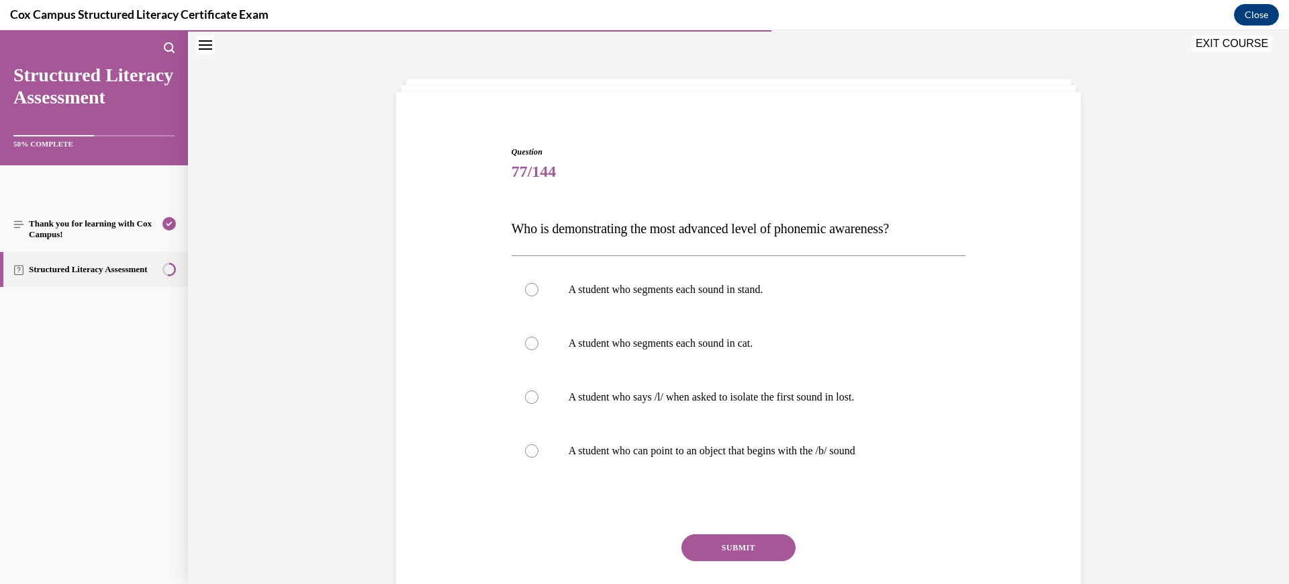
scroll to position [88, 0]
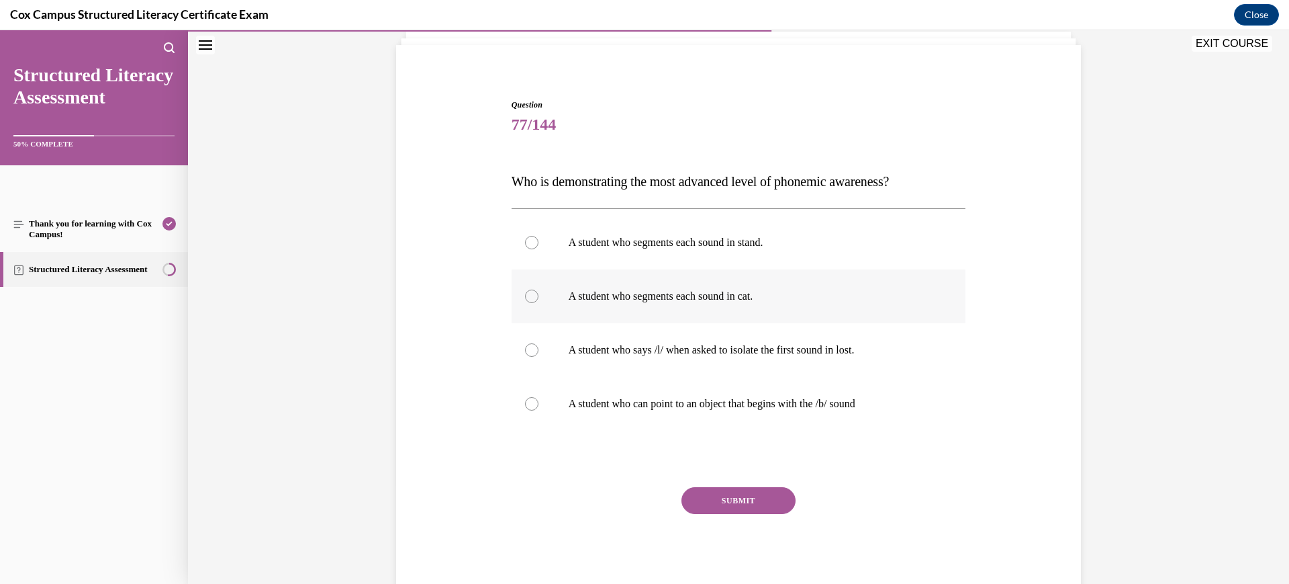
click at [751, 298] on p "A student who segments each sound in cat." at bounding box center [751, 295] width 364 height 13
click at [539, 298] on input "A student who segments each sound in cat." at bounding box center [531, 295] width 13 height 13
radio input "true"
click at [763, 246] on p "A student who segments each sound in stand." at bounding box center [751, 242] width 364 height 13
click at [539, 246] on input "A student who segments each sound in stand." at bounding box center [531, 242] width 13 height 13
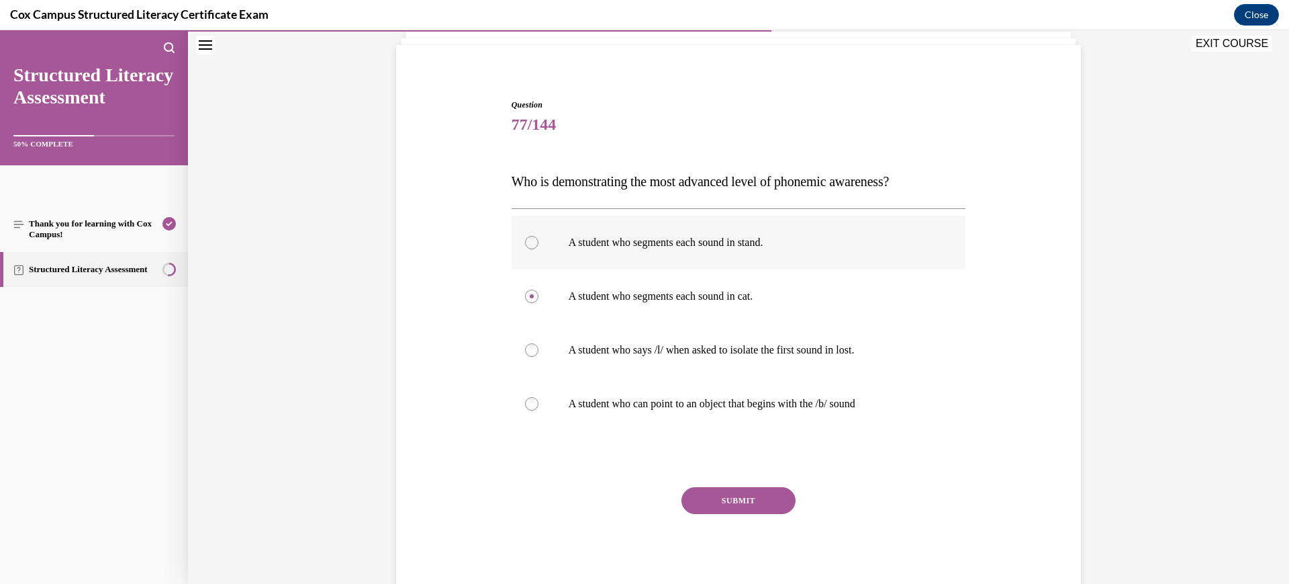
radio input "true"
click at [755, 497] on button "SUBMIT" at bounding box center [739, 500] width 114 height 27
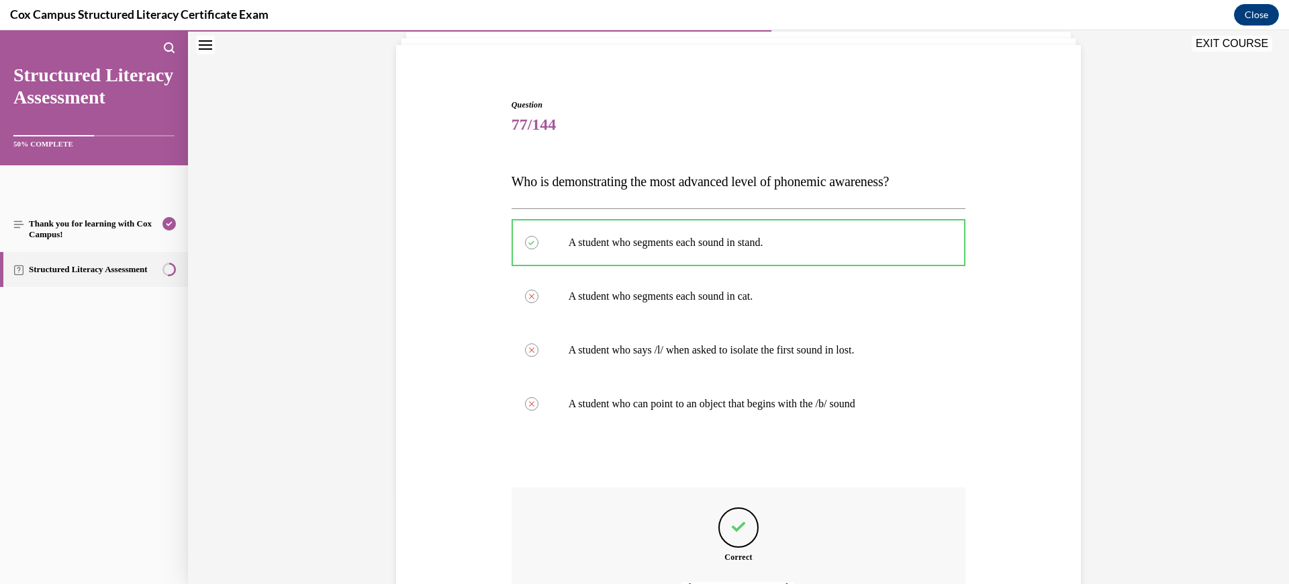
scroll to position [239, 0]
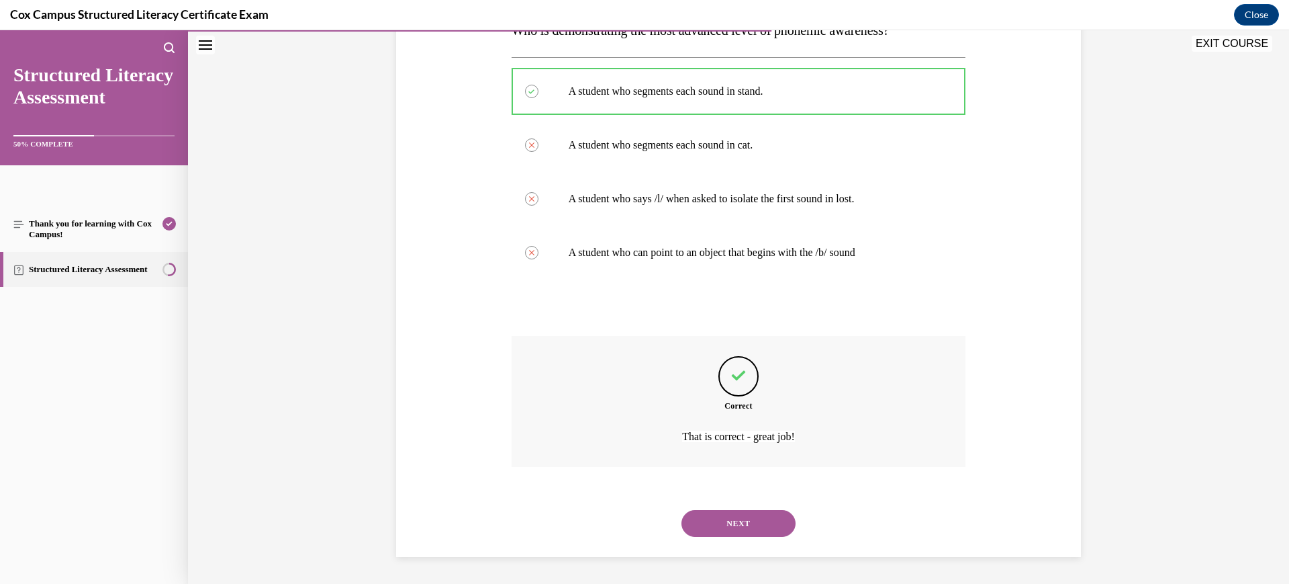
click at [731, 516] on button "NEXT" at bounding box center [739, 523] width 114 height 27
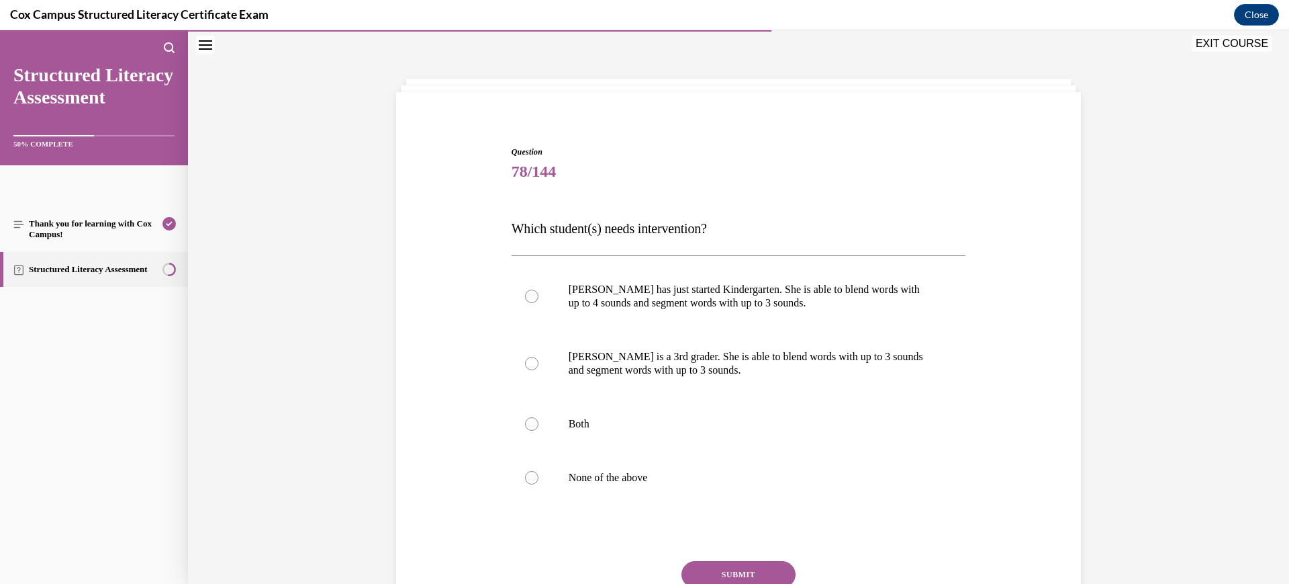
scroll to position [115, 0]
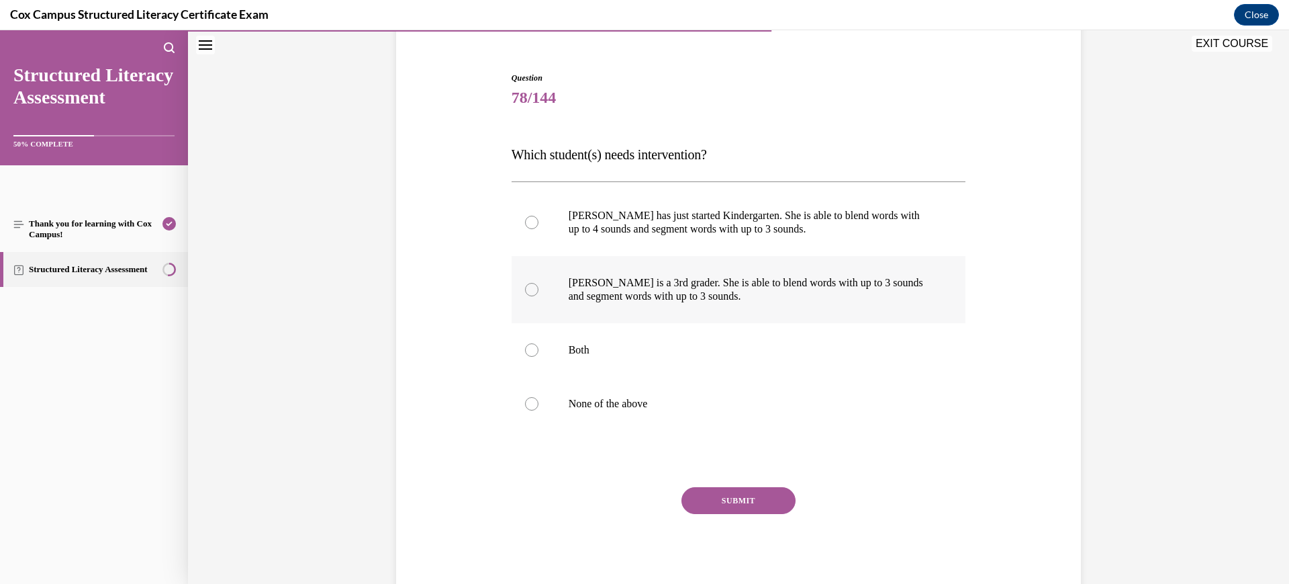
click at [701, 289] on p "[PERSON_NAME] is a 3rd grader. She is able to blend words with up to 3 sounds a…" at bounding box center [751, 289] width 364 height 27
click at [539, 289] on input "[PERSON_NAME] is a 3rd grader. She is able to blend words with up to 3 sounds a…" at bounding box center [531, 289] width 13 height 13
radio input "true"
click at [745, 496] on button "SUBMIT" at bounding box center [739, 500] width 114 height 27
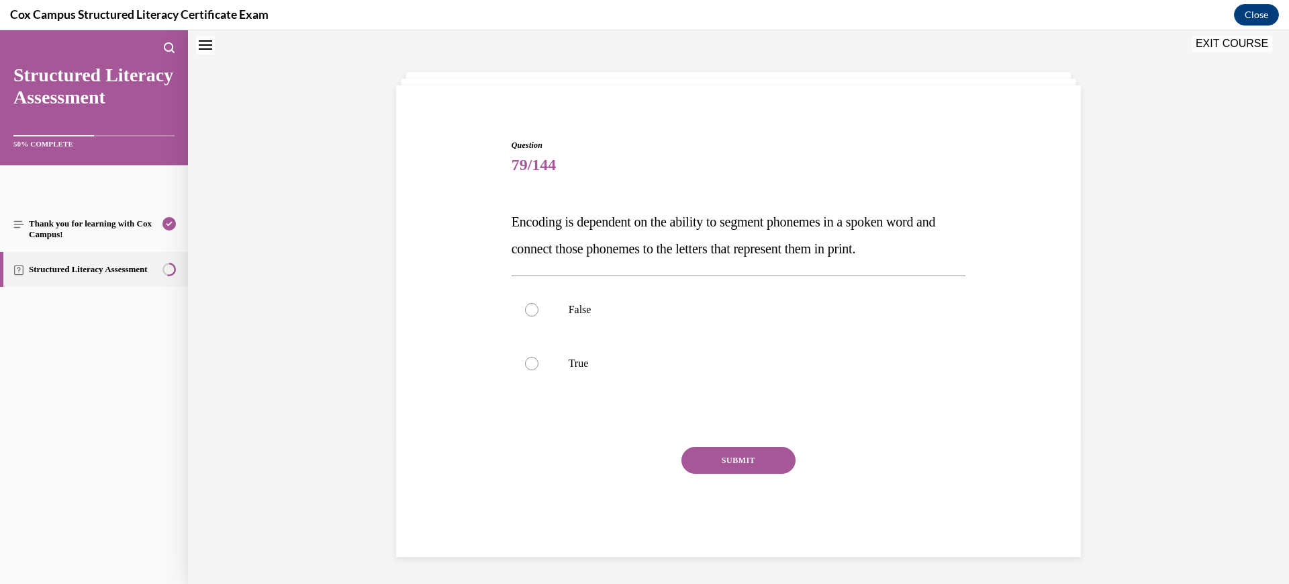
scroll to position [41, 0]
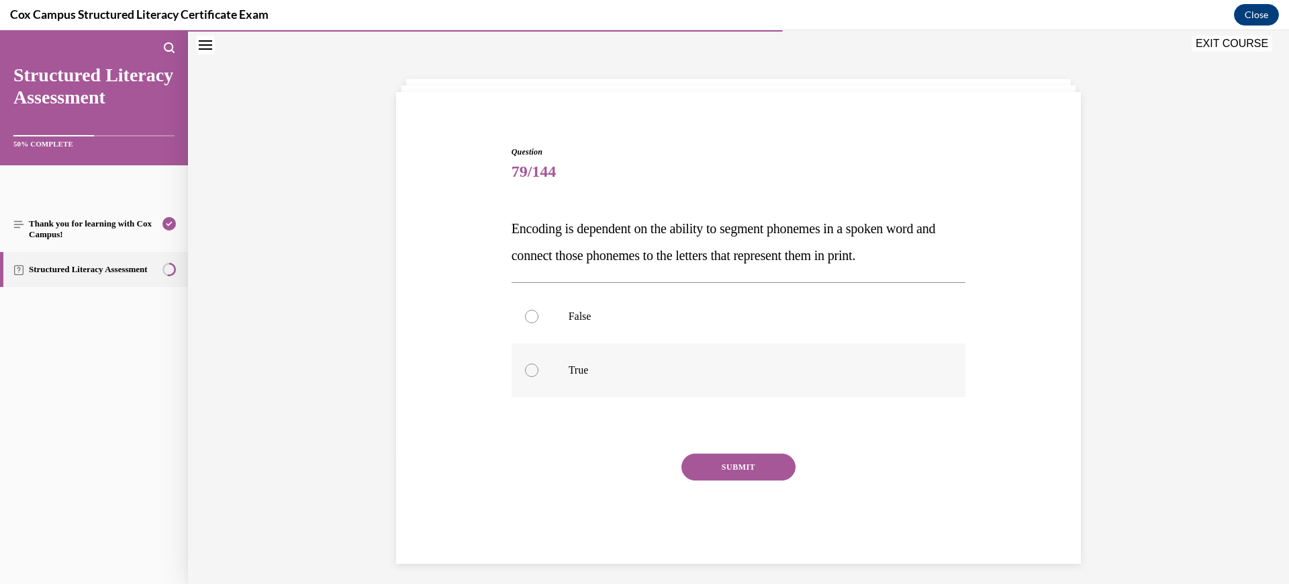
click at [714, 361] on label "True" at bounding box center [739, 370] width 455 height 54
click at [539, 363] on input "True" at bounding box center [531, 369] width 13 height 13
radio input "true"
click at [717, 459] on button "SUBMIT" at bounding box center [739, 466] width 114 height 27
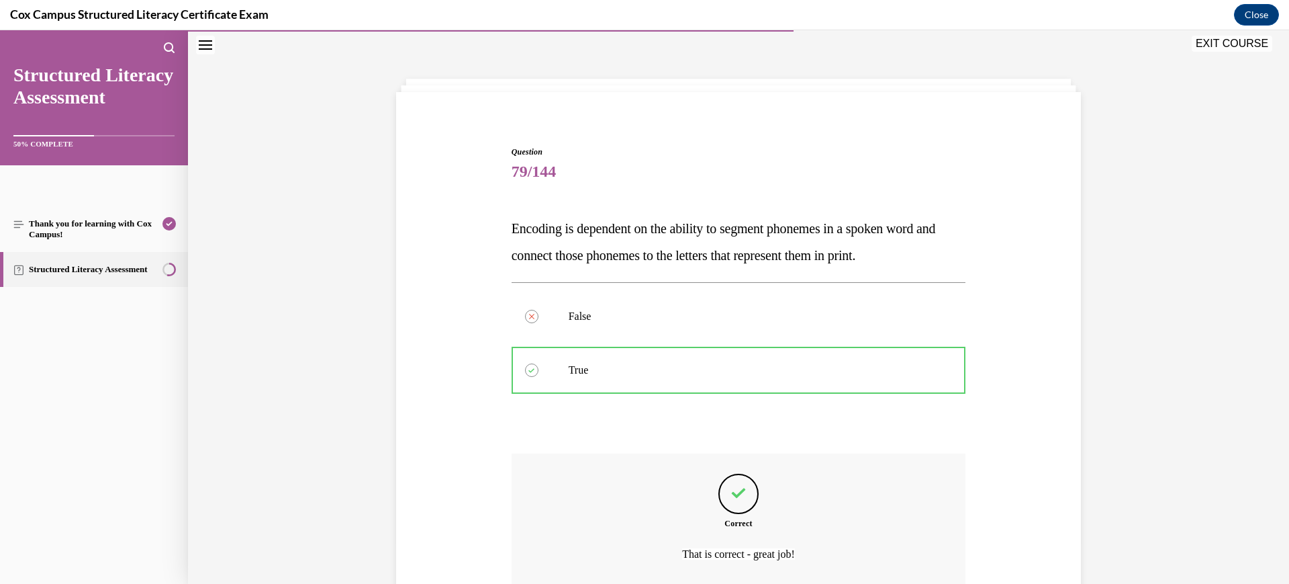
scroll to position [158, 0]
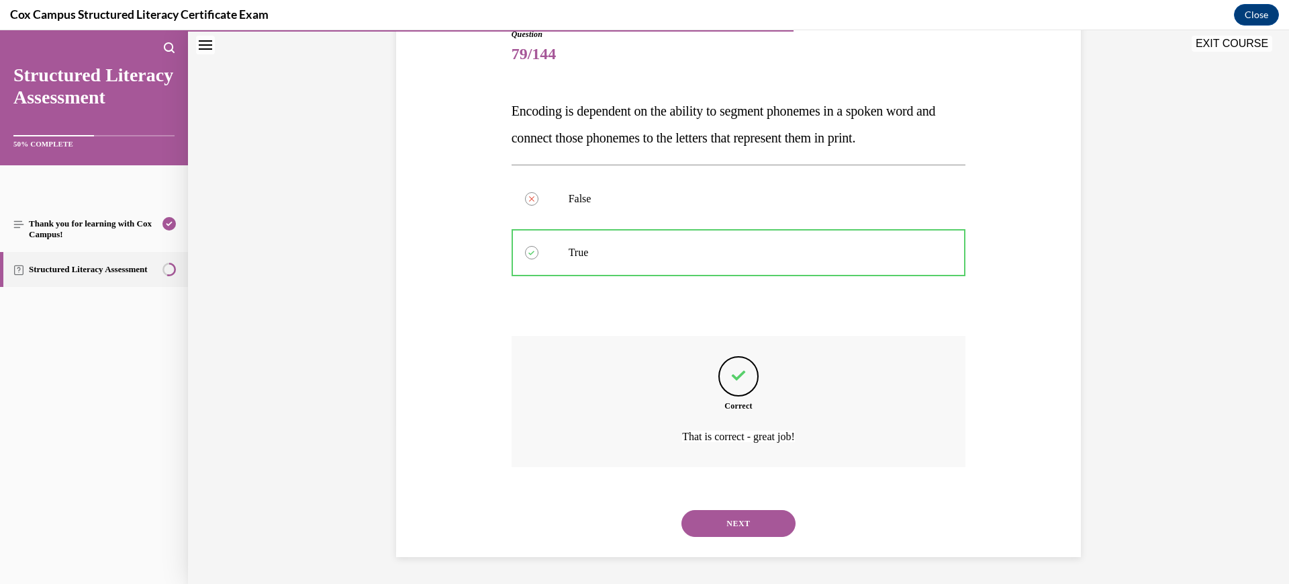
click at [722, 529] on button "NEXT" at bounding box center [739, 523] width 114 height 27
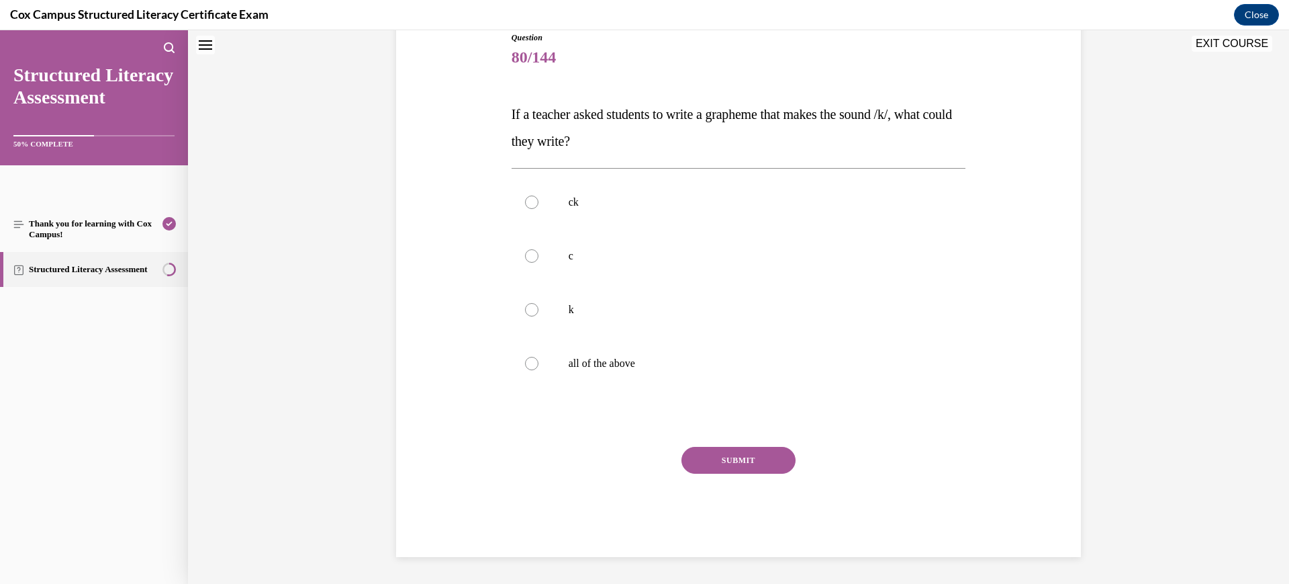
scroll to position [41, 0]
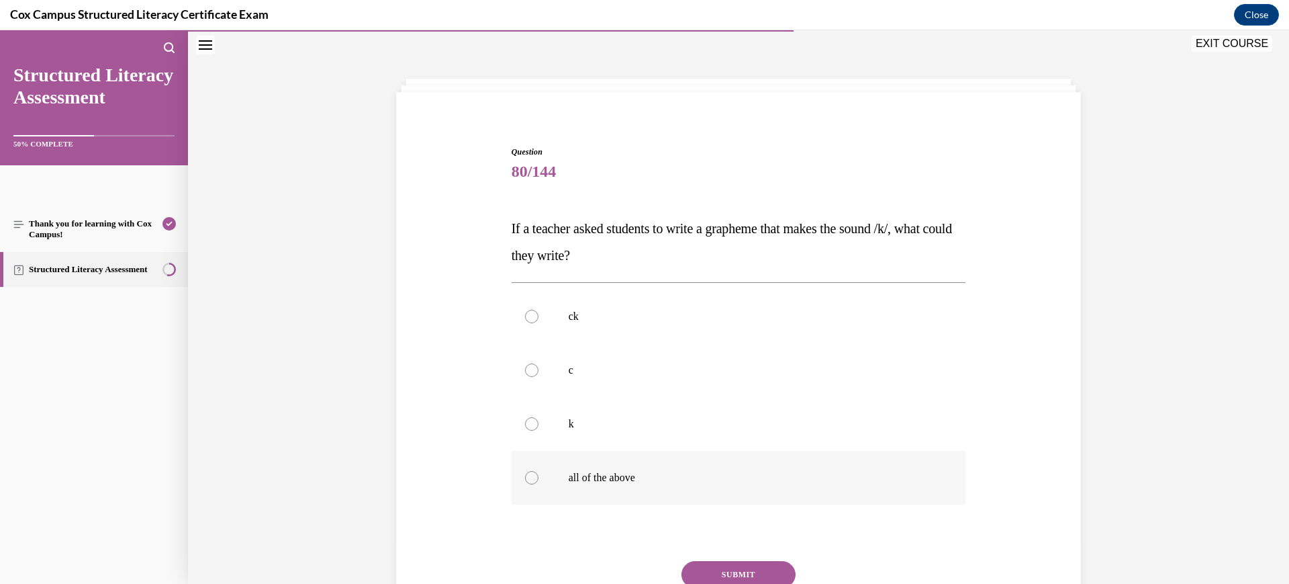
click at [704, 469] on label "all of the above" at bounding box center [739, 478] width 455 height 54
click at [539, 471] on input "all of the above" at bounding box center [531, 477] width 13 height 13
radio input "true"
click at [742, 565] on button "SUBMIT" at bounding box center [739, 574] width 114 height 27
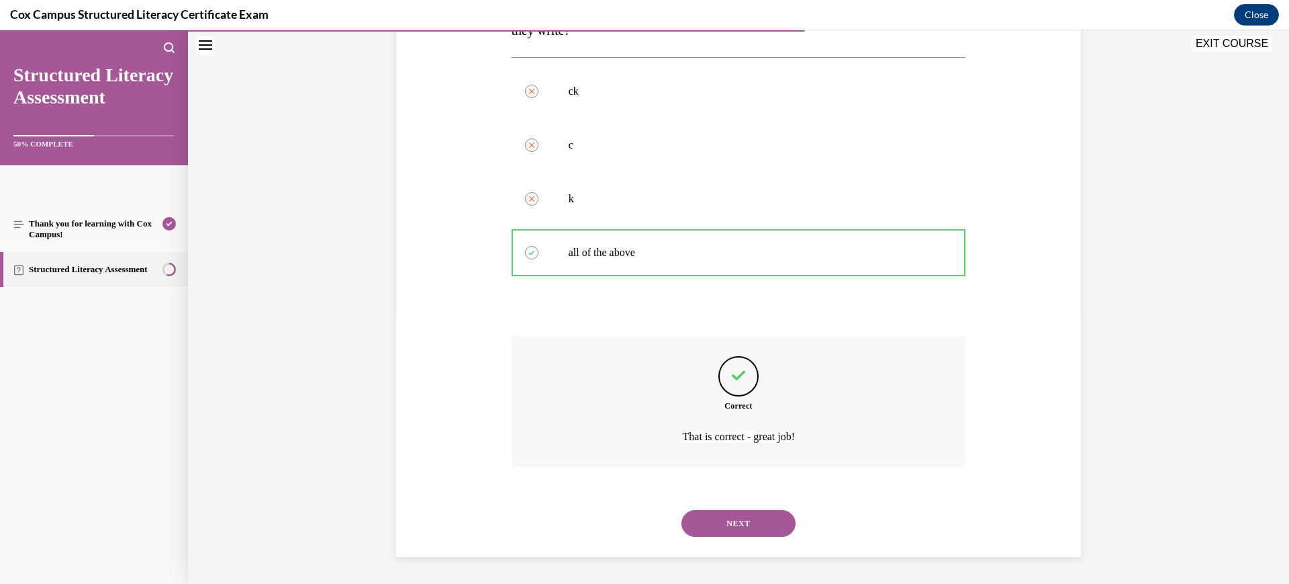
click at [719, 535] on button "NEXT" at bounding box center [739, 523] width 114 height 27
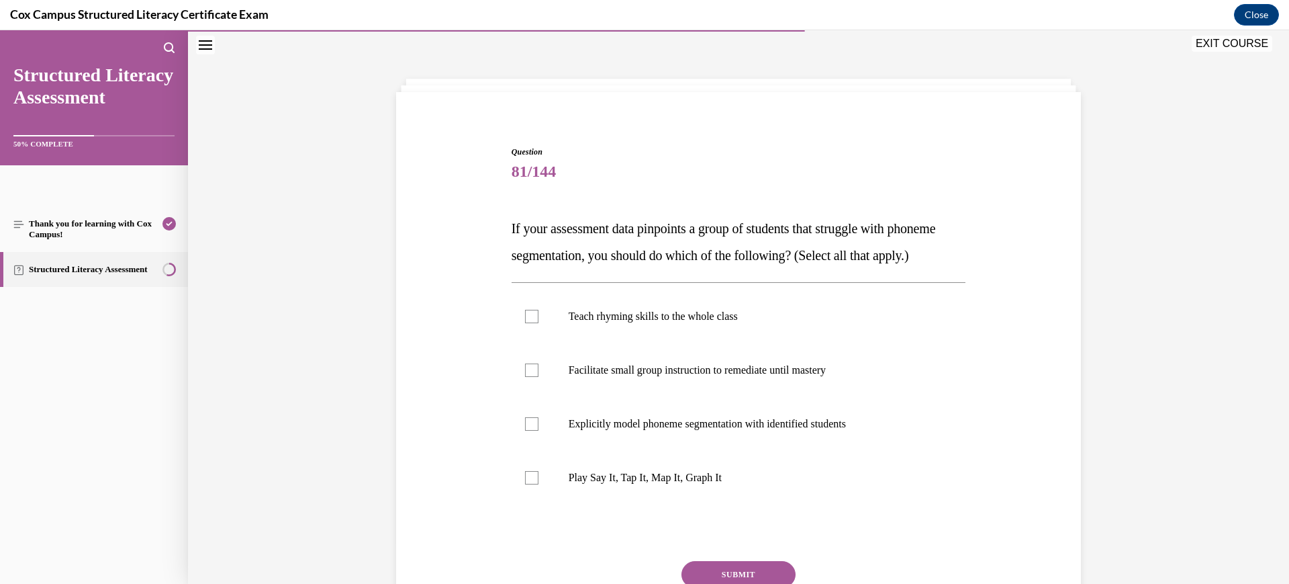
scroll to position [125, 0]
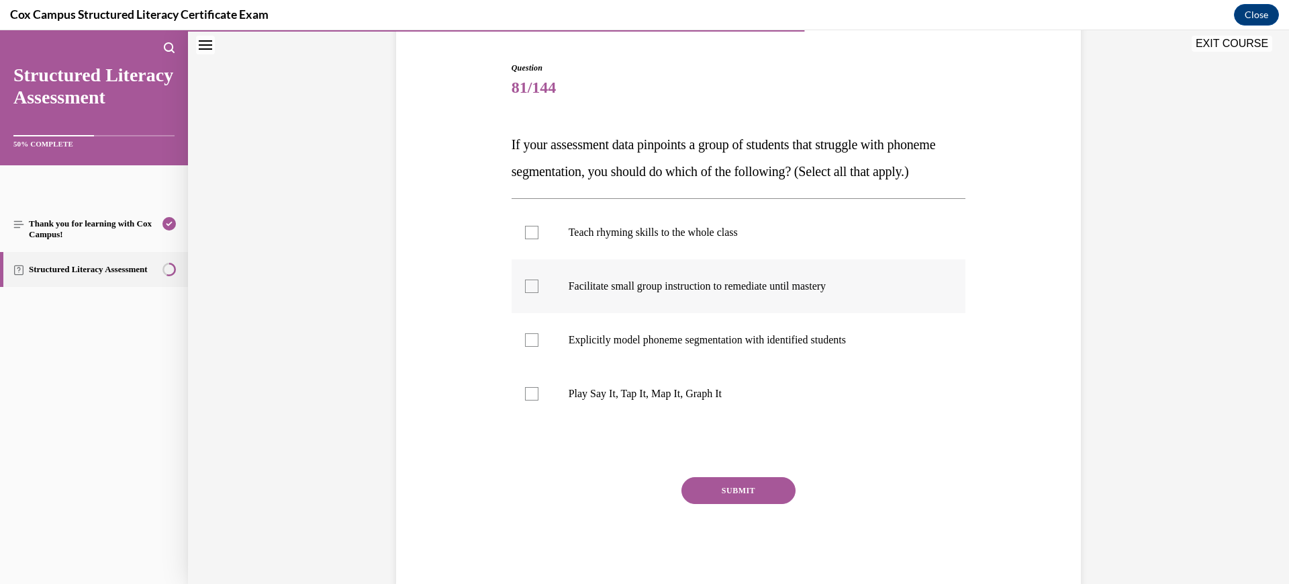
click at [704, 313] on label "Facilitate small group instruction to remediate until mastery" at bounding box center [739, 286] width 455 height 54
click at [539, 293] on input "Facilitate small group instruction to remediate until mastery" at bounding box center [531, 285] width 13 height 13
checkbox input "true"
click at [699, 400] on p "Play Say It, Tap It, Map It, Graph It" at bounding box center [751, 393] width 364 height 13
click at [539, 400] on input "Play Say It, Tap It, Map It, Graph It" at bounding box center [531, 393] width 13 height 13
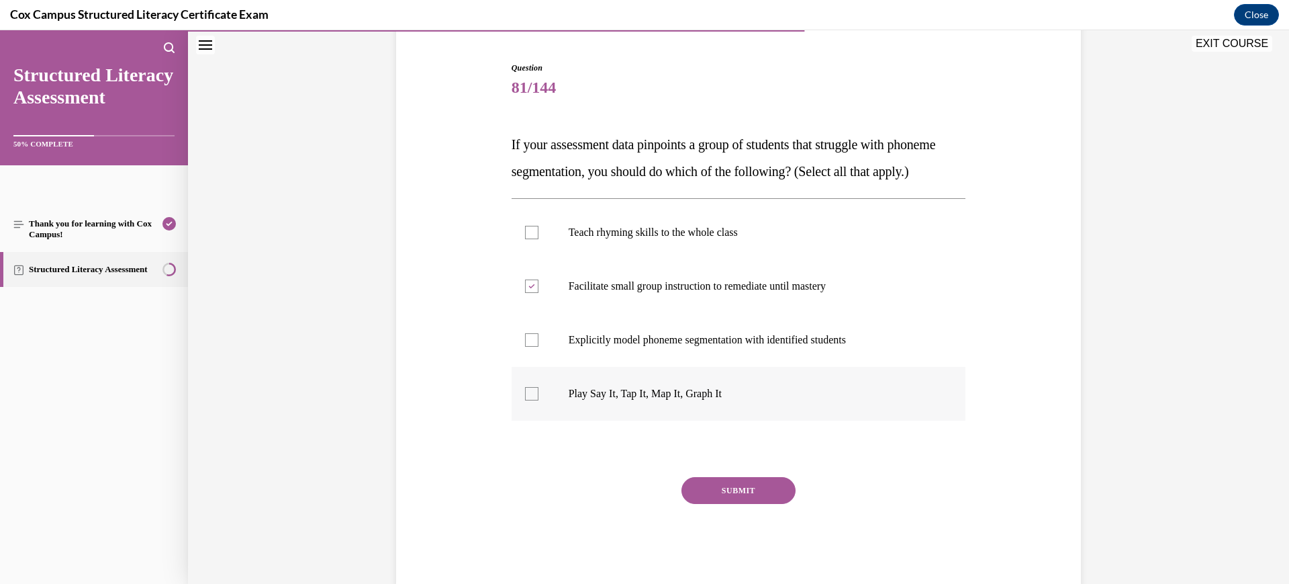
checkbox input "true"
click at [693, 351] on label "Explicitly model phoneme segmentation with identified students" at bounding box center [739, 340] width 455 height 54
click at [539, 347] on input "Explicitly model phoneme segmentation with identified students" at bounding box center [531, 339] width 13 height 13
checkbox input "true"
click at [719, 504] on button "SUBMIT" at bounding box center [739, 490] width 114 height 27
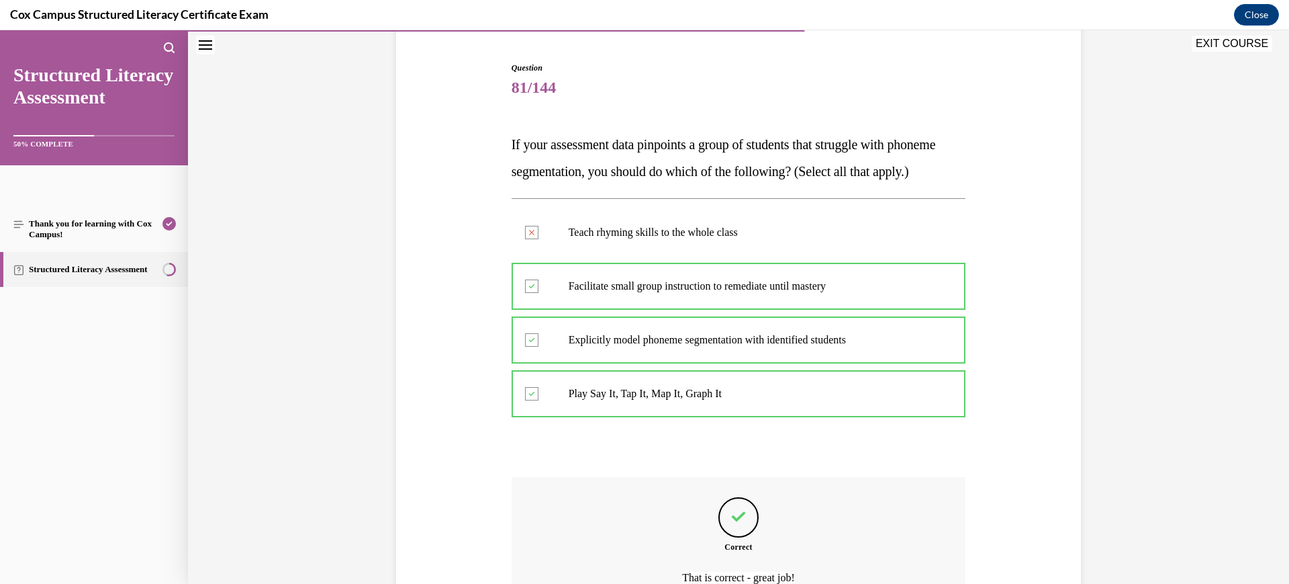
scroll to position [293, 0]
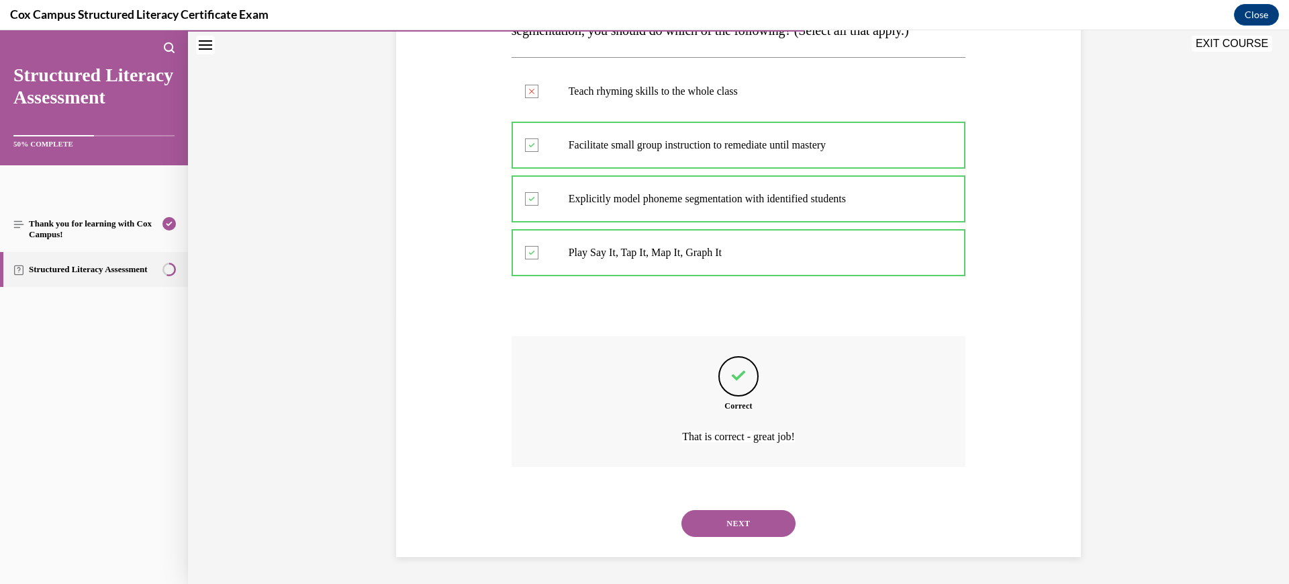
click at [717, 512] on button "NEXT" at bounding box center [739, 523] width 114 height 27
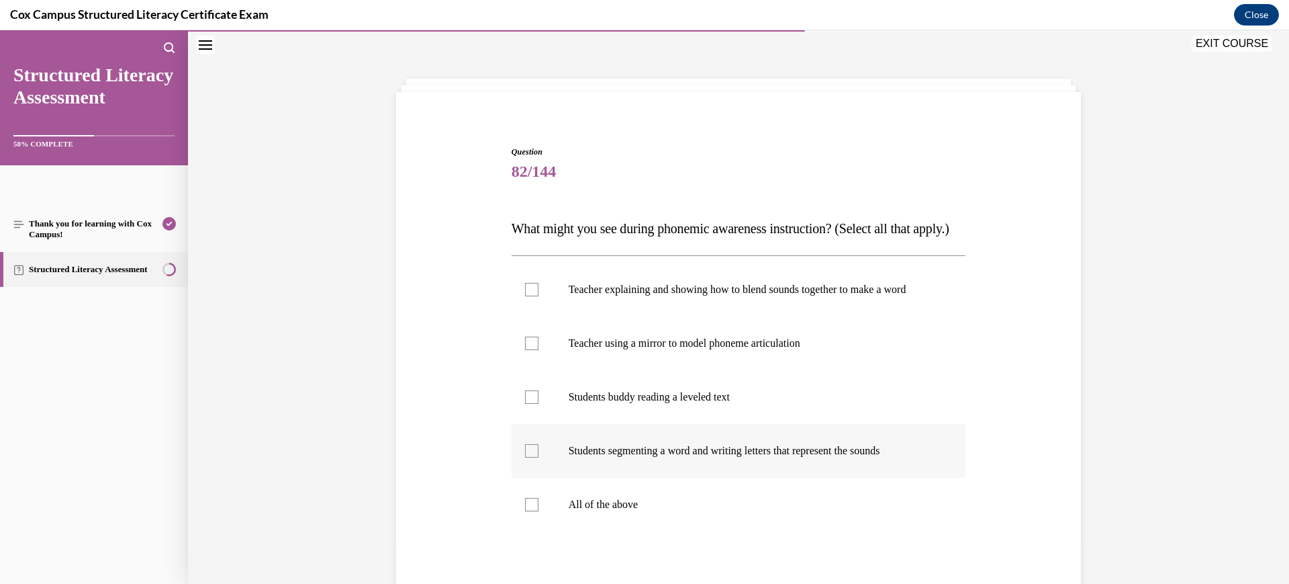
scroll to position [125, 0]
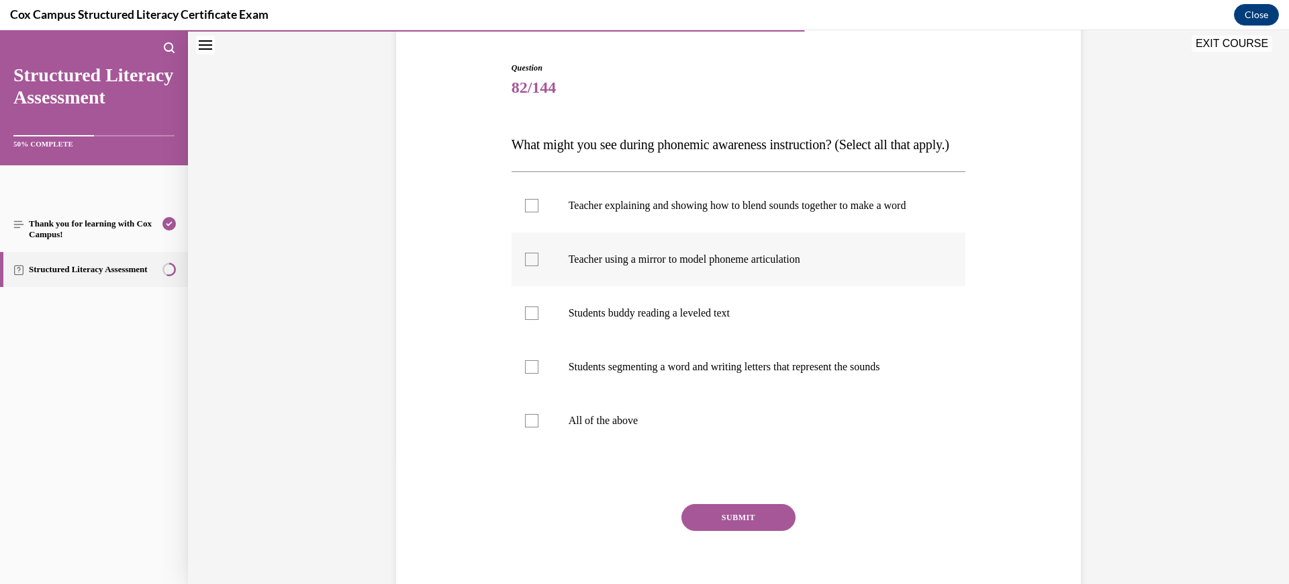
click at [751, 286] on label "Teacher using a mirror to model phoneme articulation" at bounding box center [739, 259] width 455 height 54
click at [539, 266] on input "Teacher using a mirror to model phoneme articulation" at bounding box center [531, 259] width 13 height 13
checkbox input "true"
click at [749, 394] on label "Students segmenting a word and writing letters that represent the sounds" at bounding box center [739, 367] width 455 height 54
click at [539, 373] on input "Students segmenting a word and writing letters that represent the sounds" at bounding box center [531, 366] width 13 height 13
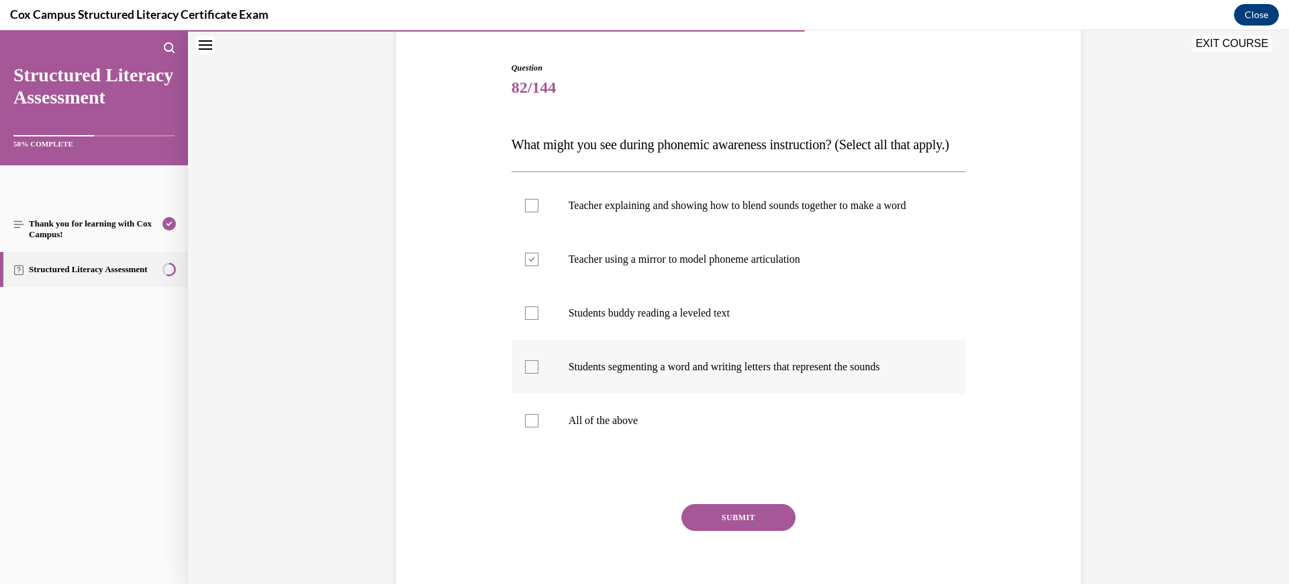
checkbox input "true"
click at [721, 212] on p "Teacher explaining and showing how to blend sounds together to make a word" at bounding box center [751, 205] width 364 height 13
click at [539, 212] on input "Teacher explaining and showing how to blend sounds together to make a word" at bounding box center [531, 205] width 13 height 13
checkbox input "true"
click at [725, 531] on button "SUBMIT" at bounding box center [739, 517] width 114 height 27
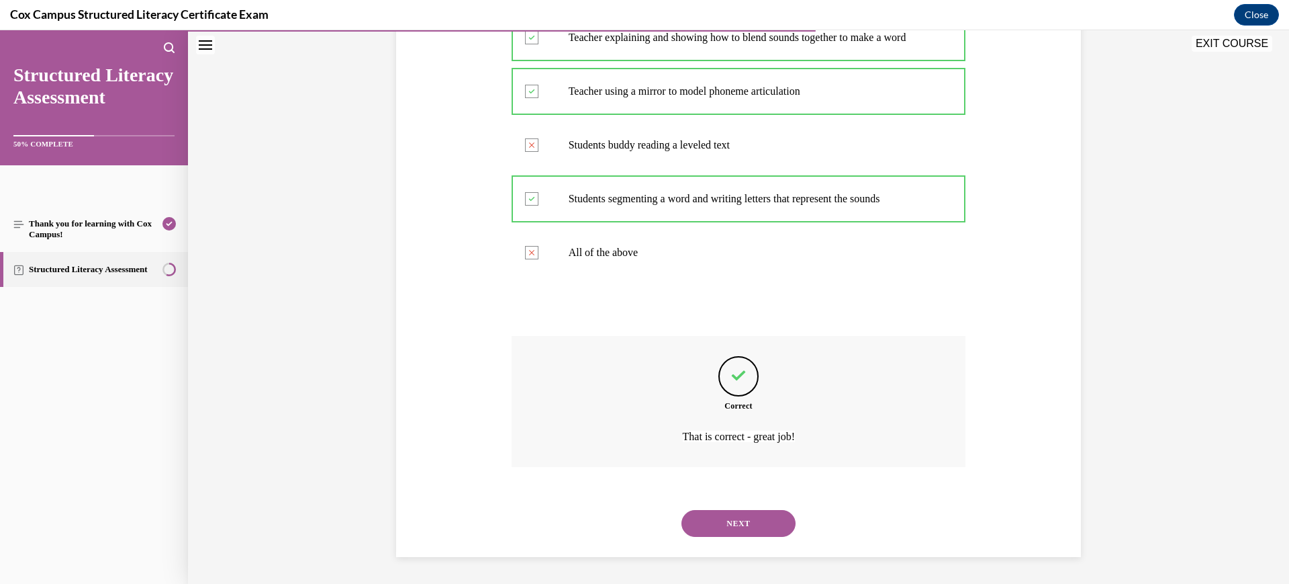
click at [741, 536] on button "NEXT" at bounding box center [739, 523] width 114 height 27
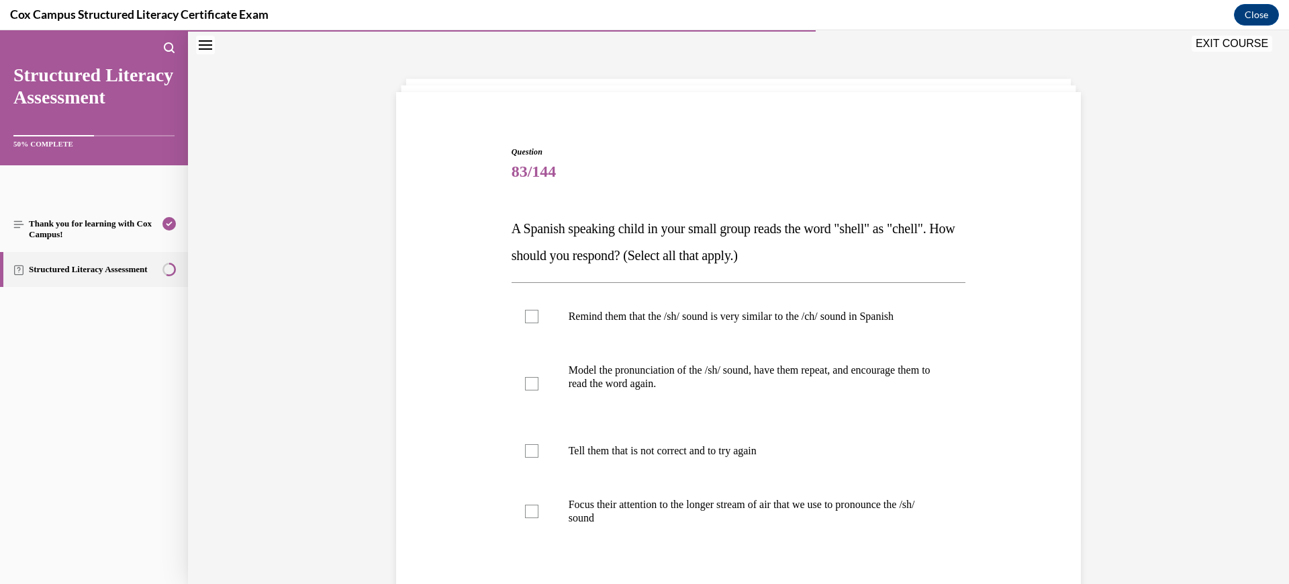
scroll to position [155, 0]
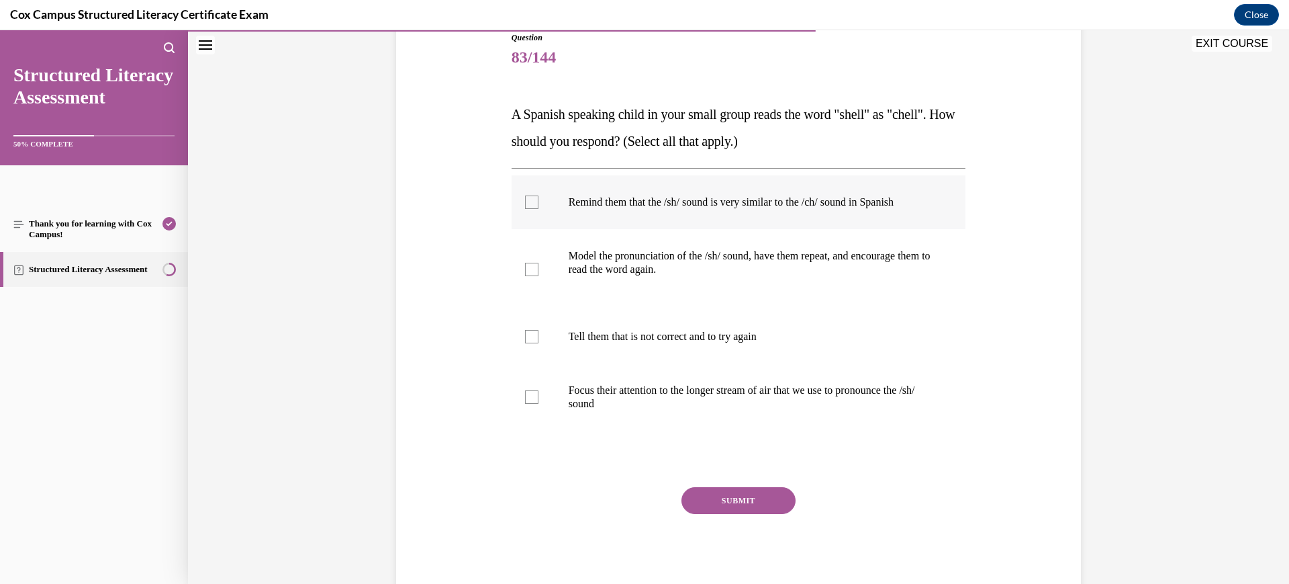
click at [748, 214] on label "Remind them that the /sh/ sound is very similar to the /ch/ sound in Spanish" at bounding box center [739, 202] width 455 height 54
click at [539, 209] on input "Remind them that the /sh/ sound is very similar to the /ch/ sound in Spanish" at bounding box center [531, 201] width 13 height 13
checkbox input "true"
click at [747, 263] on p "Model the pronunciation of the /sh/ sound, have them repeat, and encourage them…" at bounding box center [751, 262] width 364 height 27
click at [539, 263] on input "Model the pronunciation of the /sh/ sound, have them repeat, and encourage them…" at bounding box center [531, 269] width 13 height 13
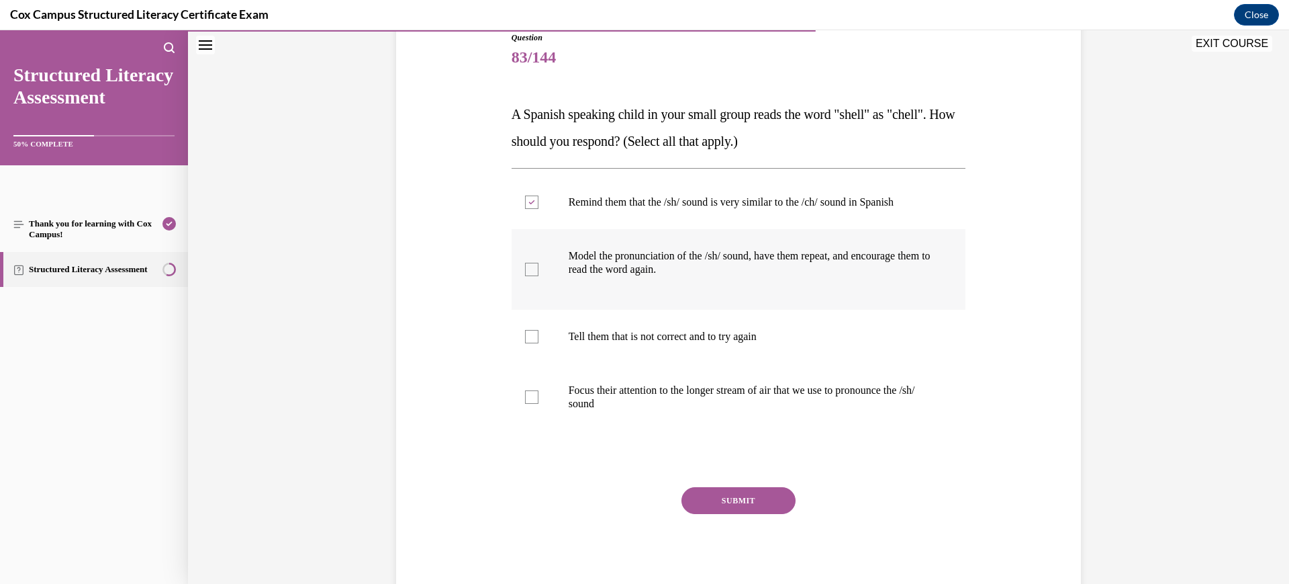
checkbox input "true"
click at [741, 396] on p "Focus their attention to the longer stream of air that we use to pronounce the …" at bounding box center [751, 396] width 364 height 27
click at [539, 396] on input "Focus their attention to the longer stream of air that we use to pronounce the …" at bounding box center [531, 396] width 13 height 13
checkbox input "true"
click at [714, 502] on button "SUBMIT" at bounding box center [739, 500] width 114 height 27
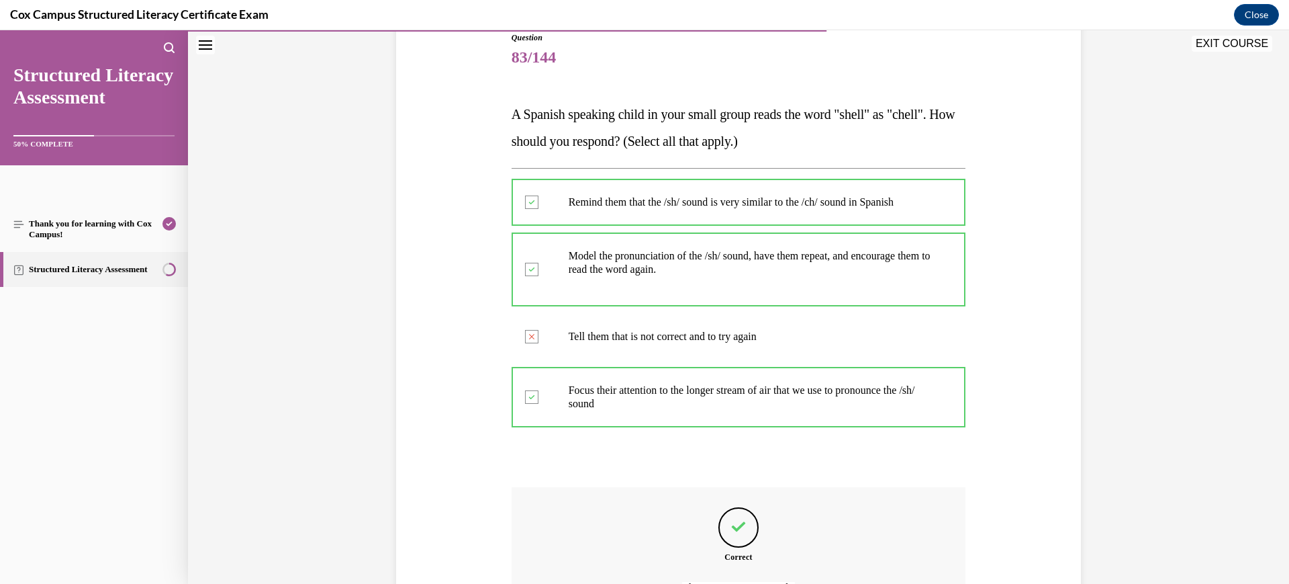
scroll to position [306, 0]
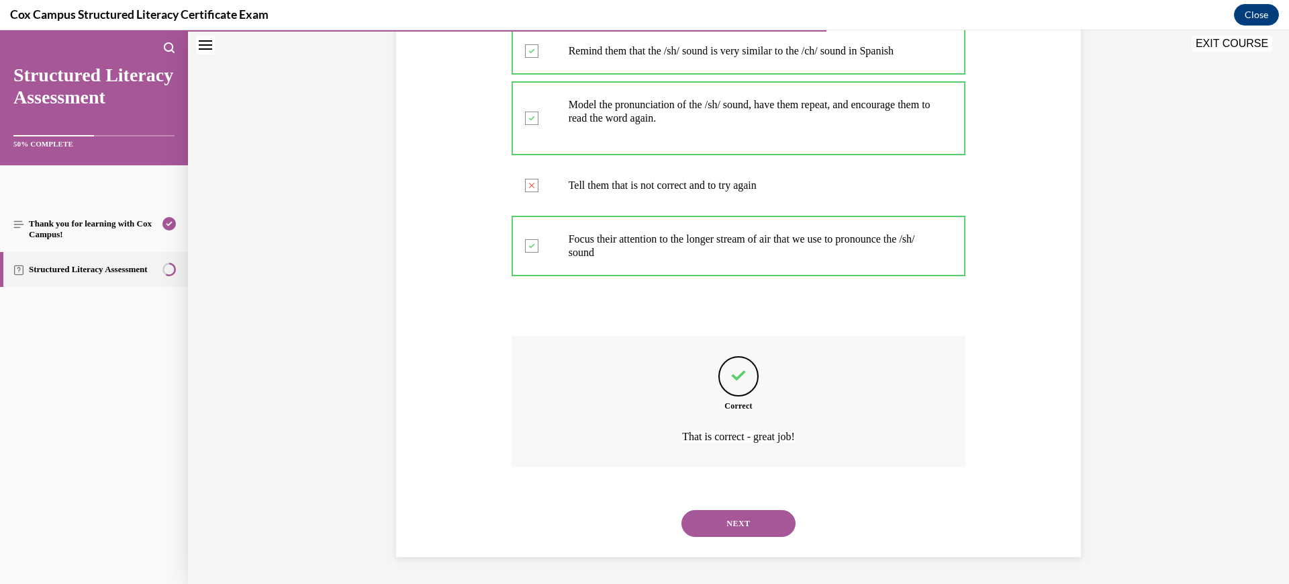
click at [717, 522] on button "NEXT" at bounding box center [739, 523] width 114 height 27
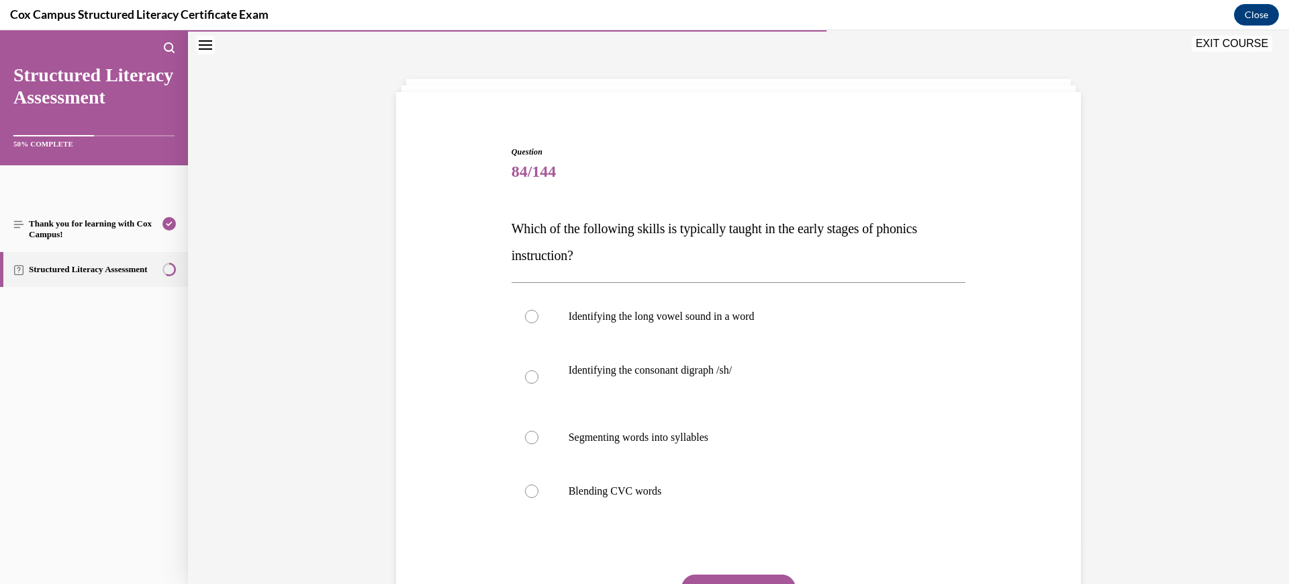
scroll to position [125, 0]
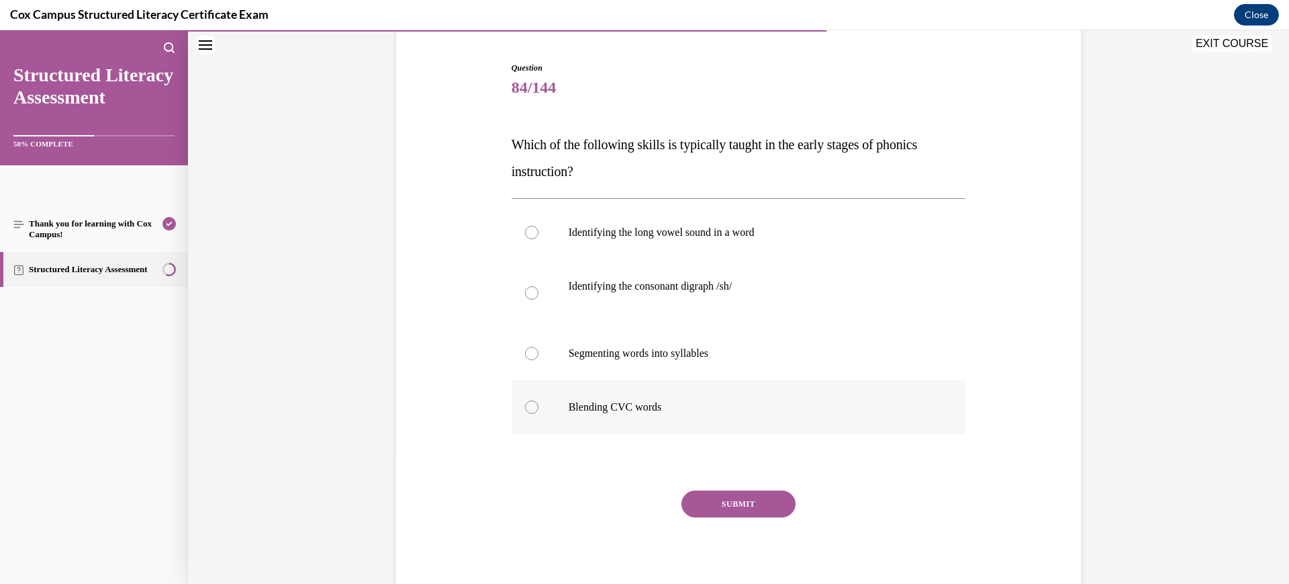
click at [619, 414] on label "Blending CVC words" at bounding box center [739, 407] width 455 height 54
click at [539, 414] on input "Blending CVC words" at bounding box center [531, 406] width 13 height 13
radio input "true"
click at [741, 509] on button "SUBMIT" at bounding box center [739, 503] width 114 height 27
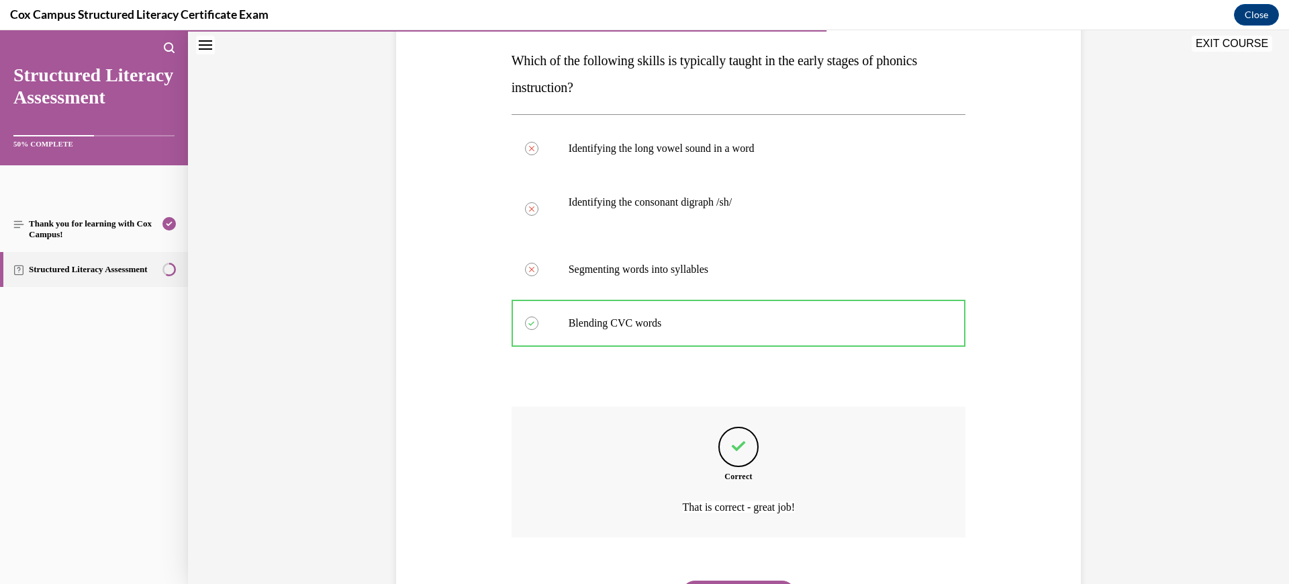
scroll to position [279, 0]
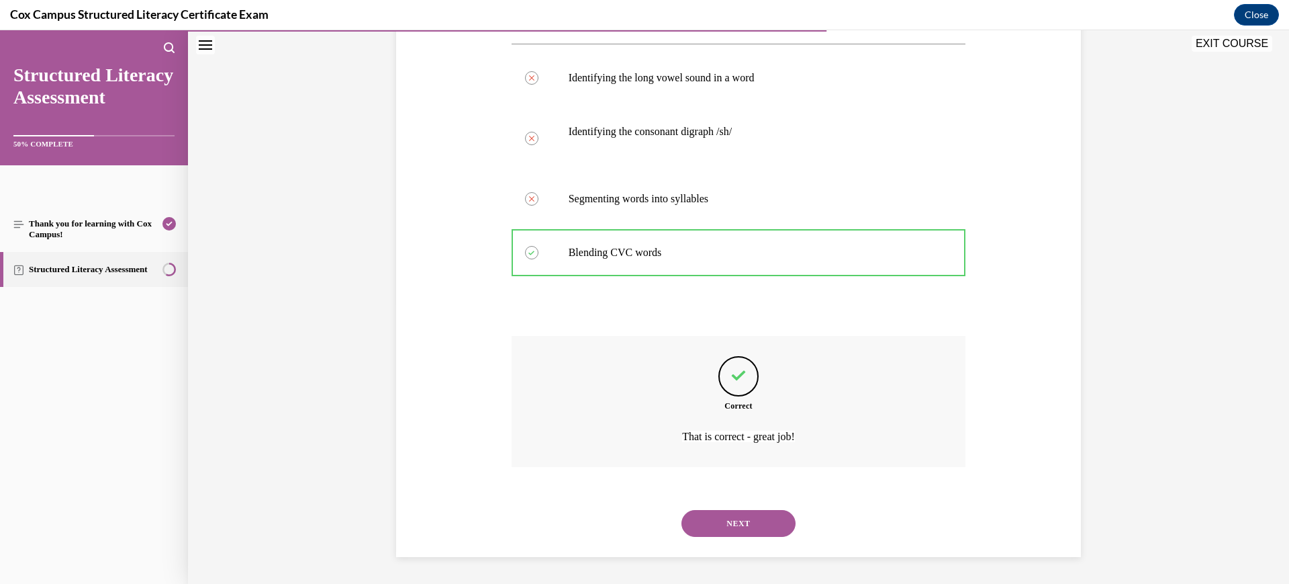
click at [730, 518] on button "NEXT" at bounding box center [739, 523] width 114 height 27
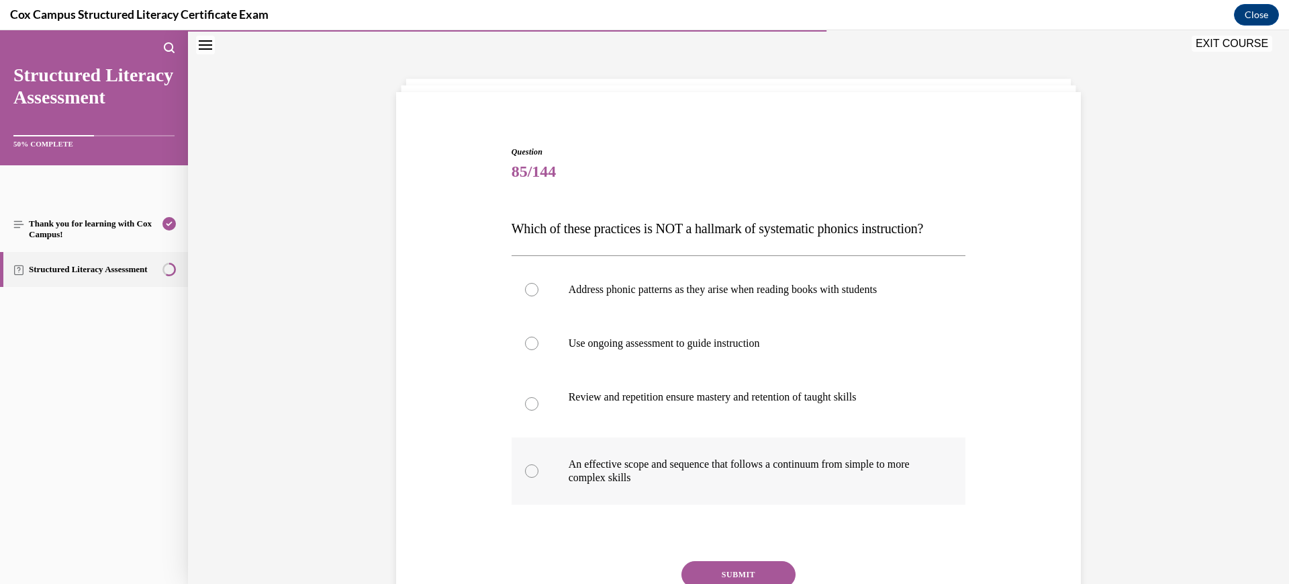
scroll to position [125, 0]
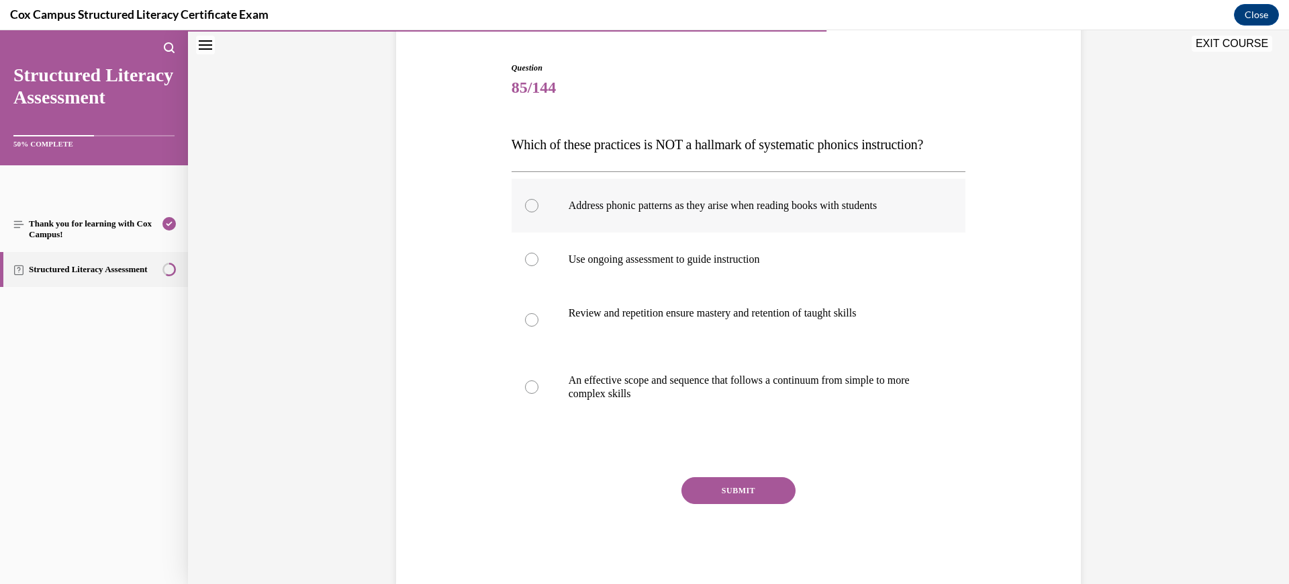
click at [704, 212] on p "Address phonic patterns as they arise when reading books with students" at bounding box center [751, 205] width 364 height 13
click at [539, 212] on input "Address phonic patterns as they arise when reading books with students" at bounding box center [531, 205] width 13 height 13
radio input "true"
click at [729, 504] on button "SUBMIT" at bounding box center [739, 490] width 114 height 27
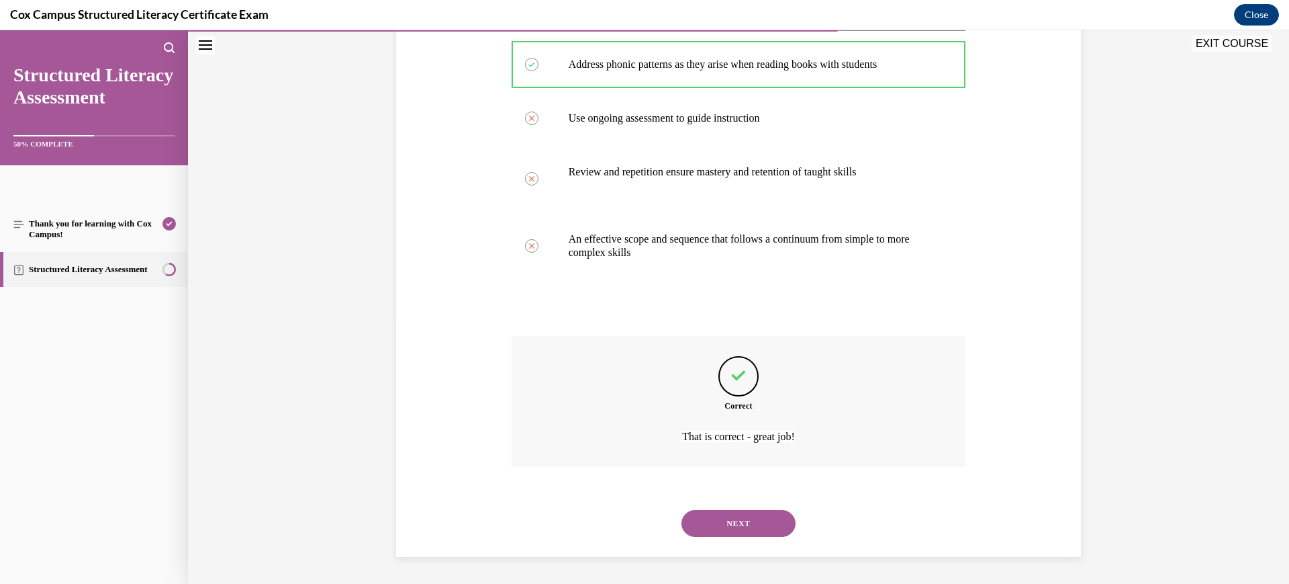
click at [723, 520] on button "NEXT" at bounding box center [739, 523] width 114 height 27
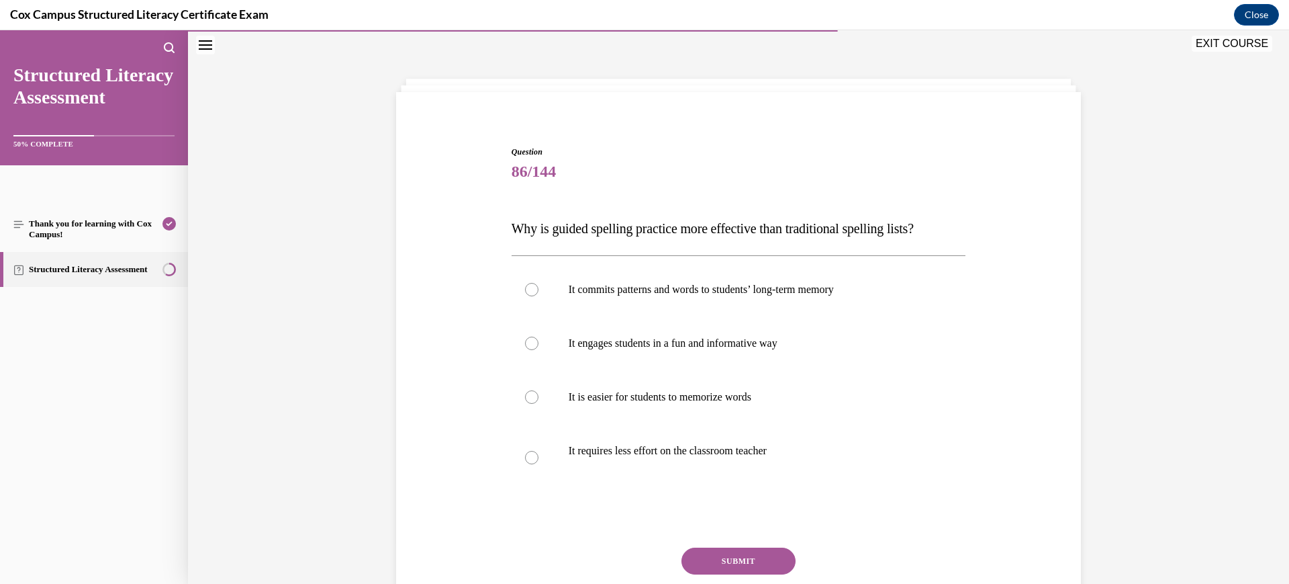
scroll to position [101, 0]
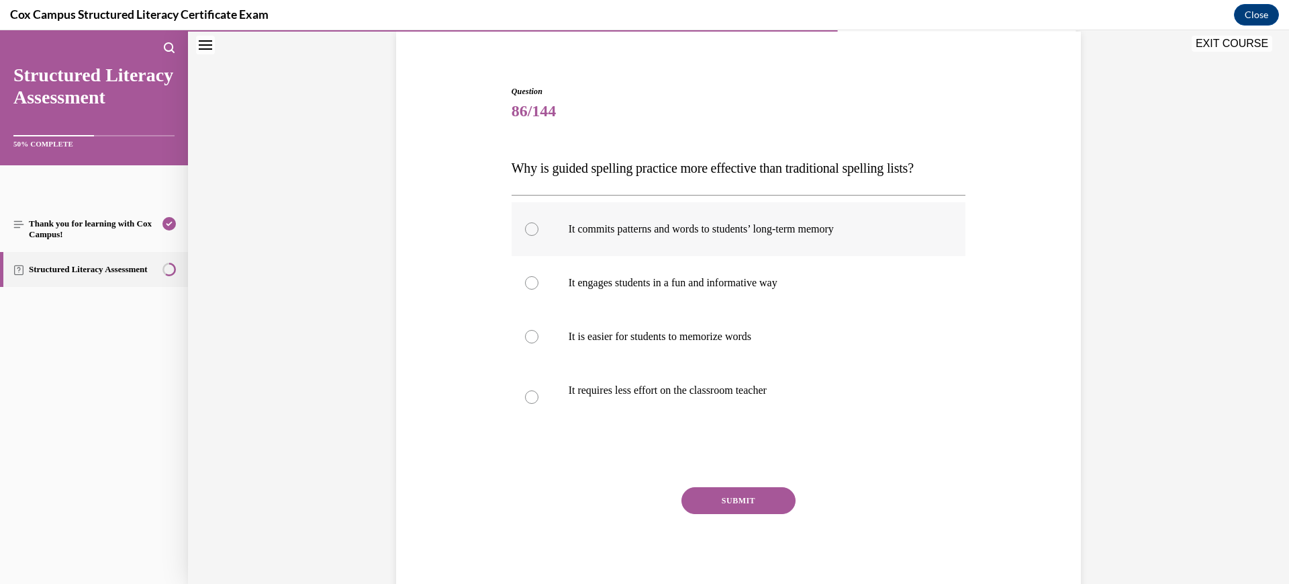
click at [760, 239] on label "It commits patterns and words to students’ long-term memory" at bounding box center [739, 229] width 455 height 54
click at [539, 236] on input "It commits patterns and words to students’ long-term memory" at bounding box center [531, 228] width 13 height 13
radio input "true"
click at [727, 498] on button "SUBMIT" at bounding box center [739, 500] width 114 height 27
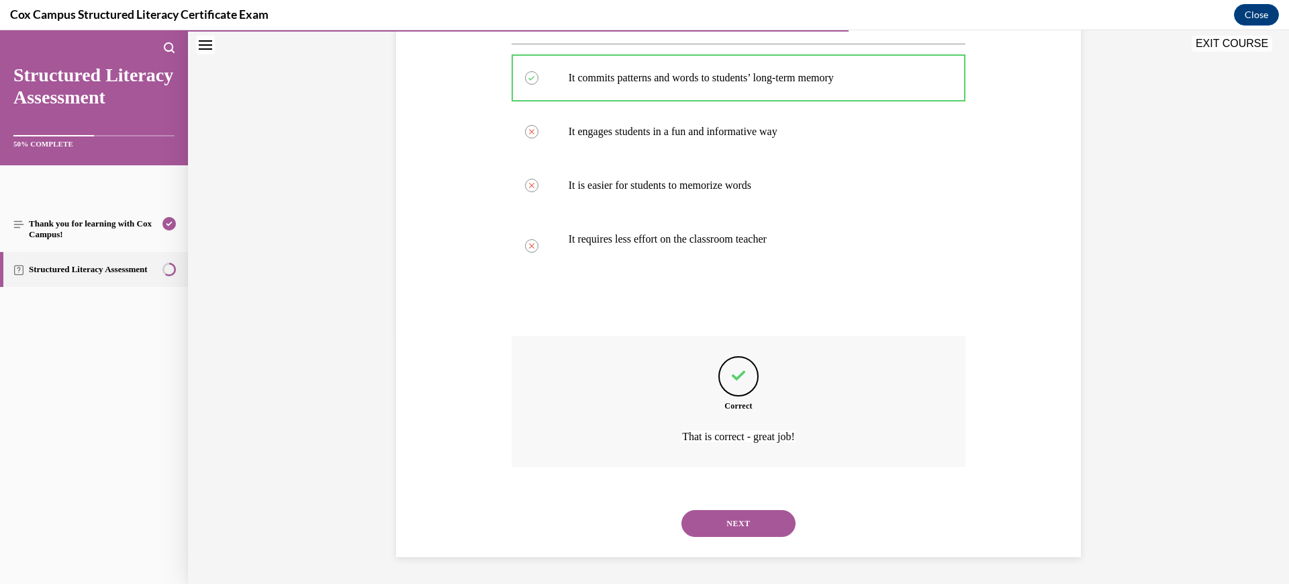
click at [733, 526] on button "NEXT" at bounding box center [739, 523] width 114 height 27
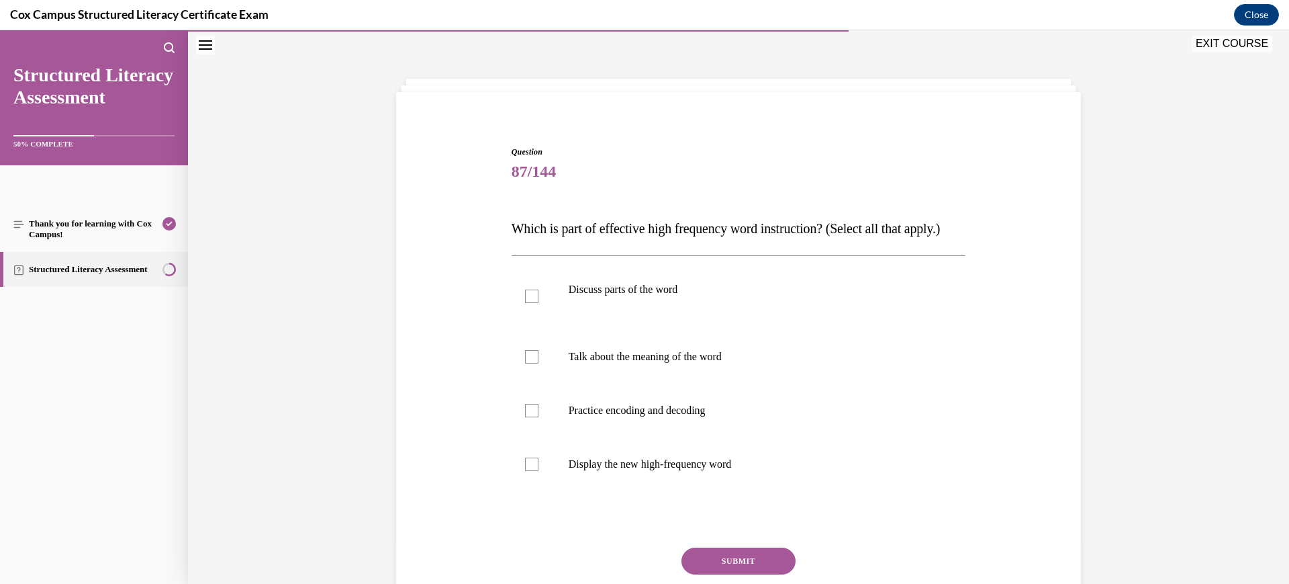
scroll to position [125, 0]
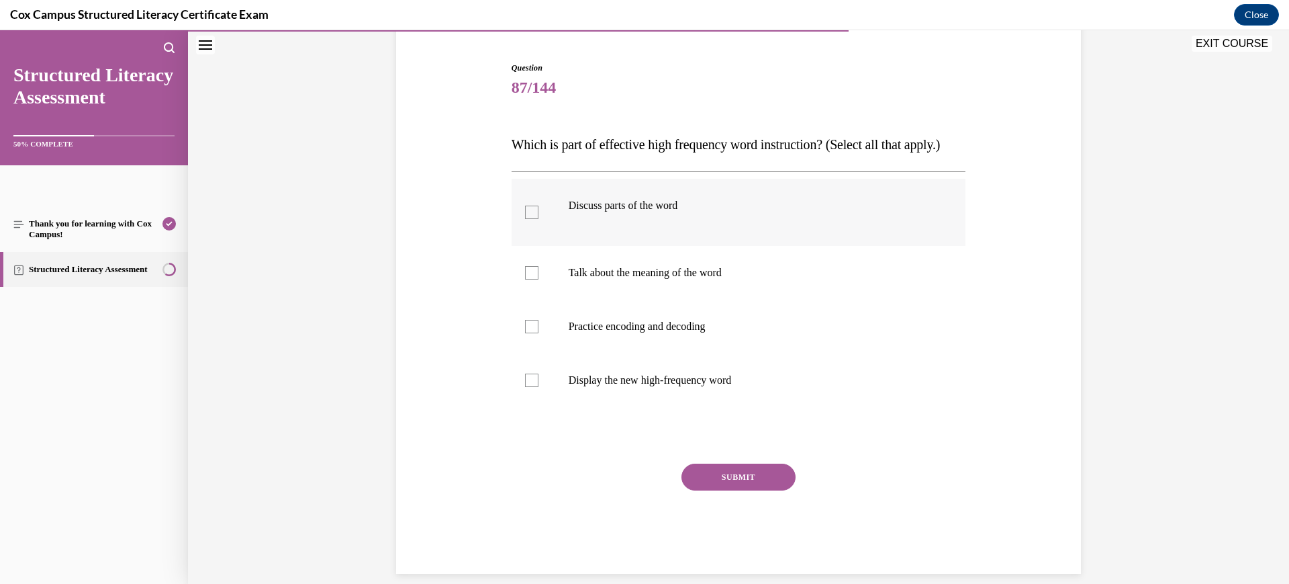
click at [732, 212] on p "Discuss parts of the word" at bounding box center [751, 205] width 364 height 13
click at [539, 219] on input "Discuss parts of the word" at bounding box center [531, 211] width 13 height 13
checkbox input "true"
click at [727, 300] on label "Talk about the meaning of the word" at bounding box center [739, 273] width 455 height 54
click at [539, 279] on input "Talk about the meaning of the word" at bounding box center [531, 272] width 13 height 13
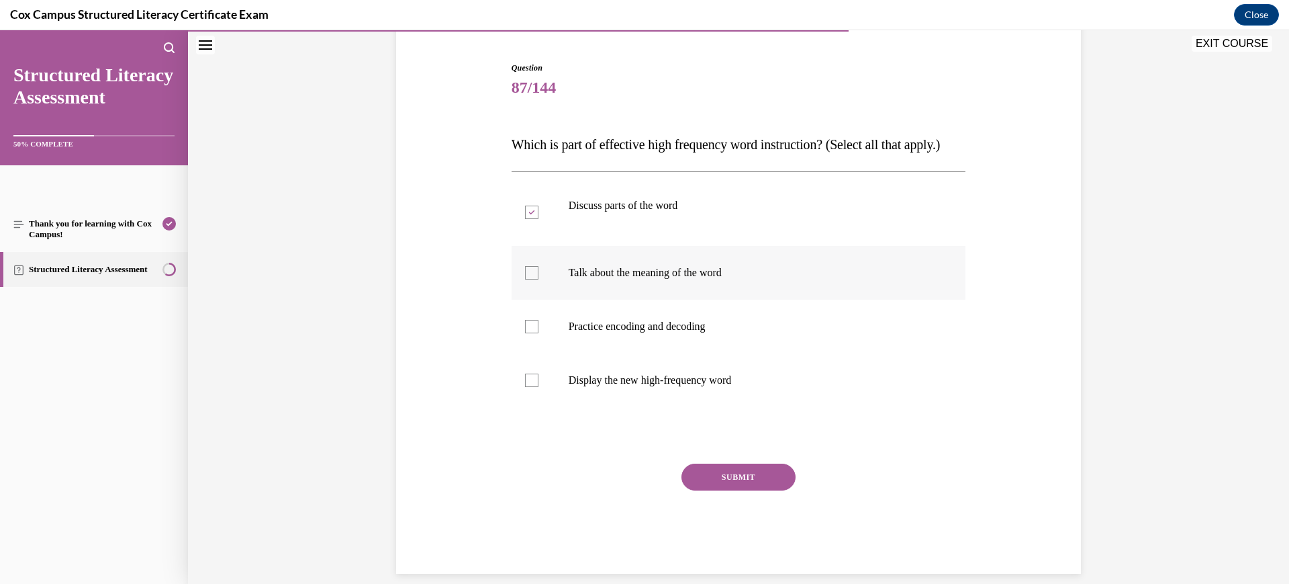
checkbox input "true"
click at [723, 353] on label "Practice encoding and decoding" at bounding box center [739, 327] width 455 height 54
click at [539, 333] on input "Practice encoding and decoding" at bounding box center [531, 326] width 13 height 13
checkbox input "true"
click at [726, 407] on label "Display the new high-frequency word" at bounding box center [739, 380] width 455 height 54
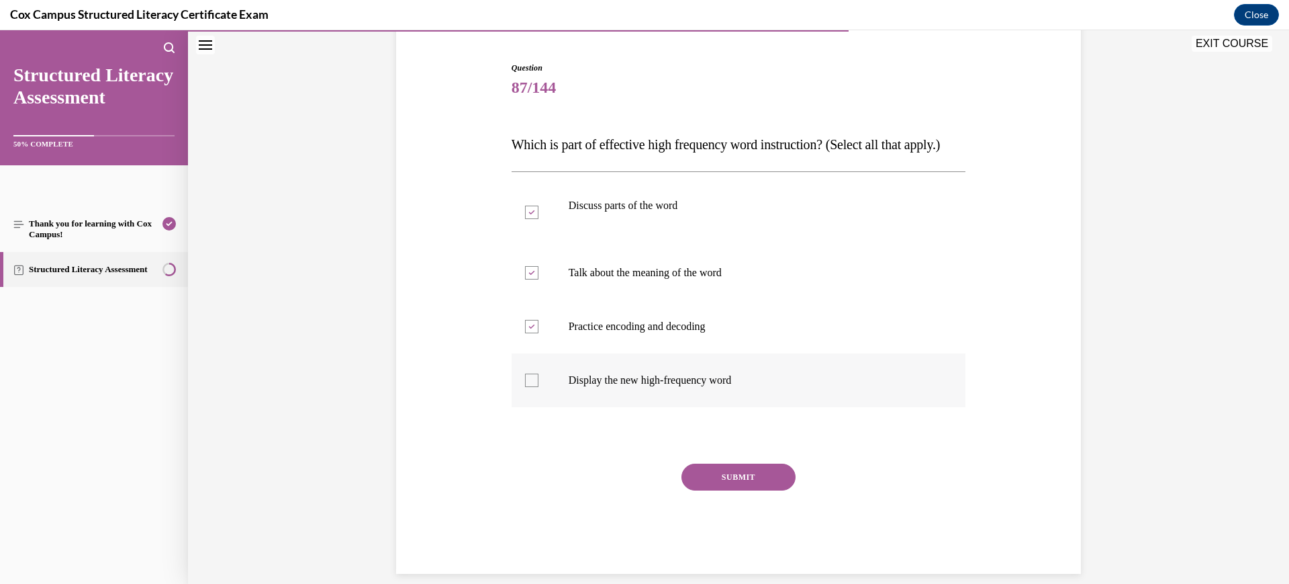
click at [539, 387] on input "Display the new high-frequency word" at bounding box center [531, 379] width 13 height 13
checkbox input "true"
click at [744, 490] on button "SUBMIT" at bounding box center [739, 476] width 114 height 27
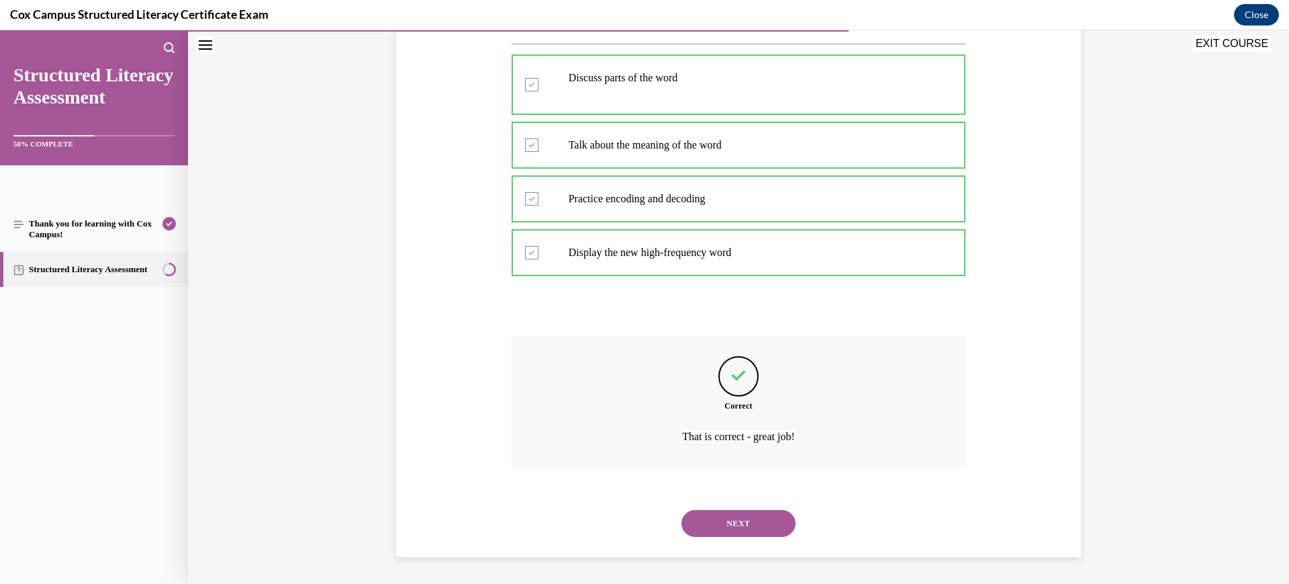
click at [737, 523] on button "NEXT" at bounding box center [739, 523] width 114 height 27
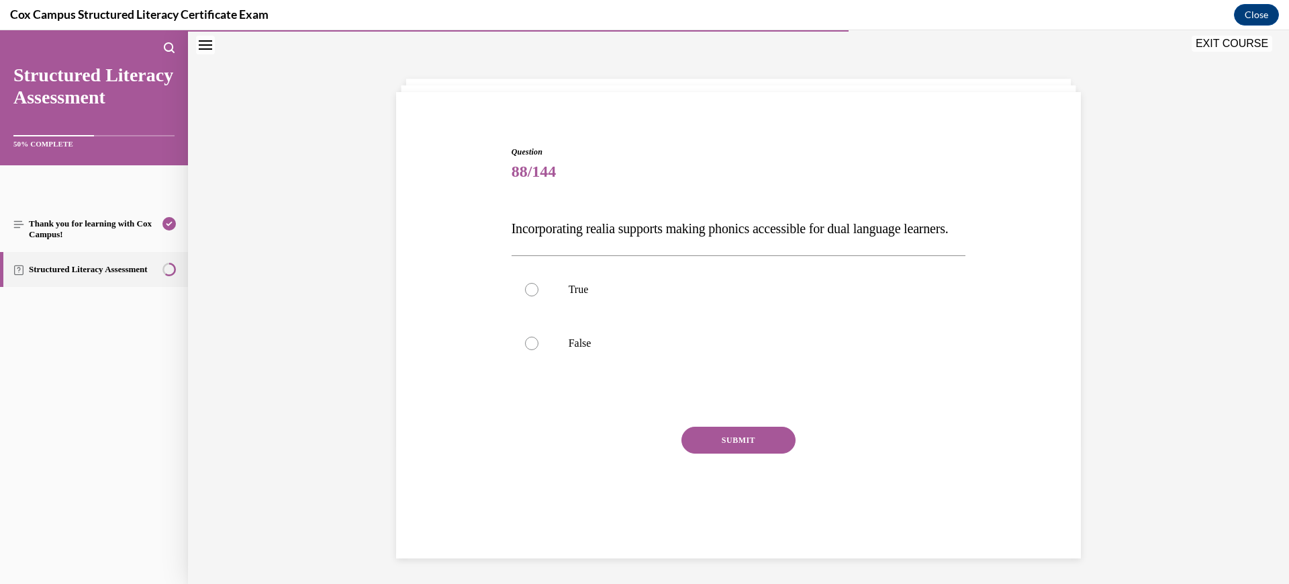
scroll to position [42, 0]
click at [698, 302] on label "True" at bounding box center [739, 288] width 455 height 54
click at [539, 295] on input "True" at bounding box center [531, 287] width 13 height 13
radio input "true"
click at [738, 452] on button "SUBMIT" at bounding box center [739, 438] width 114 height 27
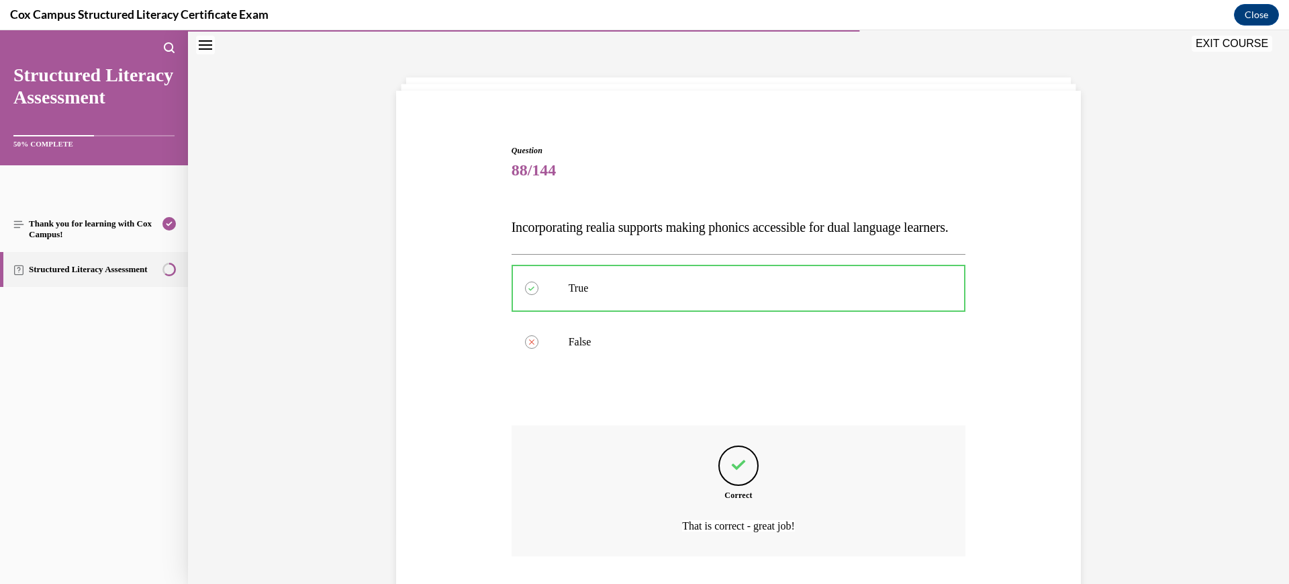
scroll to position [158, 0]
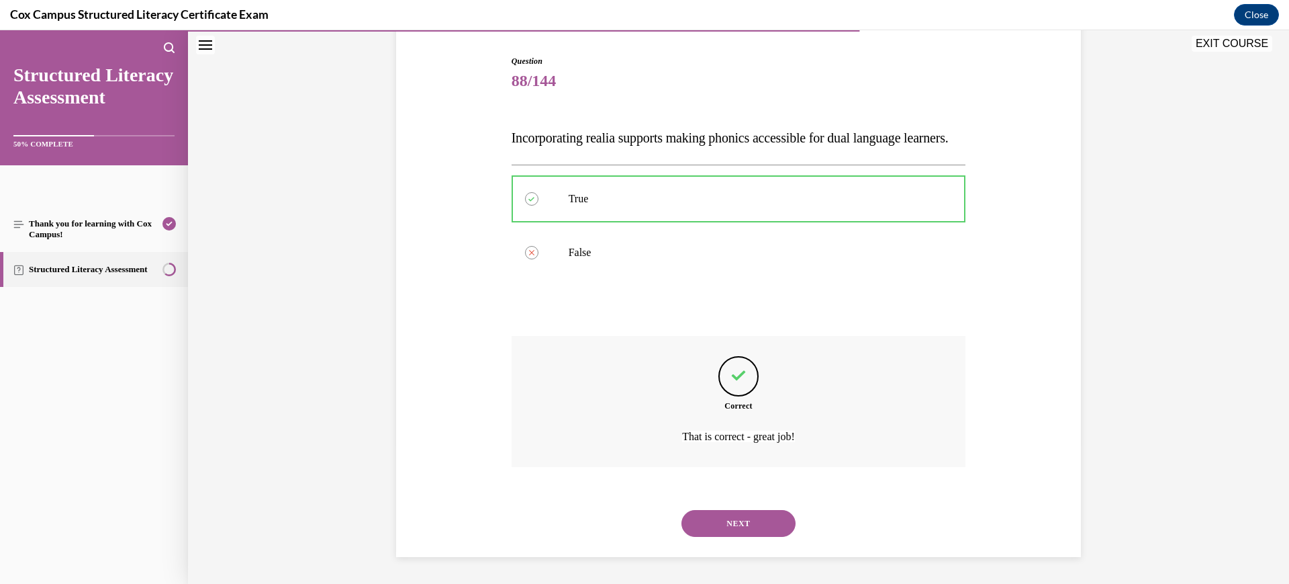
click at [720, 523] on button "NEXT" at bounding box center [739, 523] width 114 height 27
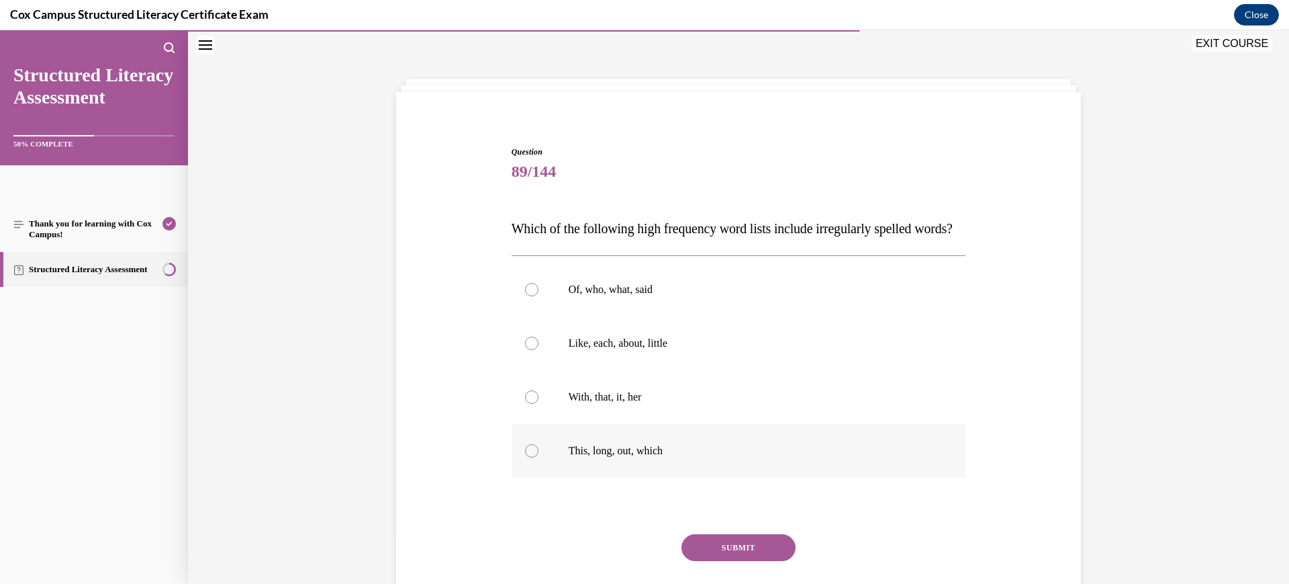
scroll to position [115, 0]
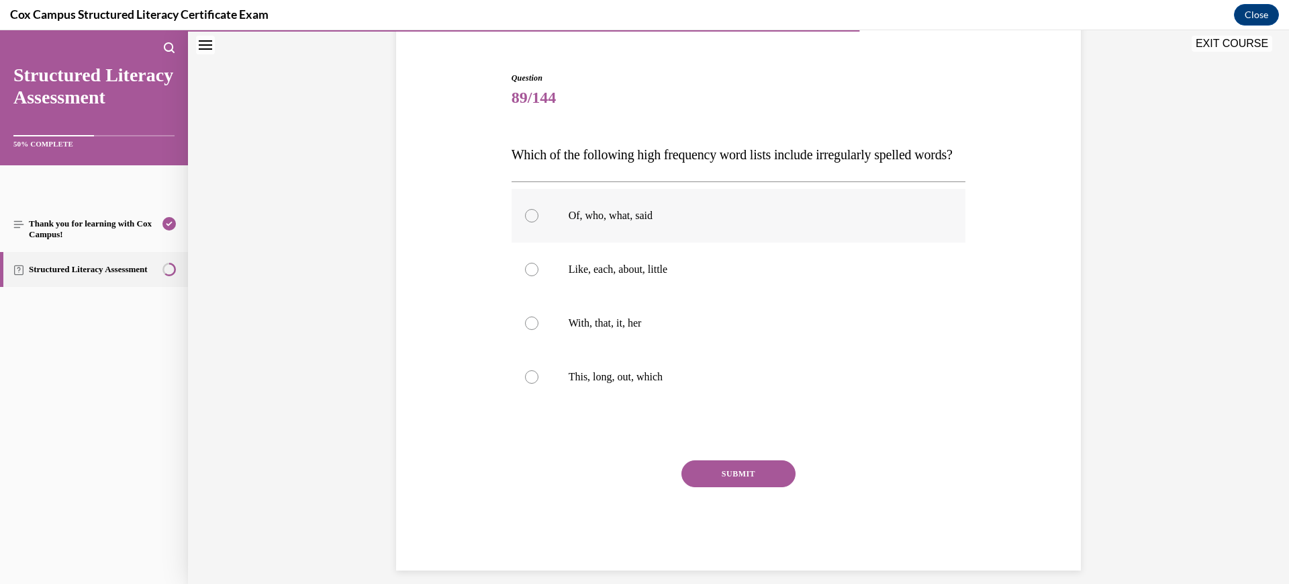
click at [794, 228] on label "Of, who, what, said" at bounding box center [739, 216] width 455 height 54
click at [539, 222] on input "Of, who, what, said" at bounding box center [531, 215] width 13 height 13
radio input "true"
click at [742, 518] on div "SUBMIT NEXT" at bounding box center [739, 515] width 455 height 110
click at [739, 487] on button "SUBMIT" at bounding box center [739, 473] width 114 height 27
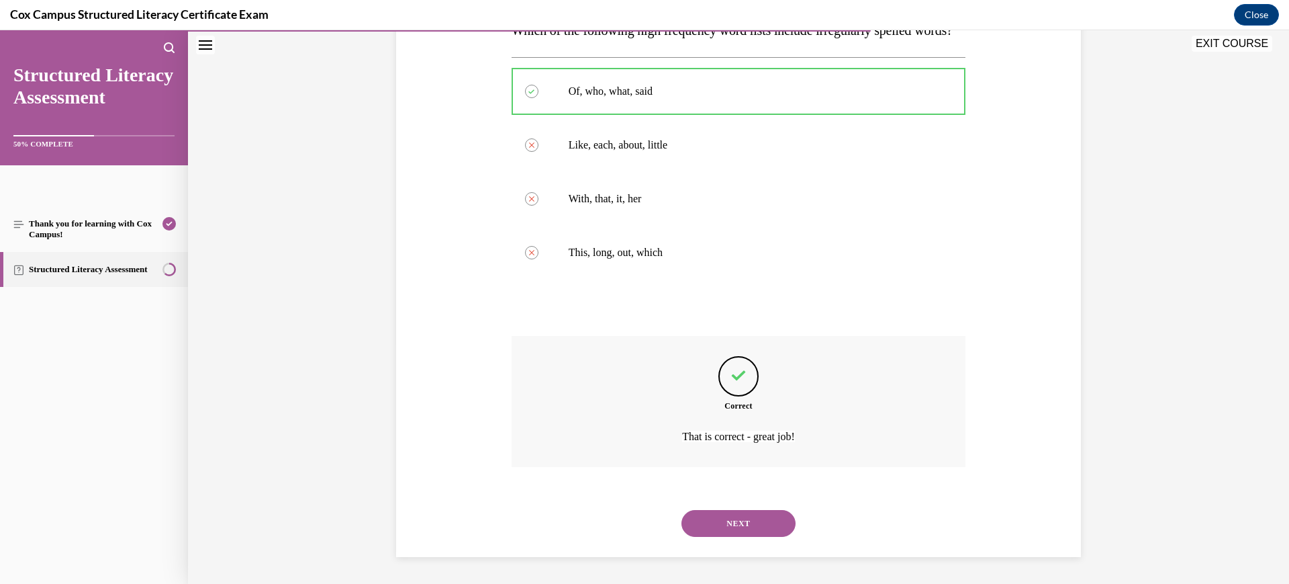
click at [762, 516] on button "NEXT" at bounding box center [739, 523] width 114 height 27
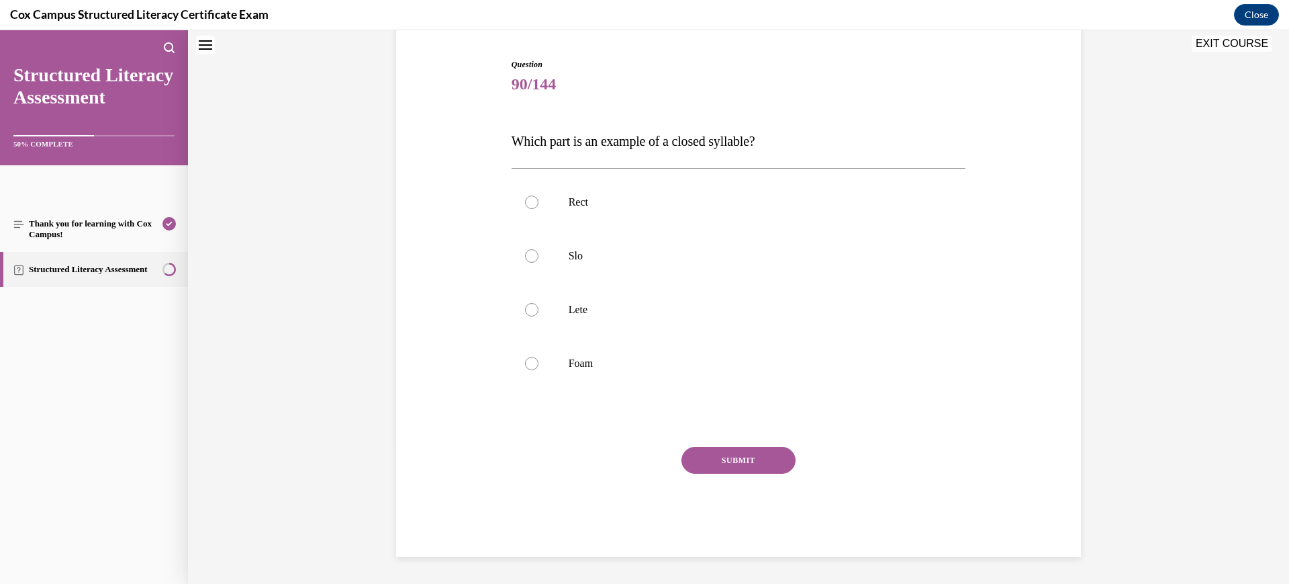
scroll to position [41, 0]
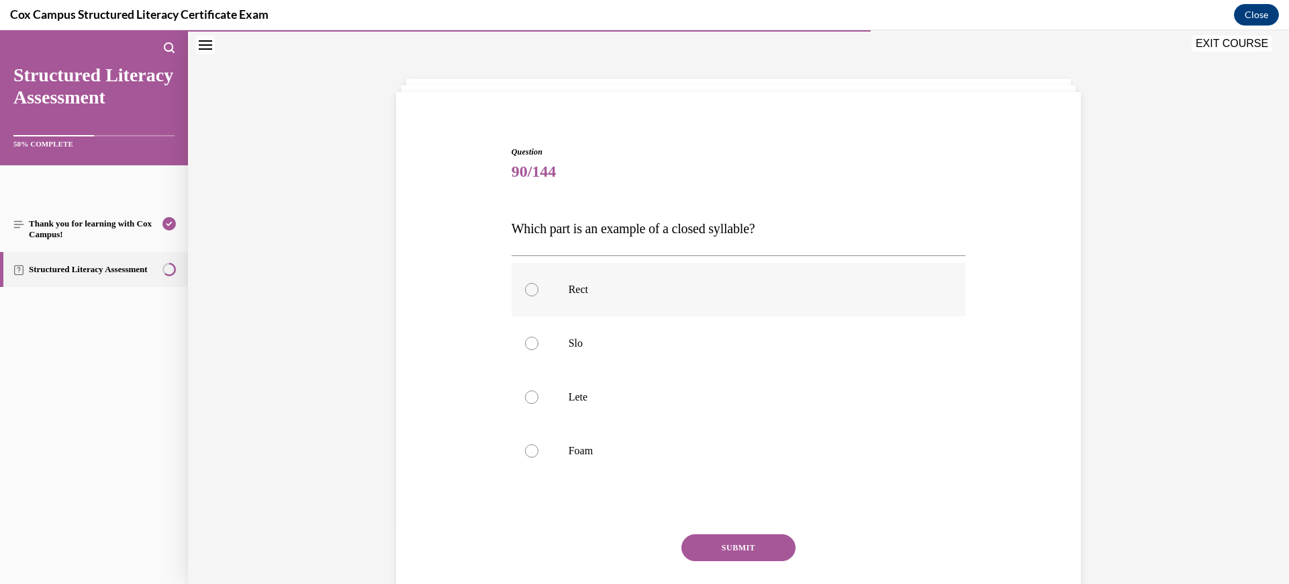
click at [612, 286] on p "Rect" at bounding box center [751, 289] width 364 height 13
click at [539, 286] on input "Rect" at bounding box center [531, 289] width 13 height 13
radio input "true"
click at [750, 549] on button "SUBMIT" at bounding box center [739, 547] width 114 height 27
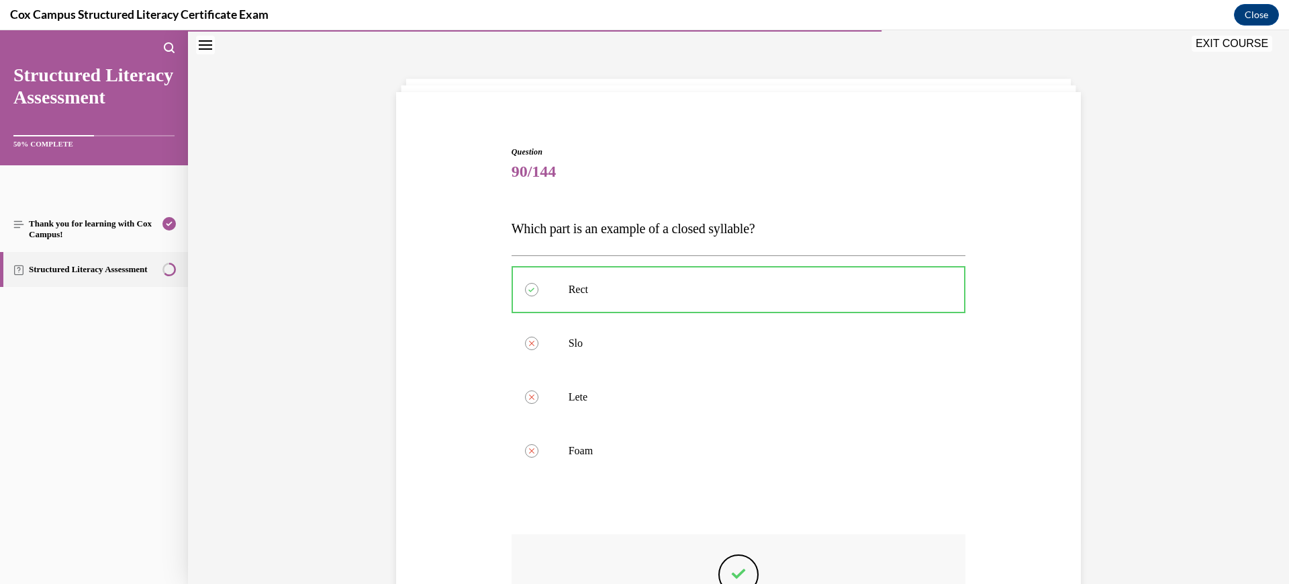
scroll to position [239, 0]
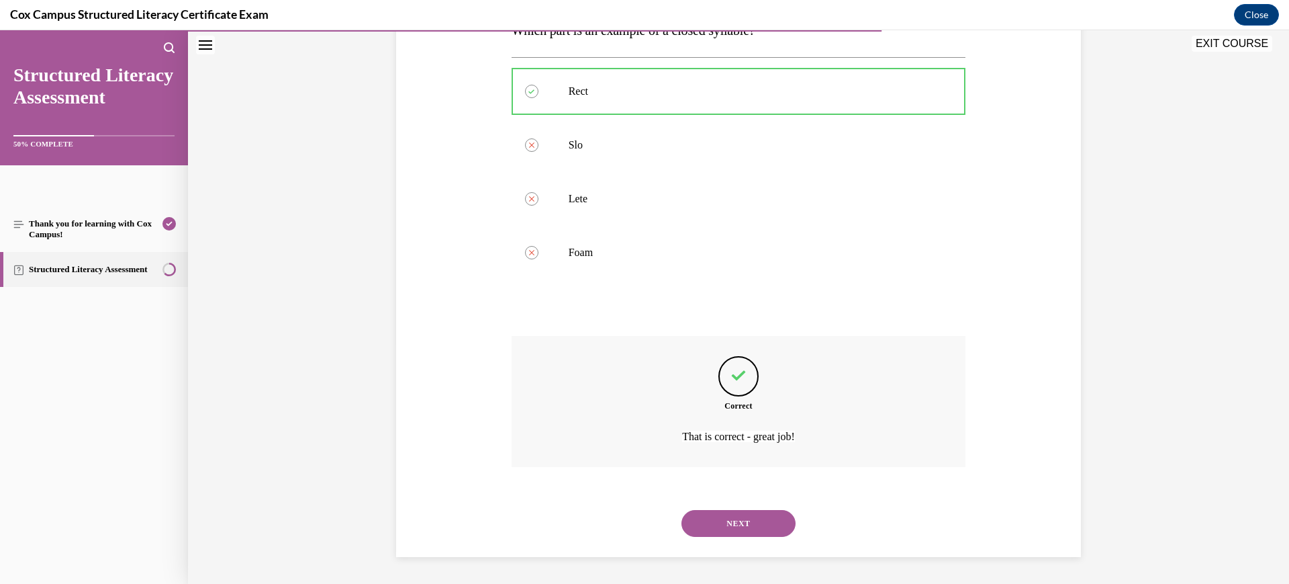
click at [749, 531] on button "NEXT" at bounding box center [739, 523] width 114 height 27
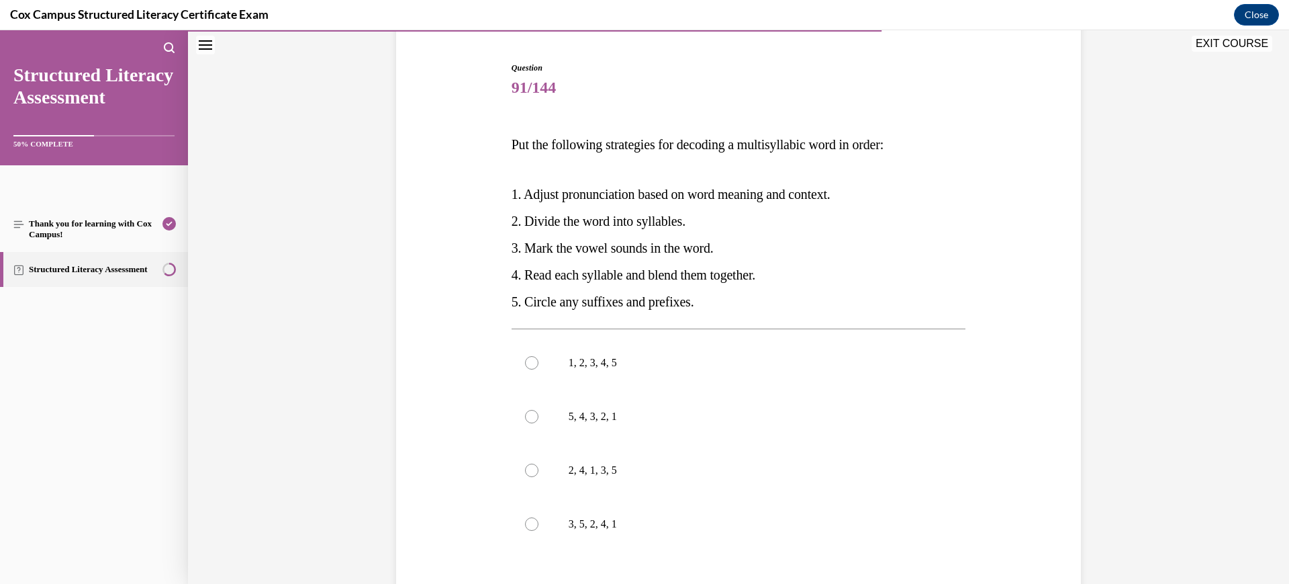
scroll to position [209, 0]
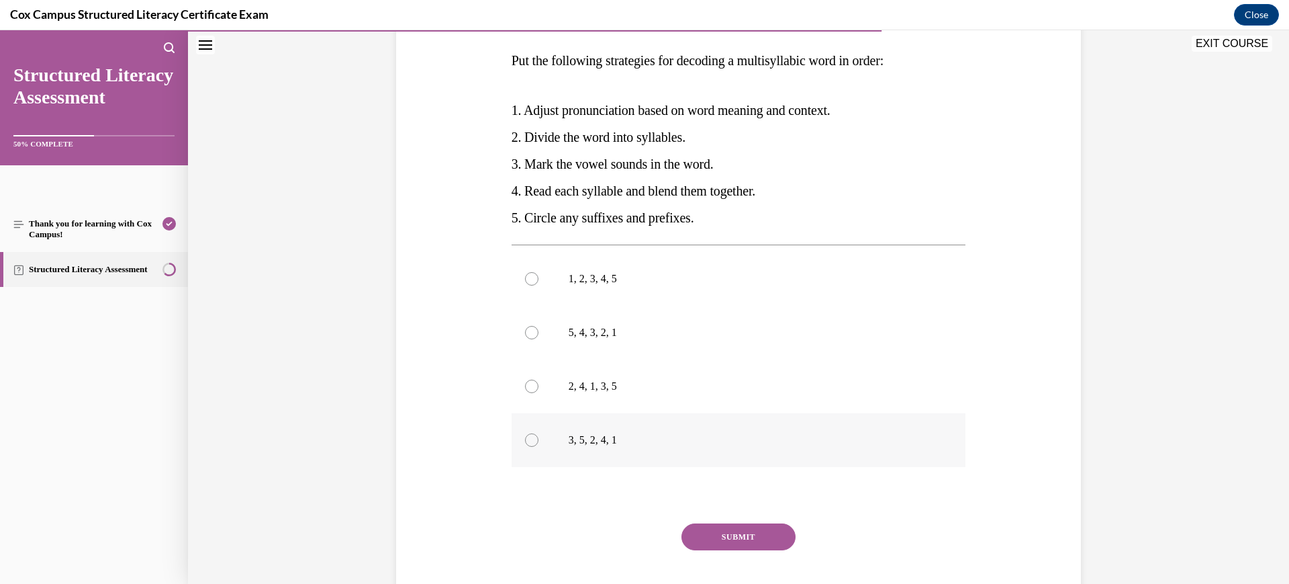
click at [741, 436] on p "3, 5, 2, 4, 1" at bounding box center [751, 439] width 364 height 13
click at [539, 436] on input "3, 5, 2, 4, 1" at bounding box center [531, 439] width 13 height 13
radio input "true"
click at [747, 530] on button "SUBMIT" at bounding box center [739, 536] width 114 height 27
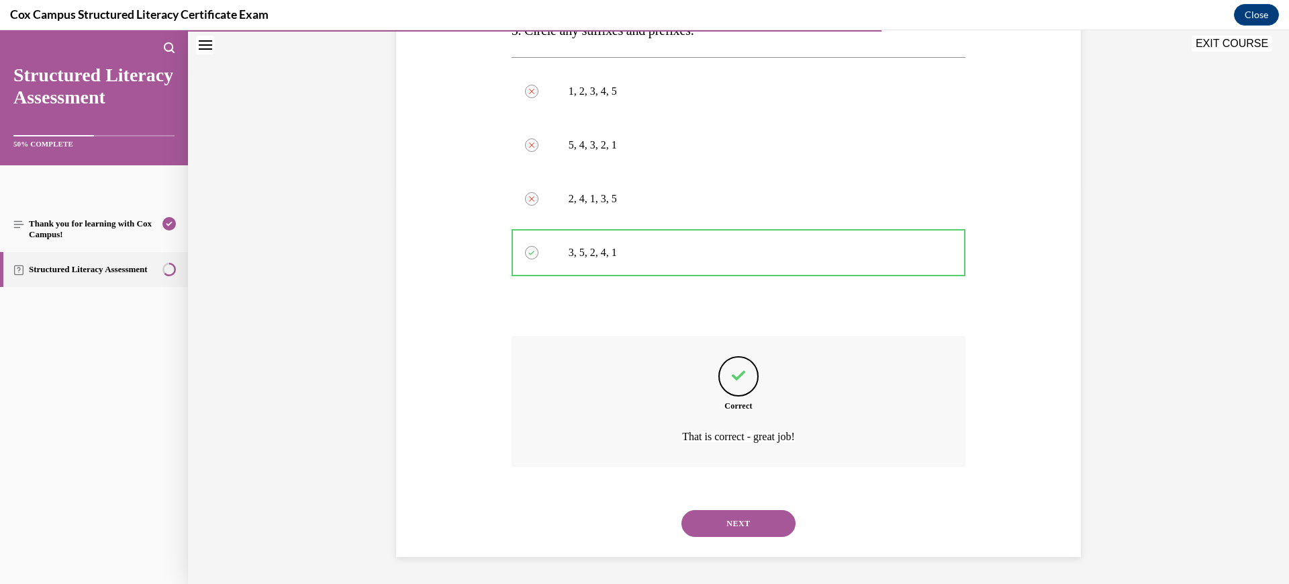
click at [748, 531] on button "NEXT" at bounding box center [739, 523] width 114 height 27
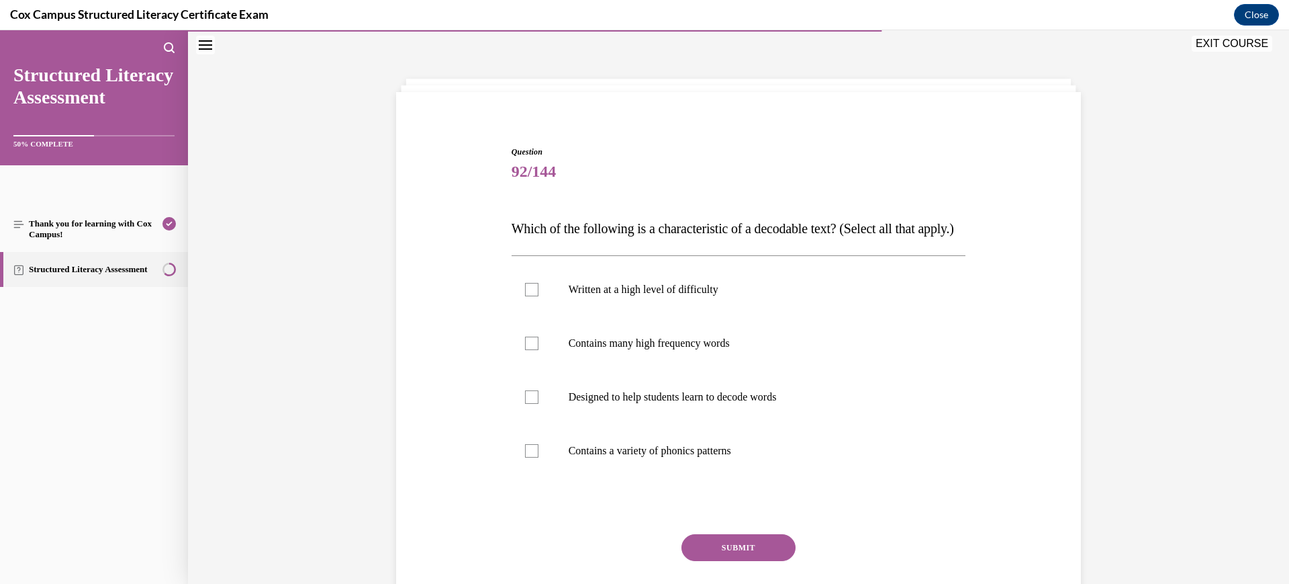
scroll to position [115, 0]
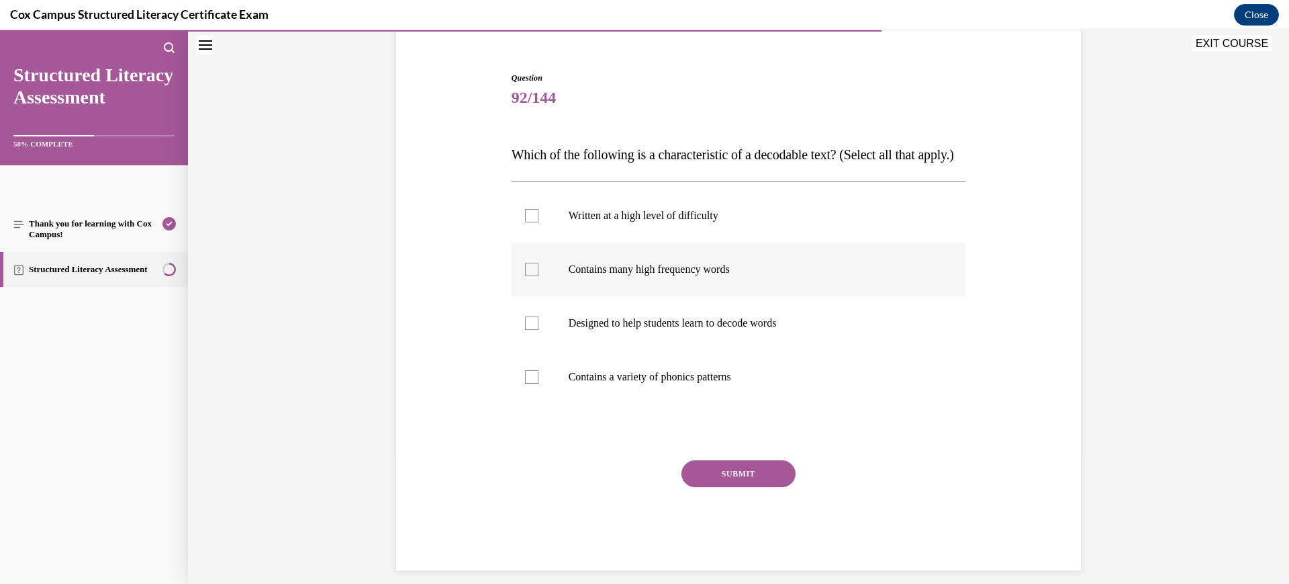
click at [671, 296] on label "Contains many high frequency words" at bounding box center [739, 269] width 455 height 54
click at [539, 276] on input "Contains many high frequency words" at bounding box center [531, 269] width 13 height 13
checkbox input "true"
click at [683, 330] on p "Designed to help students learn to decode words" at bounding box center [751, 322] width 364 height 13
click at [539, 330] on input "Designed to help students learn to decode words" at bounding box center [531, 322] width 13 height 13
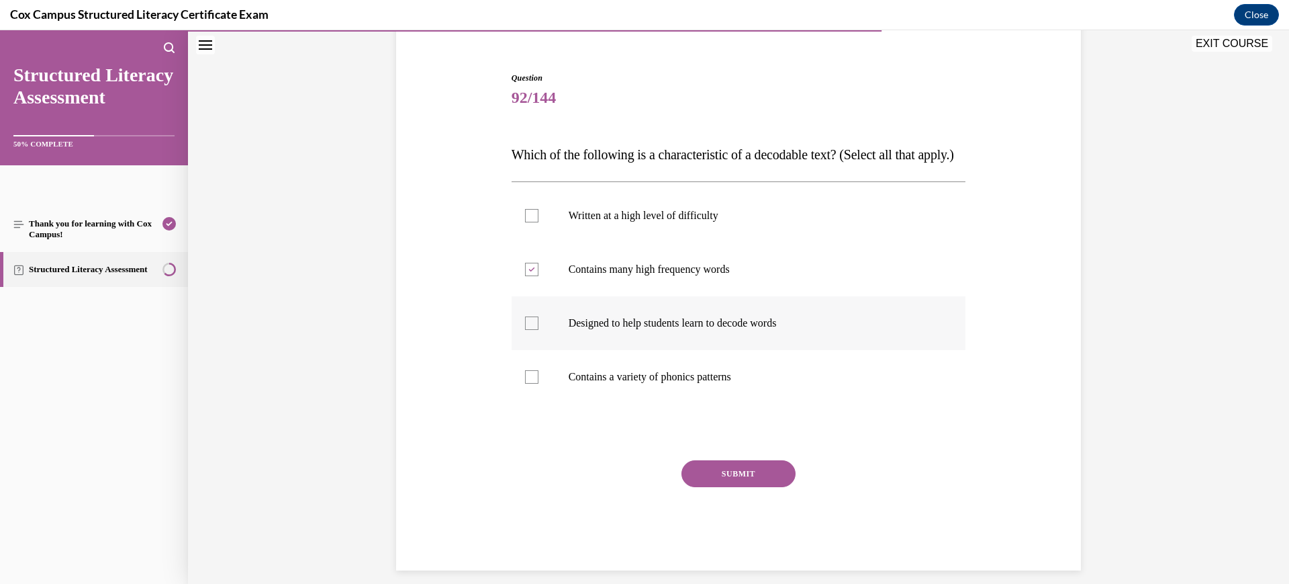
checkbox input "true"
click at [684, 393] on label "Contains a variety of phonics patterns" at bounding box center [739, 377] width 455 height 54
click at [539, 383] on input "Contains a variety of phonics patterns" at bounding box center [531, 376] width 13 height 13
checkbox input "true"
click at [715, 487] on button "SUBMIT" at bounding box center [739, 473] width 114 height 27
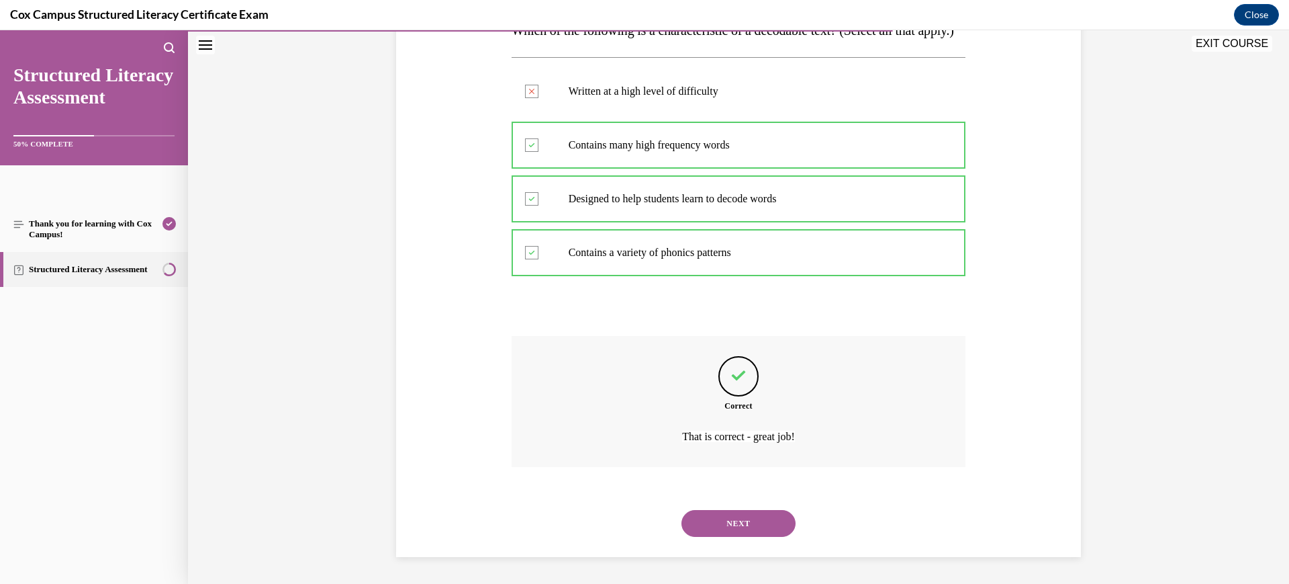
click at [756, 529] on button "NEXT" at bounding box center [739, 523] width 114 height 27
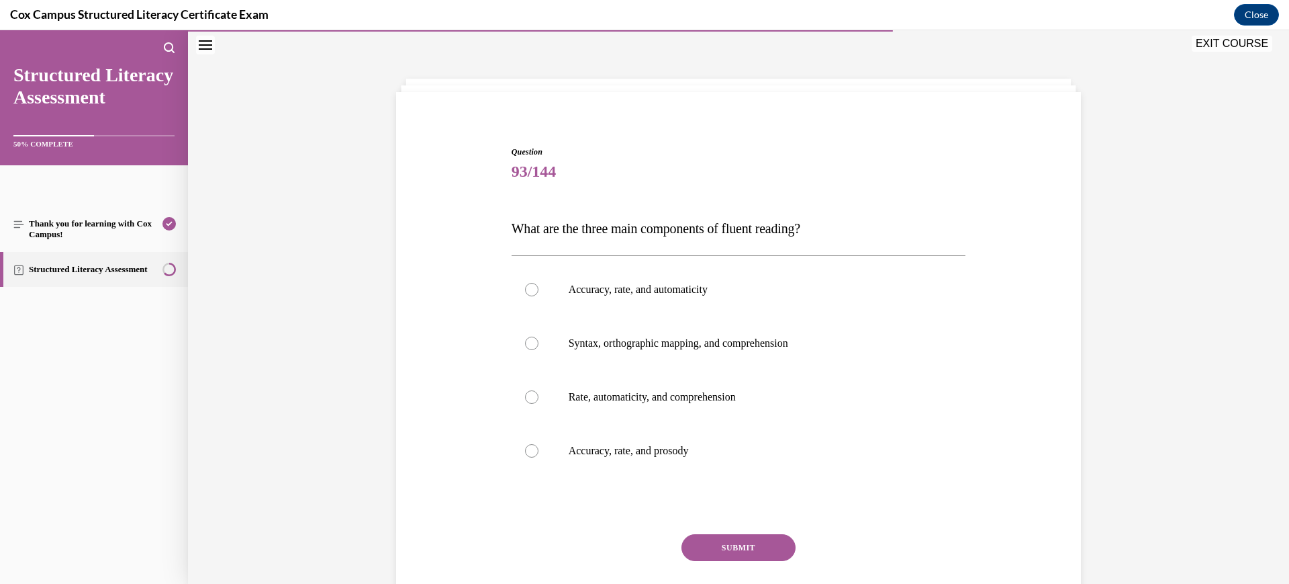
scroll to position [88, 0]
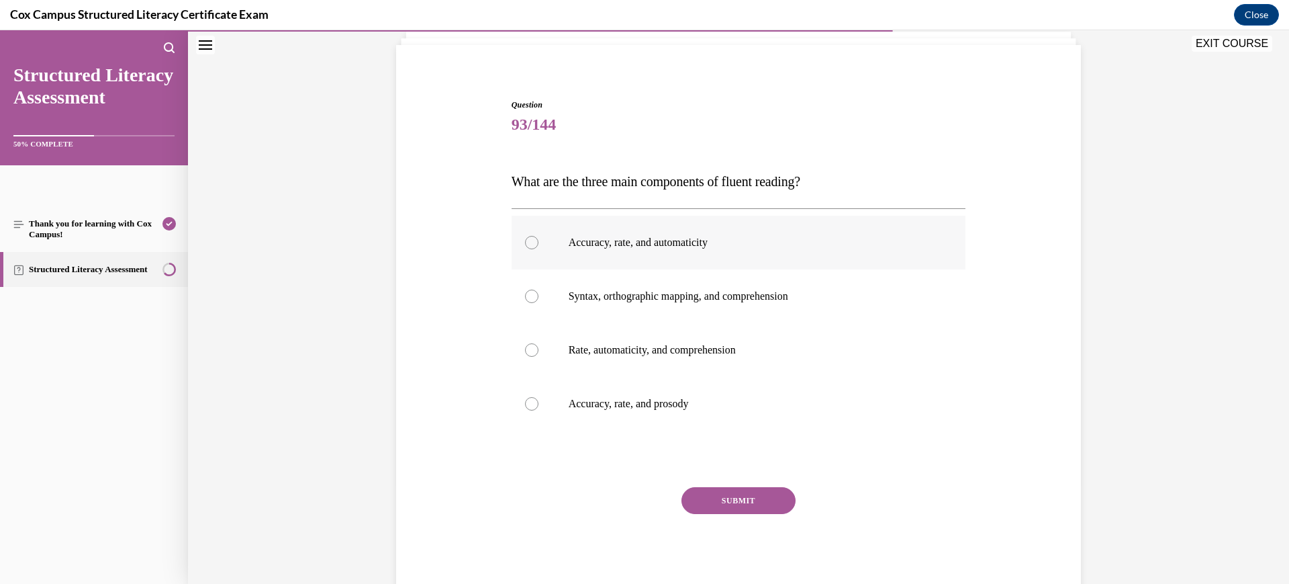
click at [647, 244] on p "Accuracy, rate, and automaticity" at bounding box center [751, 242] width 364 height 13
click at [539, 244] on input "Accuracy, rate, and automaticity" at bounding box center [531, 242] width 13 height 13
radio input "true"
drag, startPoint x: 708, startPoint y: 405, endPoint x: 711, endPoint y: 453, distance: 47.8
click at [708, 408] on p "Accuracy, rate, and prosody" at bounding box center [751, 403] width 364 height 13
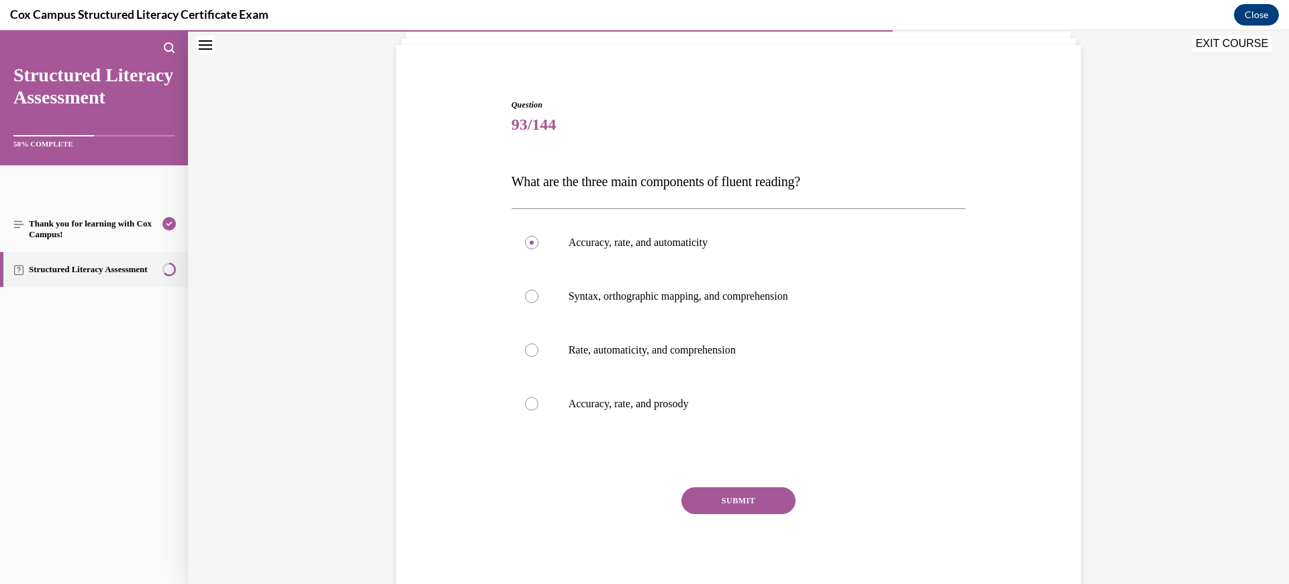
click at [539, 408] on input "Accuracy, rate, and prosody" at bounding box center [531, 403] width 13 height 13
radio input "true"
click at [729, 503] on button "SUBMIT" at bounding box center [739, 500] width 114 height 27
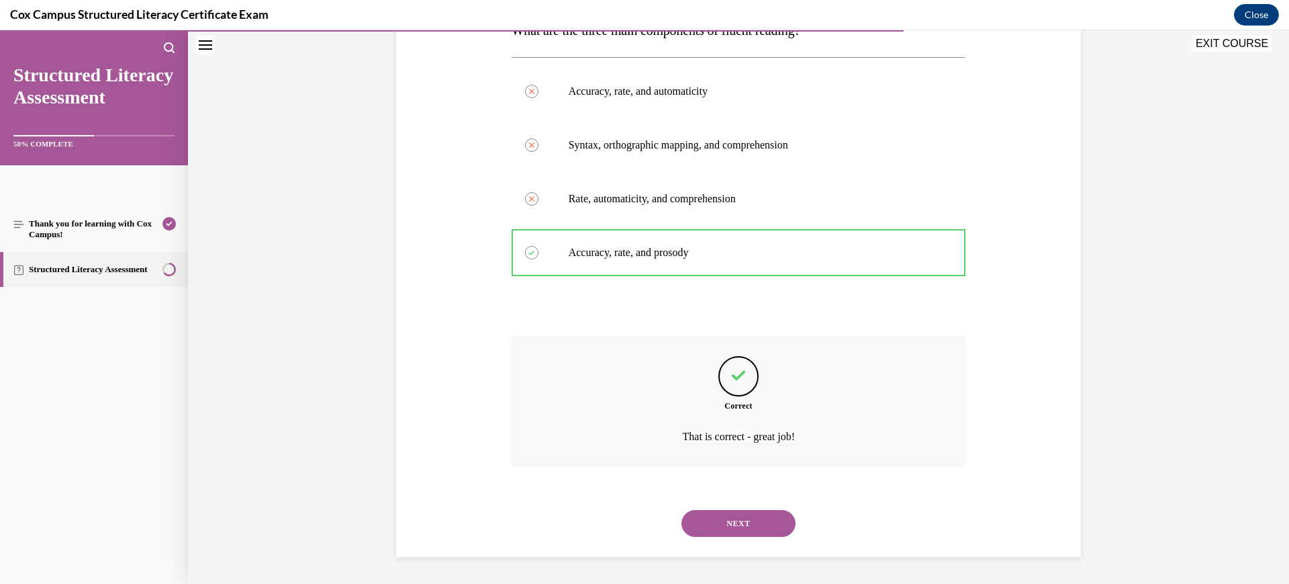
click at [696, 516] on button "NEXT" at bounding box center [739, 523] width 114 height 27
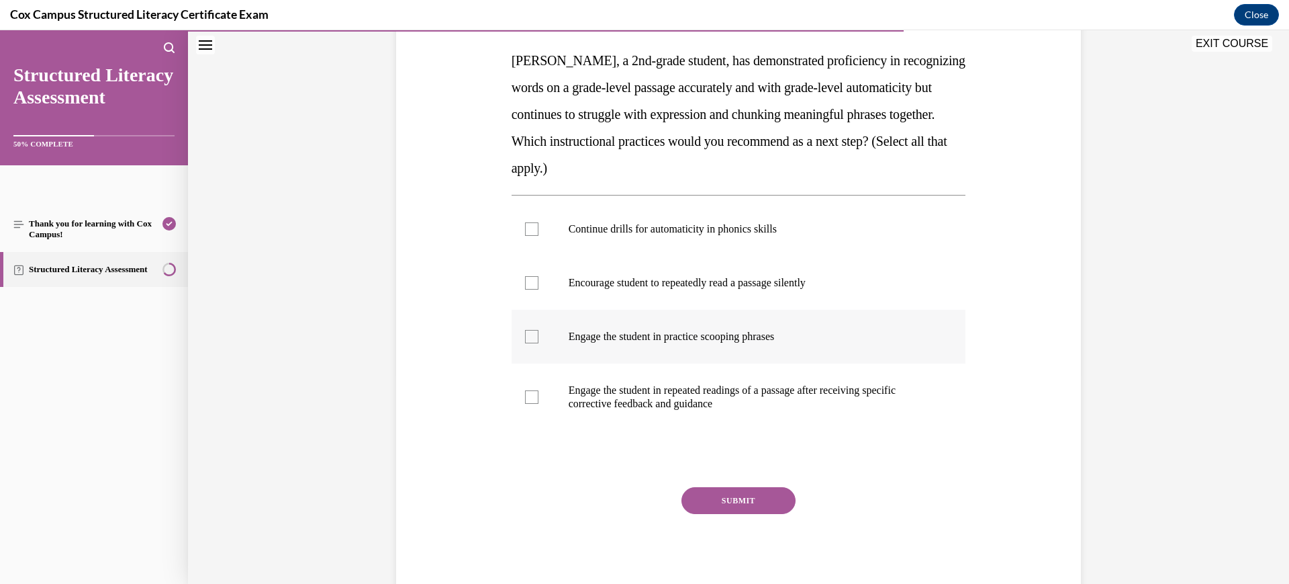
scroll to position [125, 0]
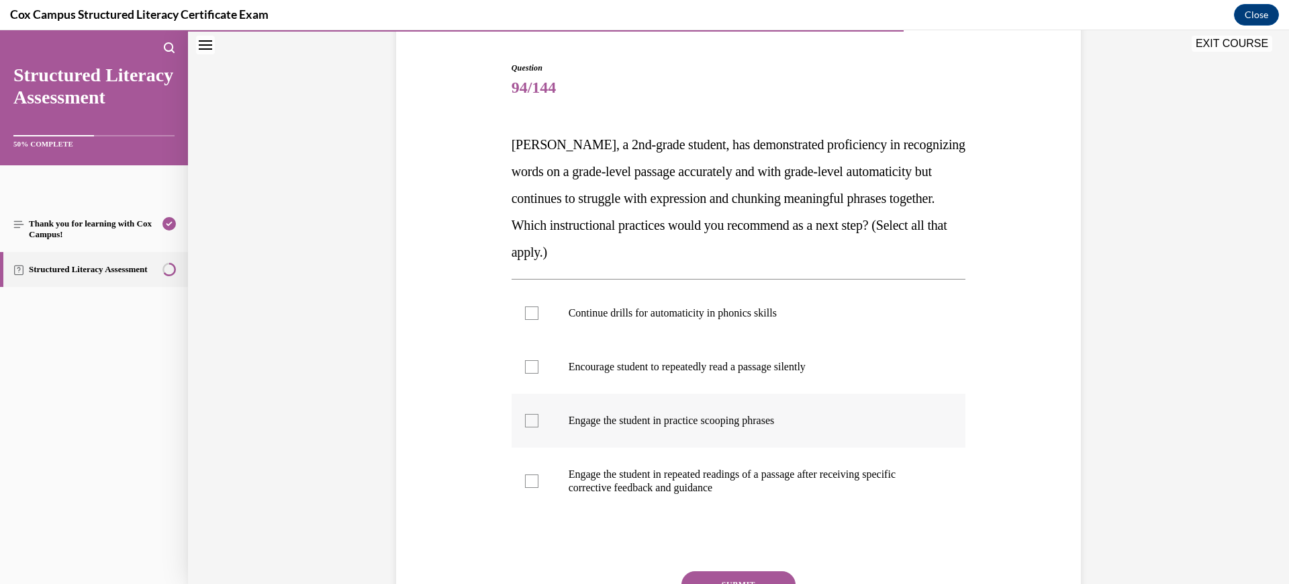
click at [641, 428] on label "Engage the student in practice scooping phrases" at bounding box center [739, 421] width 455 height 54
click at [539, 427] on input "Engage the student in practice scooping phrases" at bounding box center [531, 420] width 13 height 13
checkbox input "true"
click at [639, 471] on p "Engage the student in repeated readings of a passage after receiving specific c…" at bounding box center [751, 480] width 364 height 27
click at [539, 474] on input "Engage the student in repeated readings of a passage after receiving specific c…" at bounding box center [531, 480] width 13 height 13
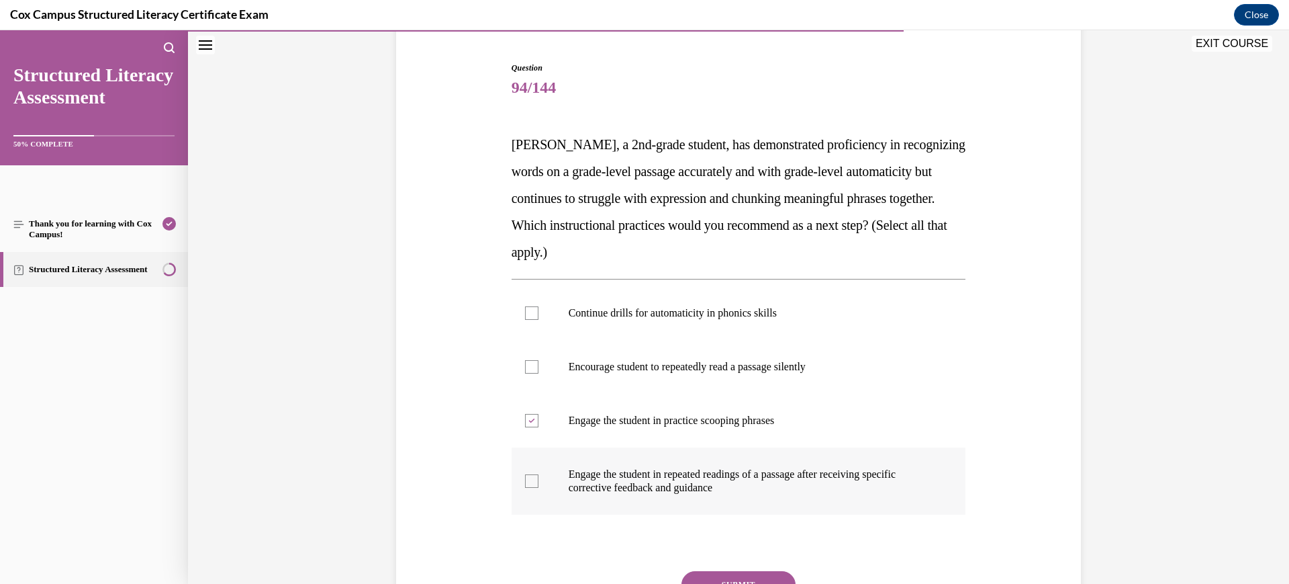
checkbox input "true"
